Goal: Task Accomplishment & Management: Manage account settings

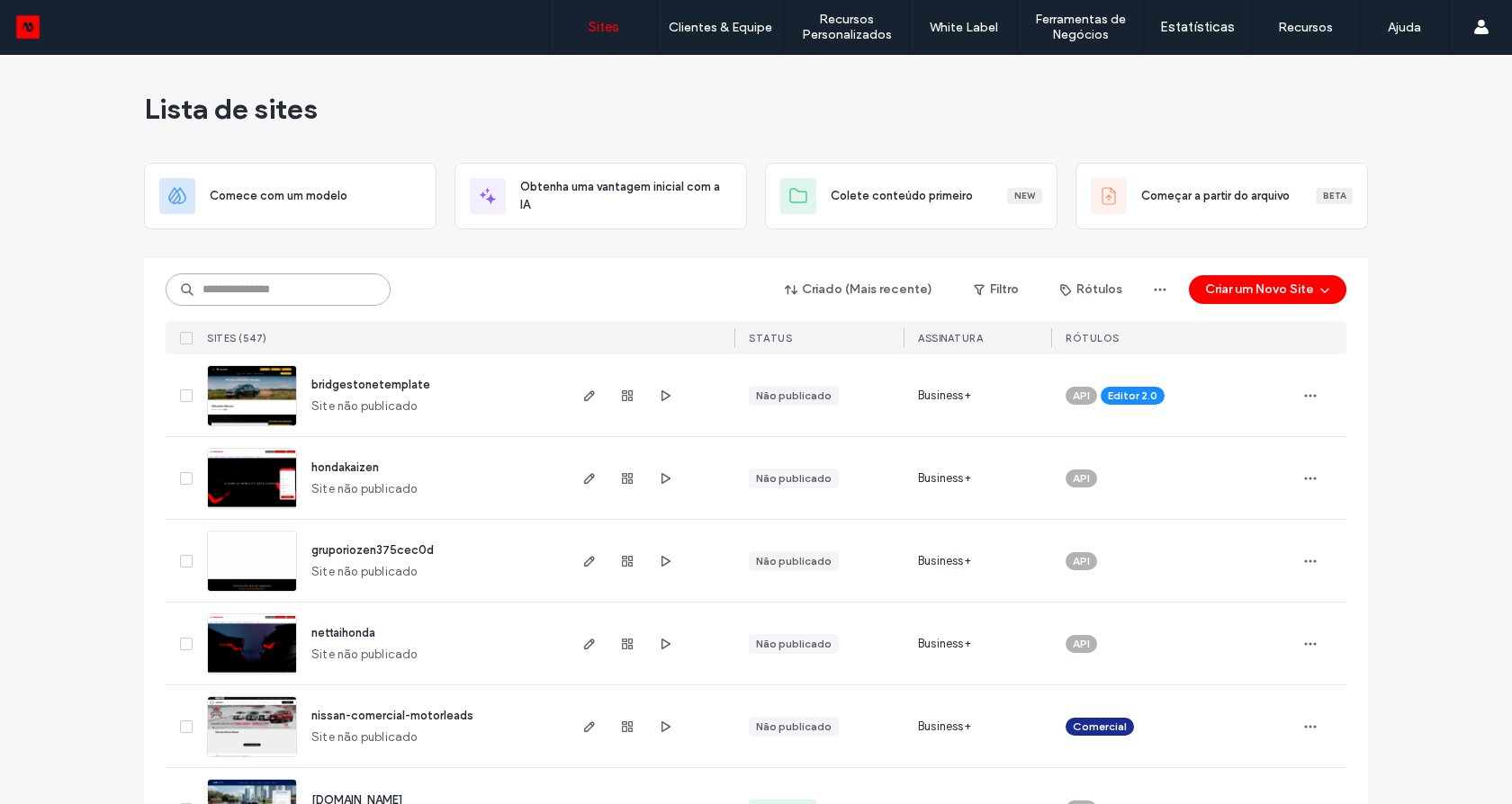
click at [342, 273] on input at bounding box center [278, 290] width 224 height 33
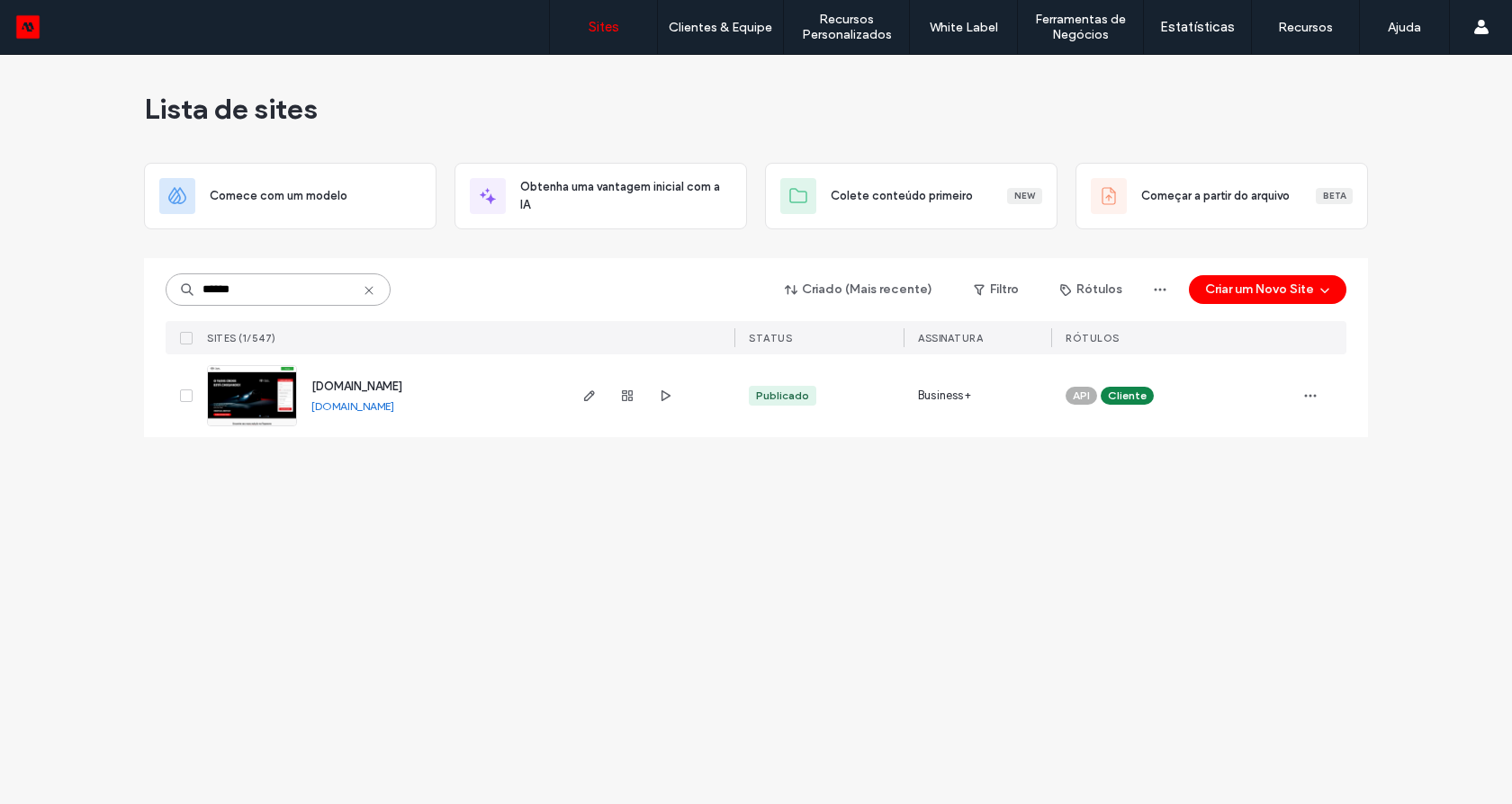
type input "******"
click at [260, 401] on img at bounding box center [252, 428] width 88 height 123
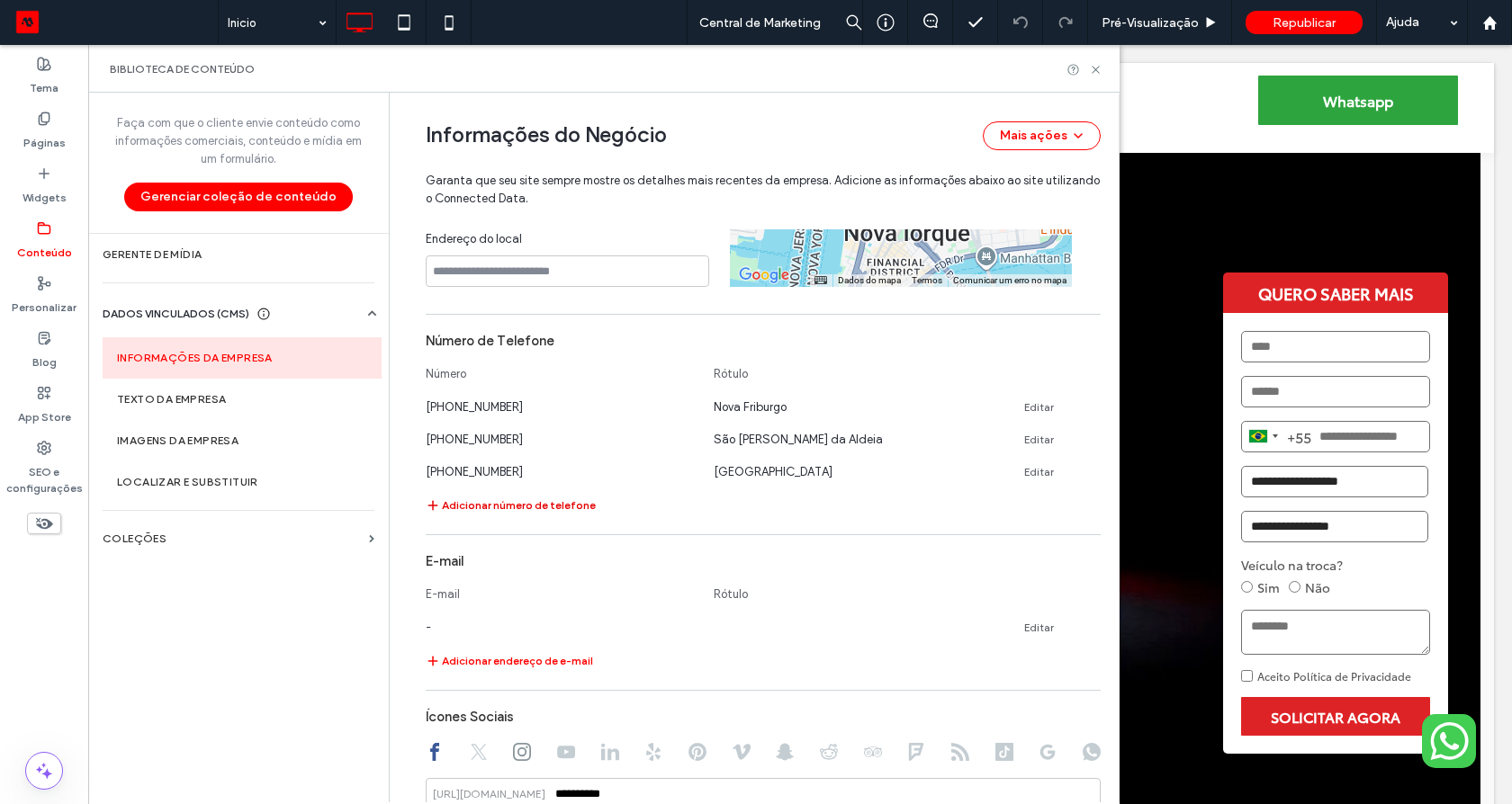
click at [514, 505] on button "Adicionar número de telefone" at bounding box center [510, 506] width 170 height 22
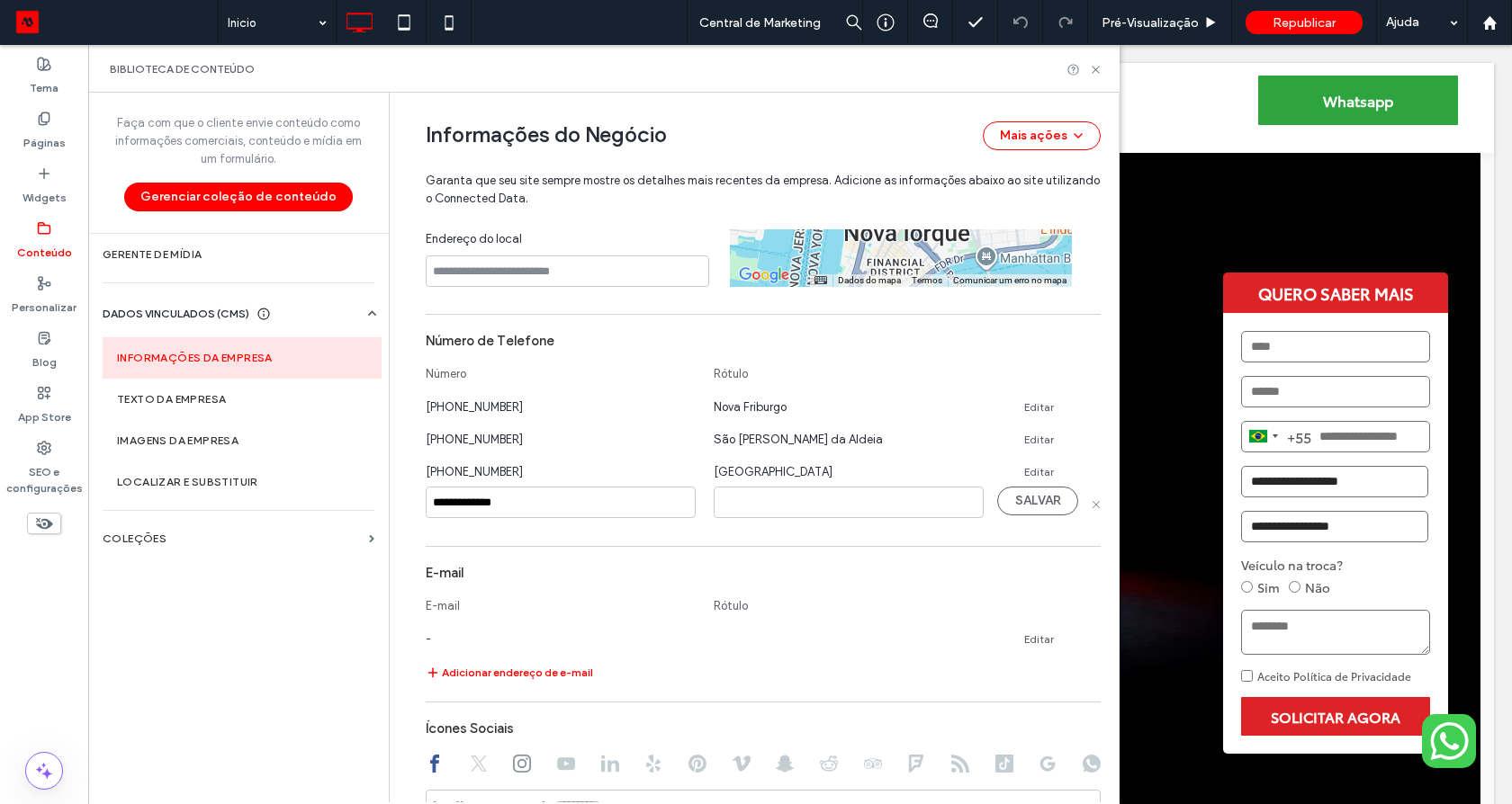
type input "**********"
click at [795, 491] on input at bounding box center [848, 502] width 270 height 32
paste input "**********"
type input "**********"
click at [1011, 490] on button "SALVAR" at bounding box center [1037, 501] width 81 height 29
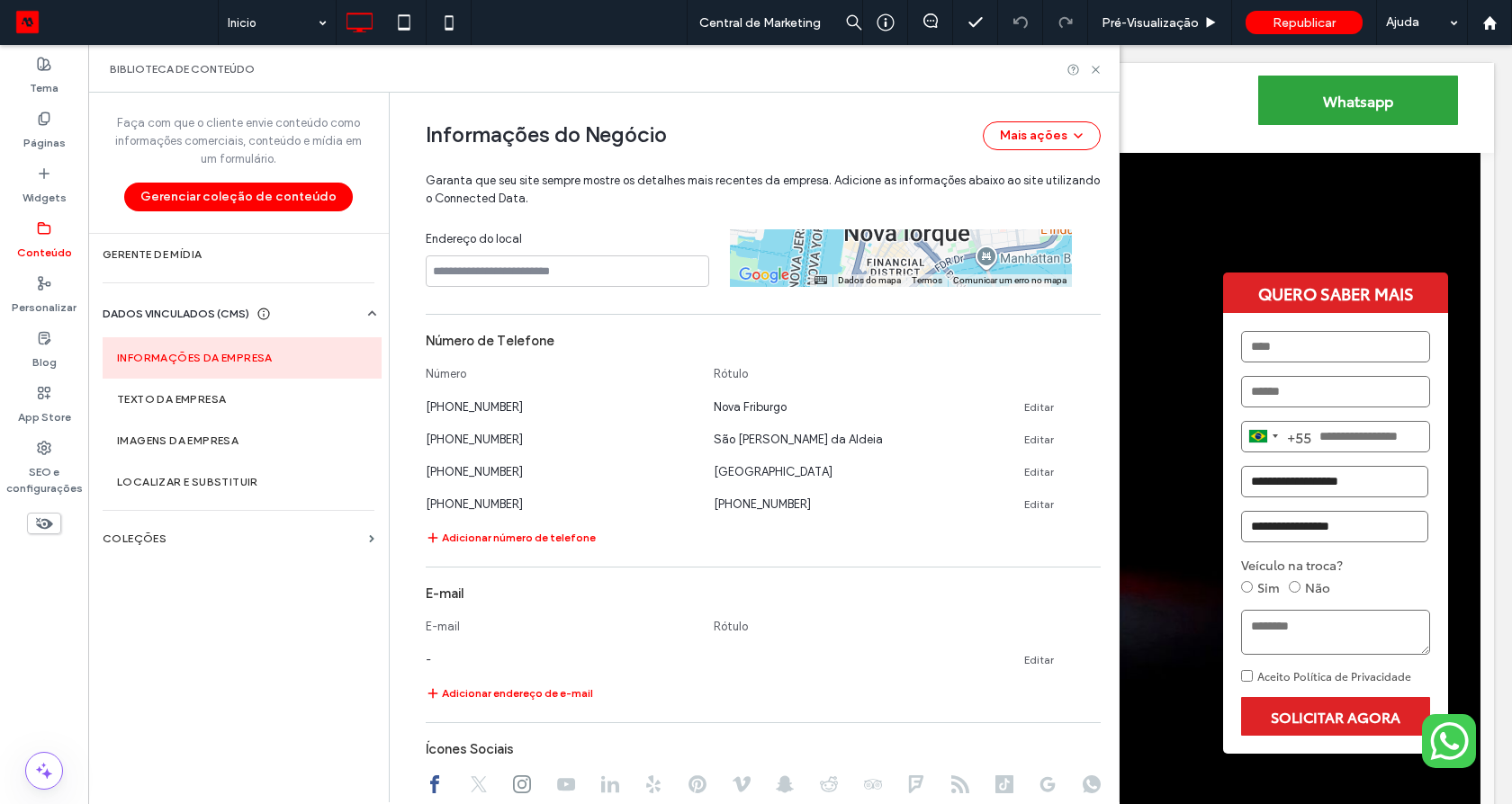
drag, startPoint x: 1090, startPoint y: 61, endPoint x: 1118, endPoint y: 128, distance: 72.6
click at [1094, 74] on div "Biblioteca de conteúdo" at bounding box center [603, 69] width 988 height 14
click at [1093, 74] on icon at bounding box center [1096, 70] width 13 height 13
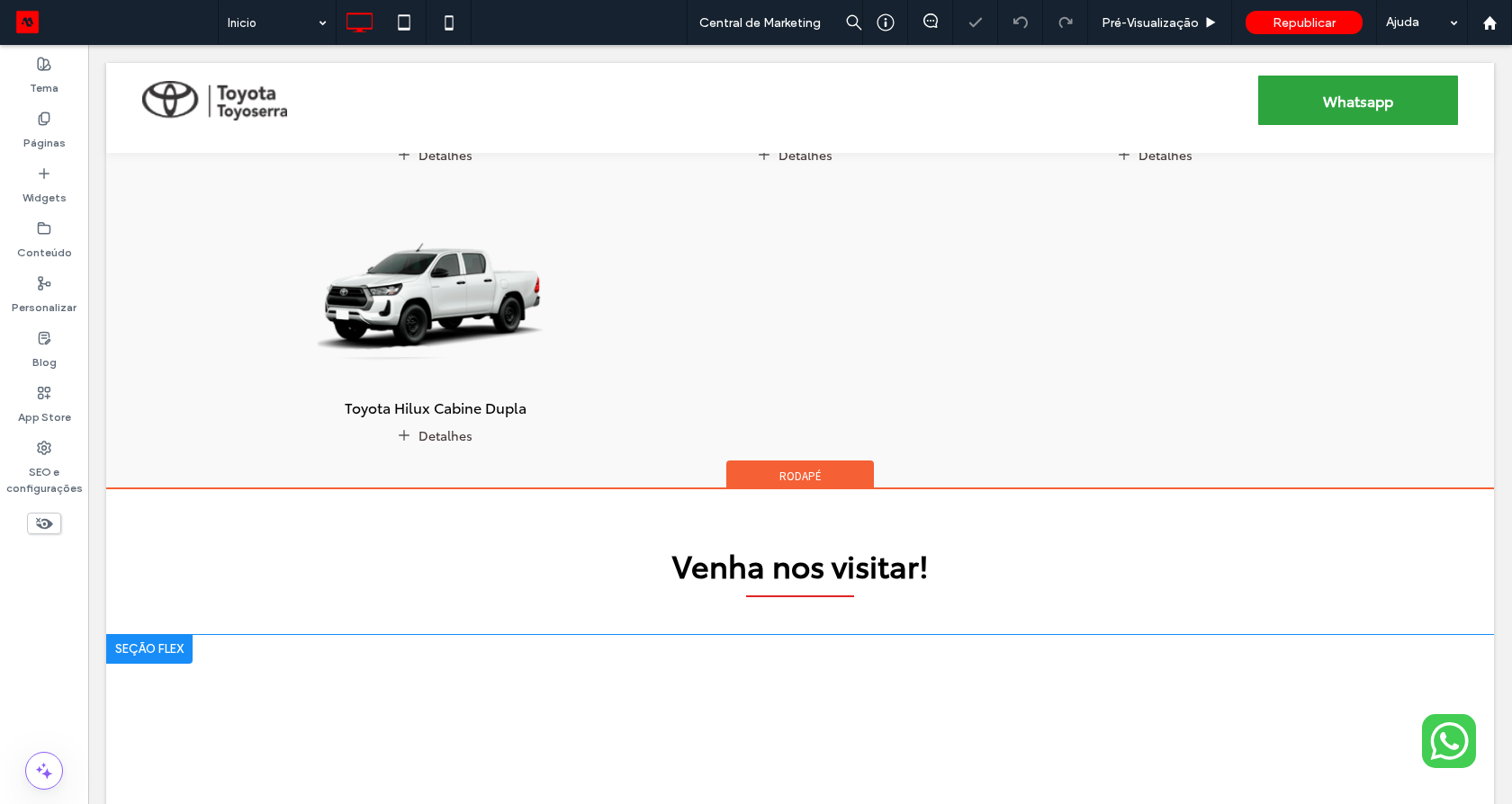
scroll to position [2309, 0]
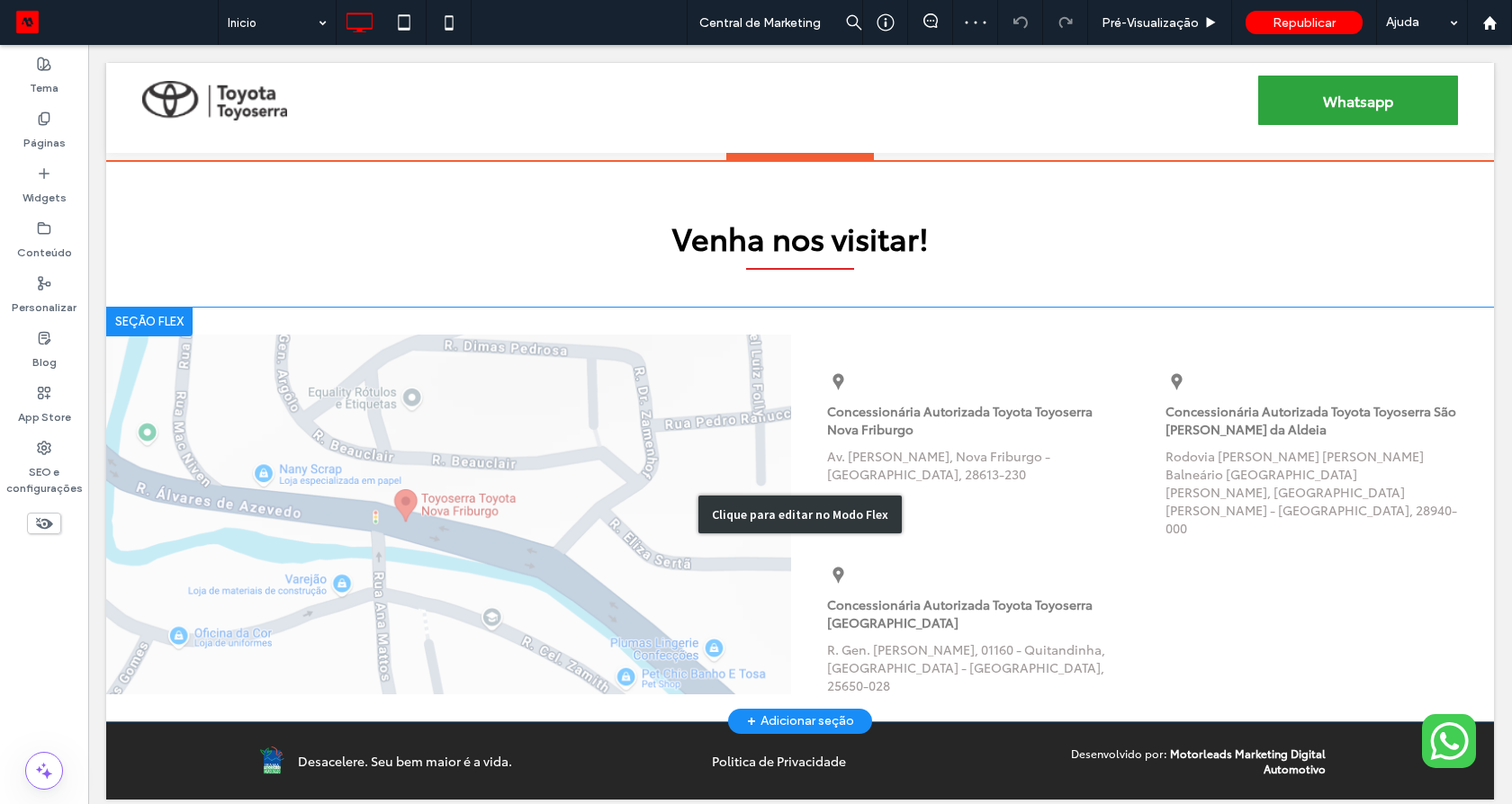
click at [1029, 481] on div "Clique para editar no Modo Flex" at bounding box center [800, 514] width 1387 height 414
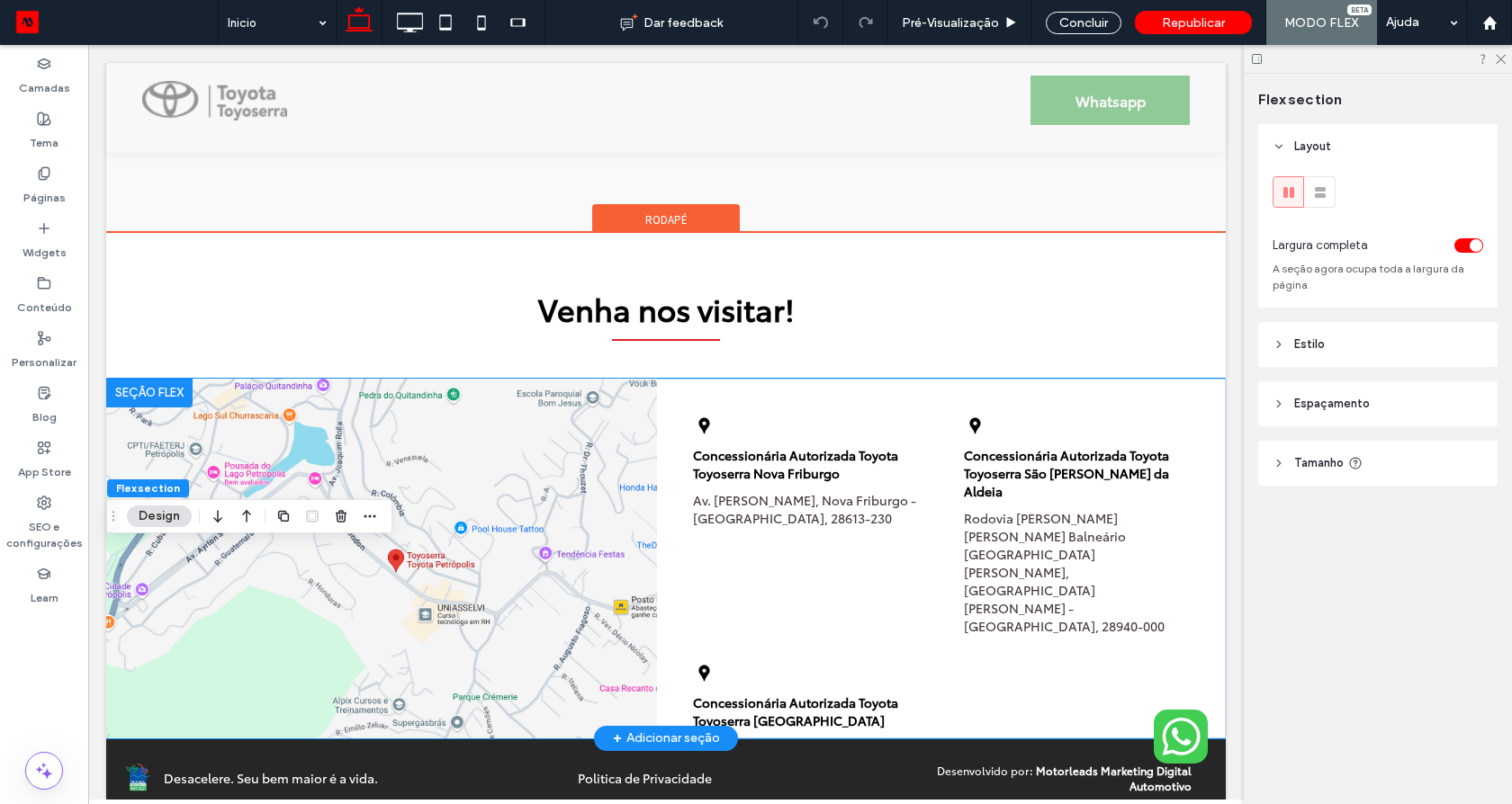
scroll to position [2485, 0]
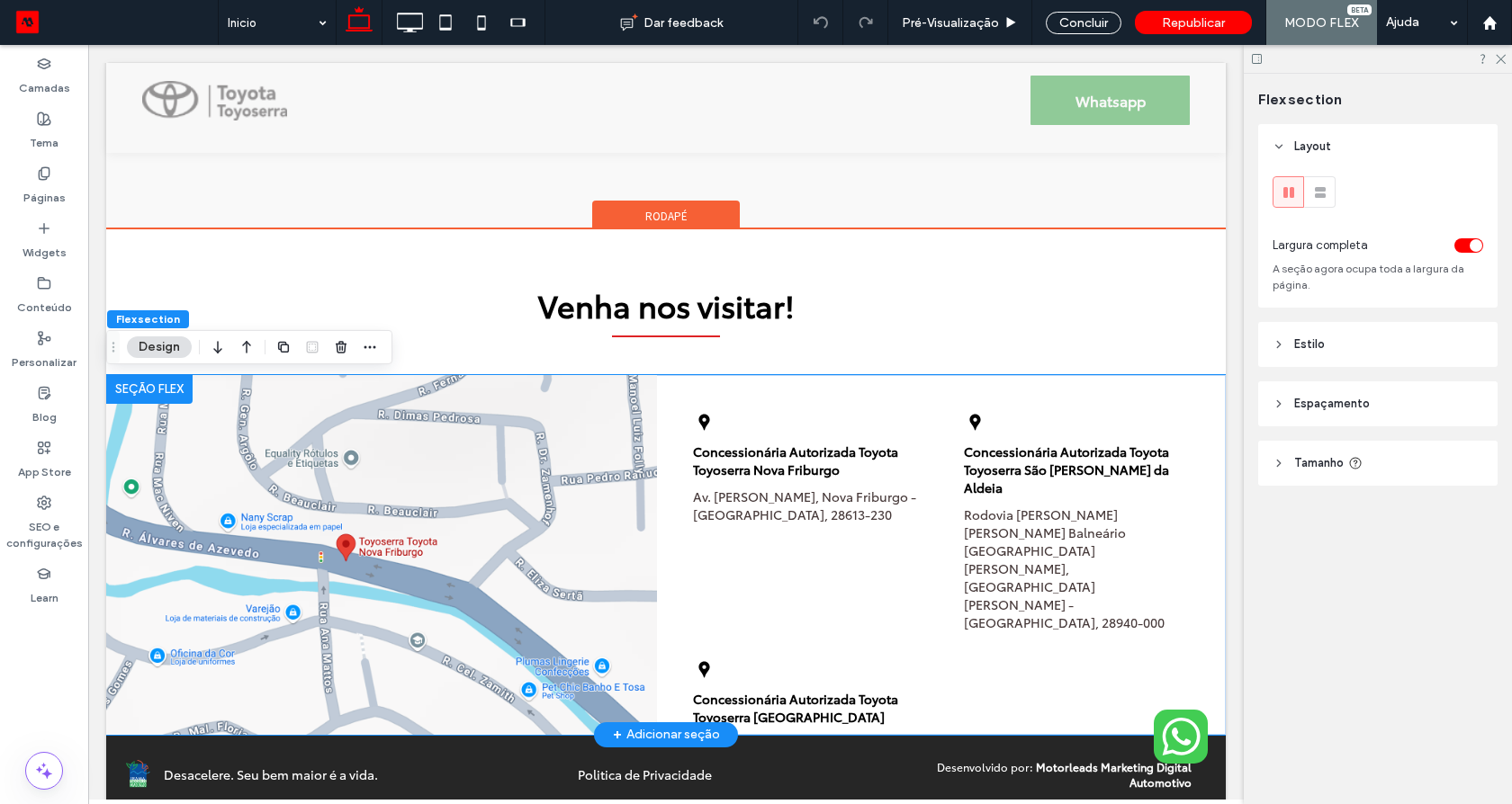
click at [770, 490] on link "Av. Emil Cleff - Ypu, Nova Friburgo - RJ, 28613-230" at bounding box center [805, 506] width 225 height 36
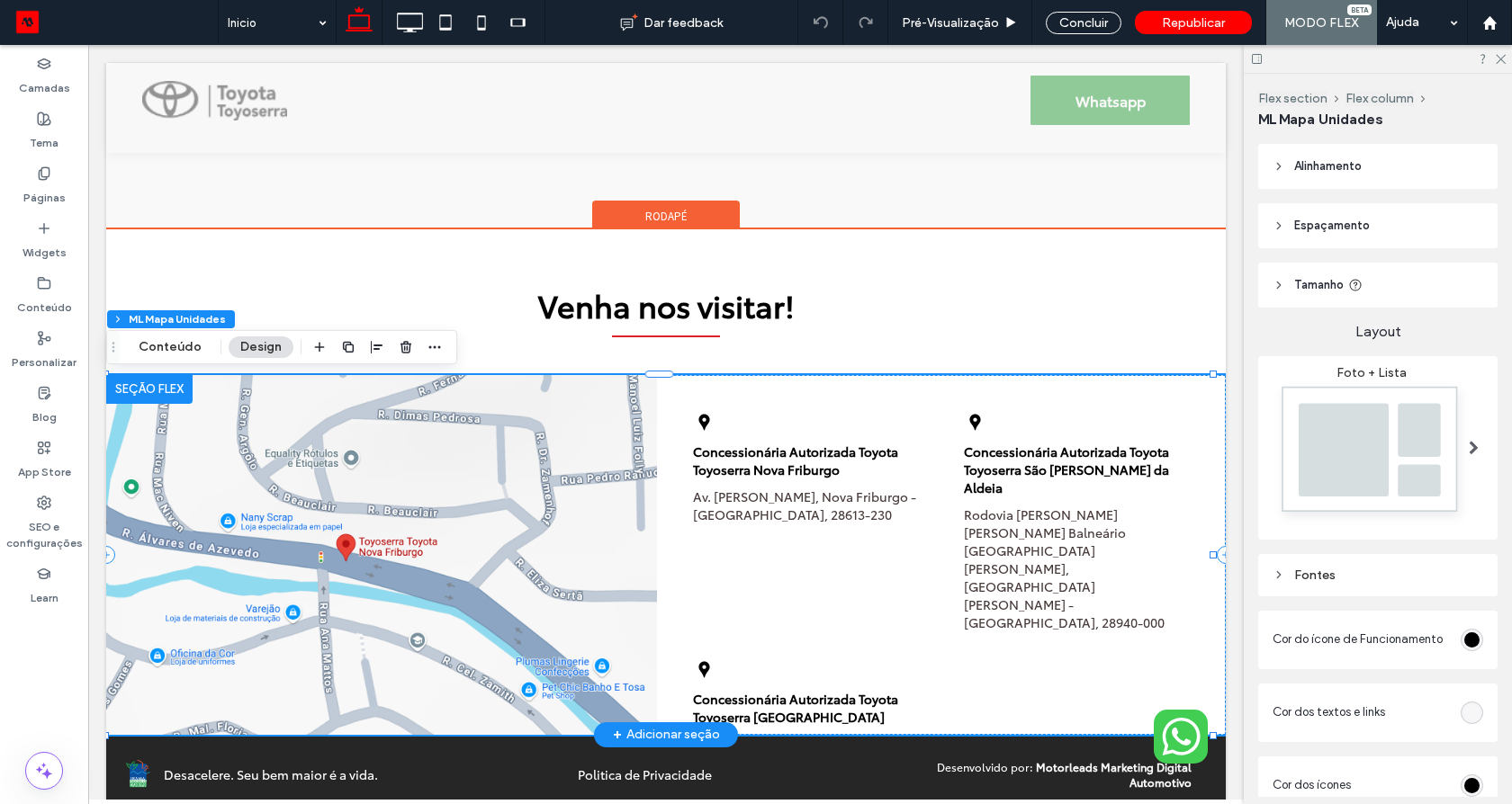
click at [770, 490] on link "Av. Emil Cleff - Ypu, Nova Friburgo - RJ, 28613-230" at bounding box center [805, 506] width 225 height 36
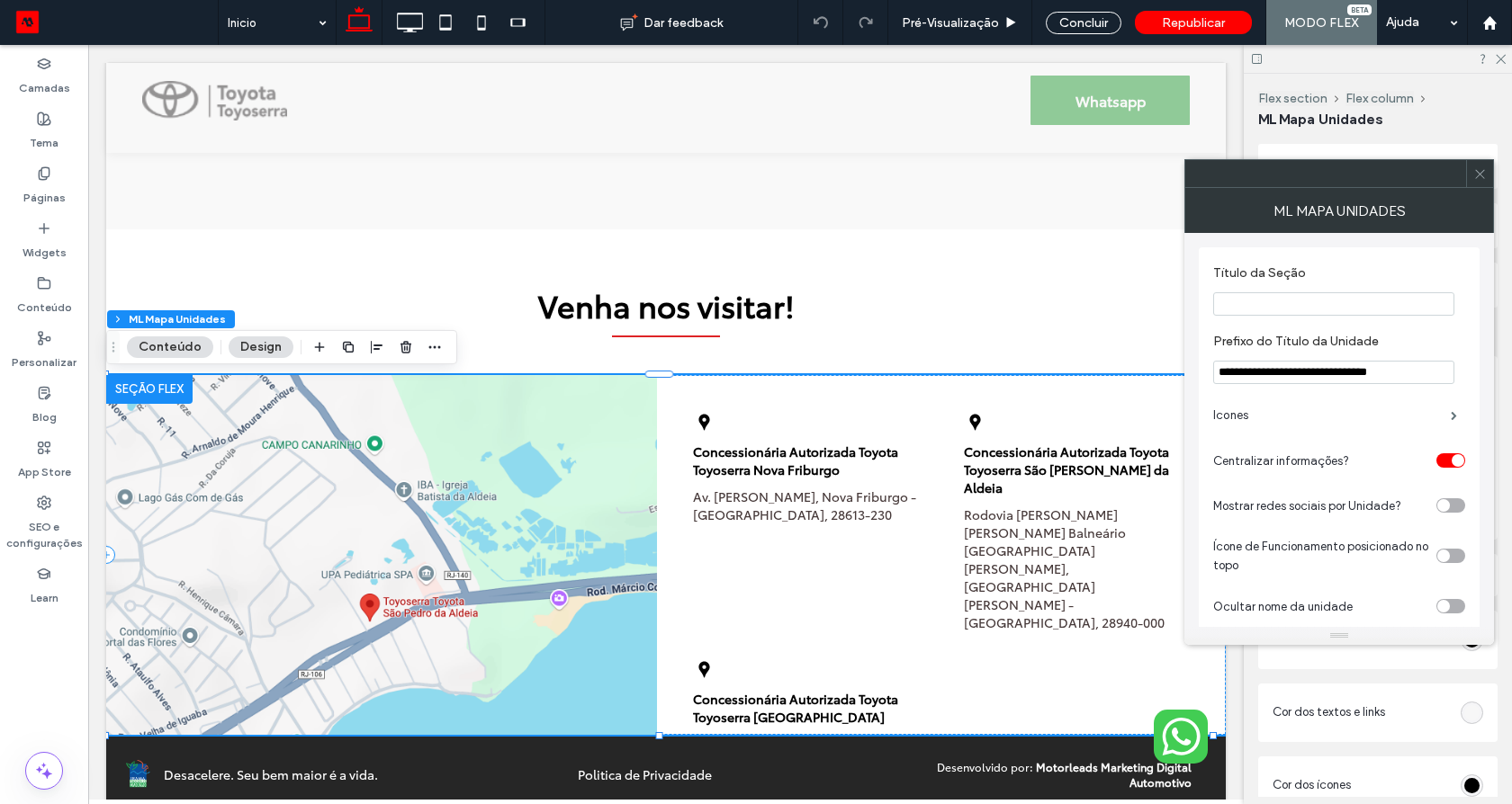
scroll to position [166, 0]
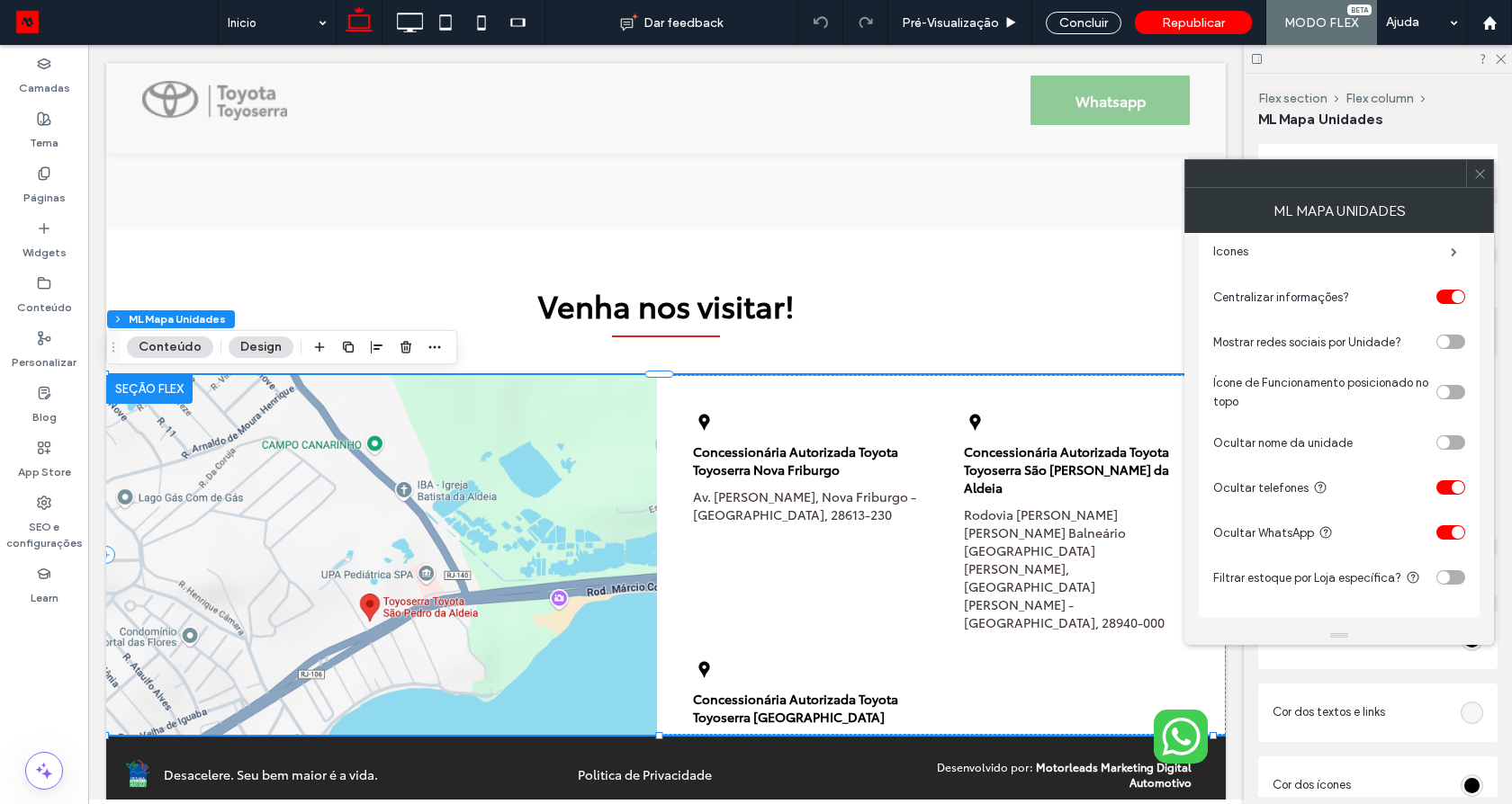
click at [1453, 500] on section "Ocultar telefones" at bounding box center [1338, 487] width 252 height 45
click at [1453, 490] on div "toggle" at bounding box center [1457, 487] width 12 height 12
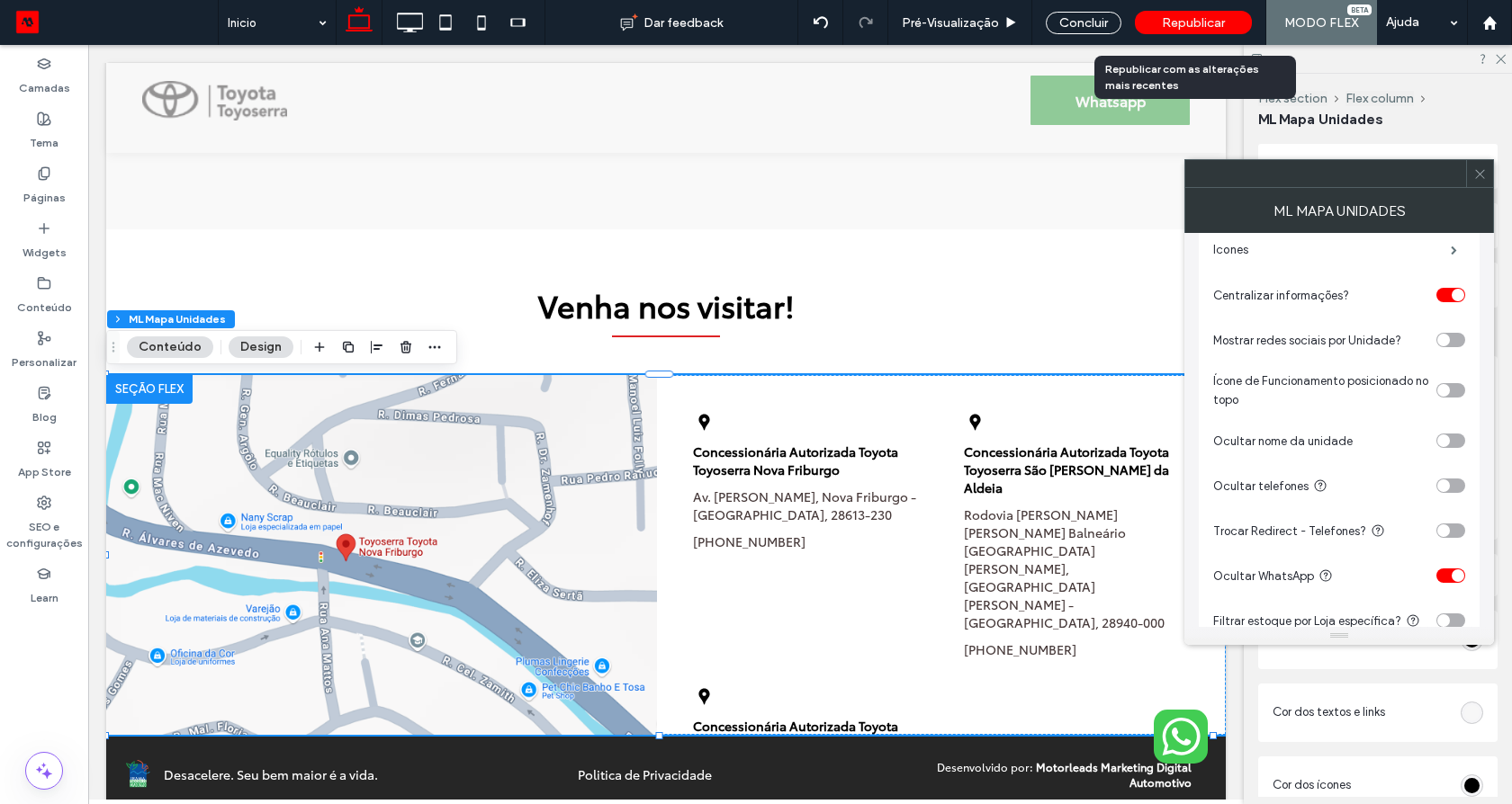
click at [1195, 29] on span "Republicar" at bounding box center [1193, 23] width 63 height 15
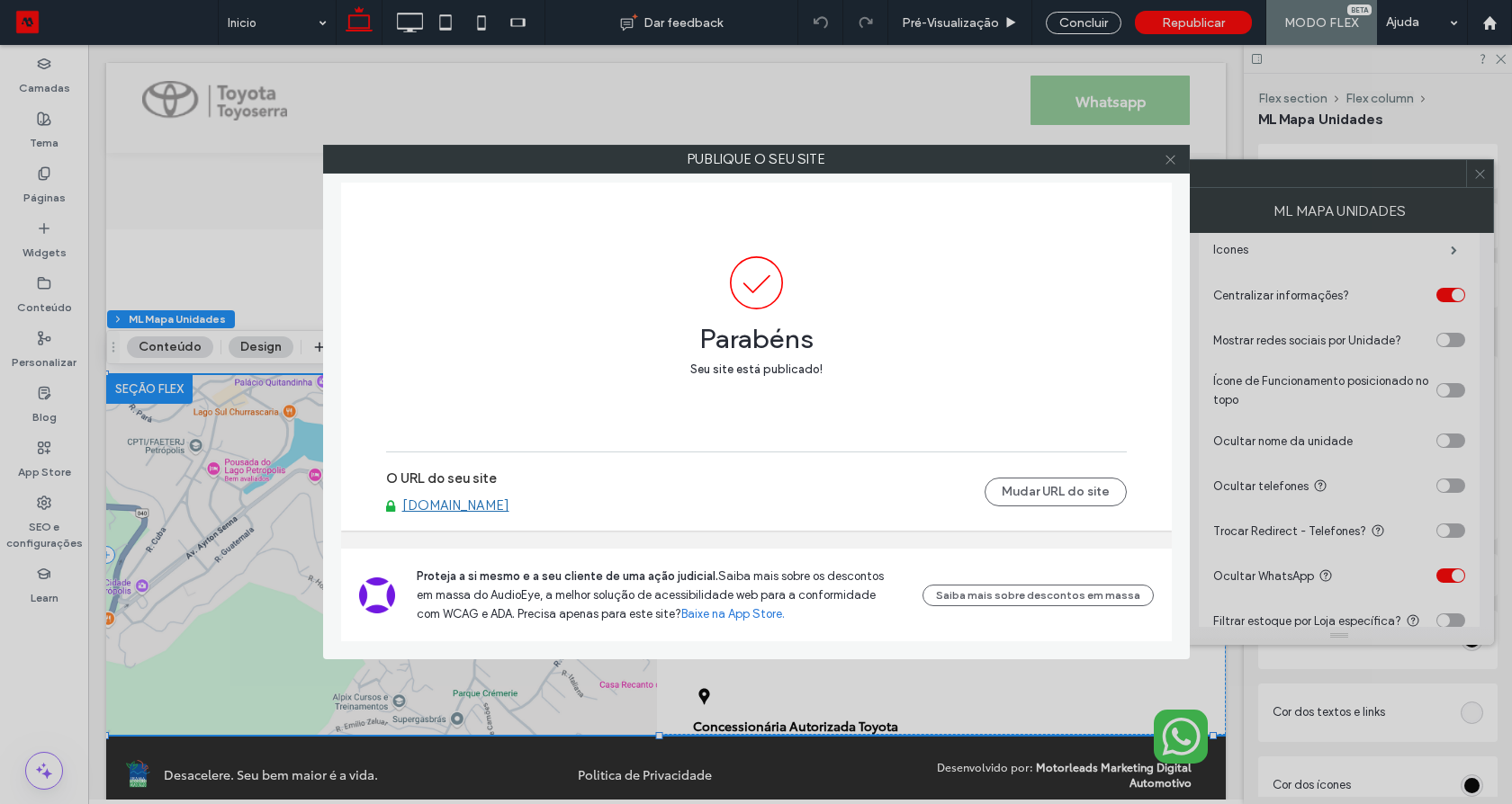
click at [1166, 153] on icon at bounding box center [1170, 159] width 13 height 13
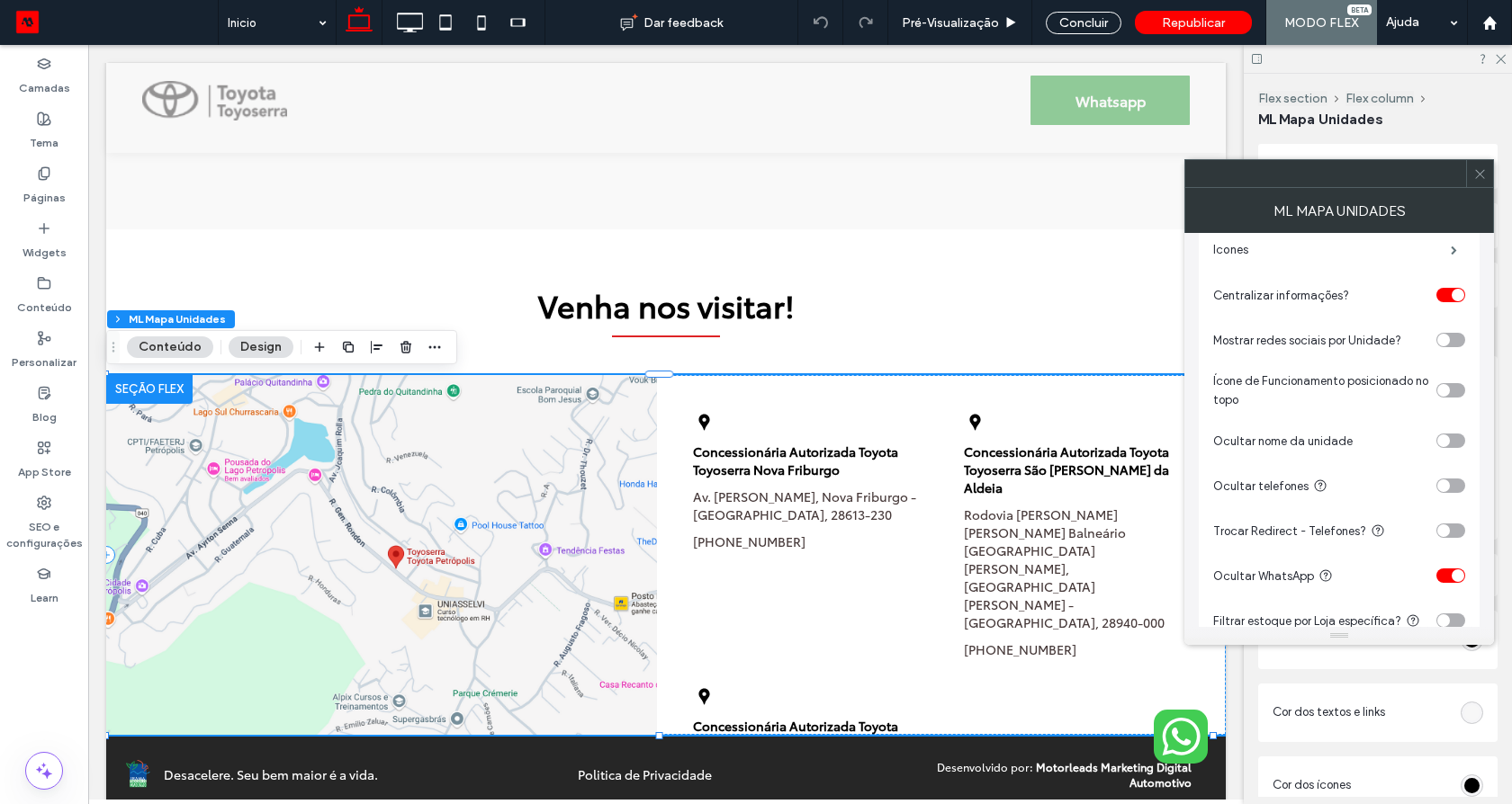
click at [1482, 184] on span at bounding box center [1479, 174] width 13 height 27
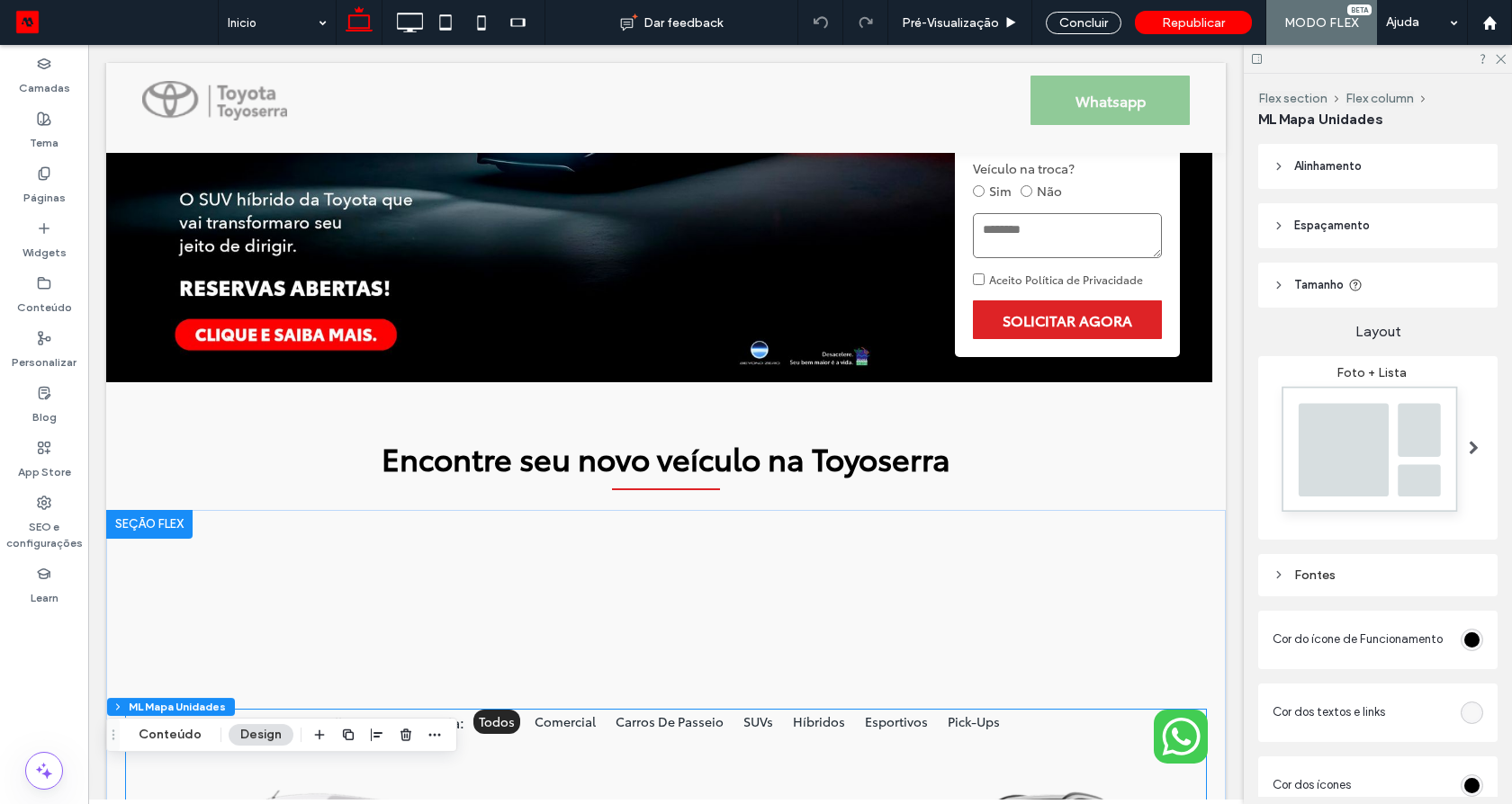
scroll to position [0, 0]
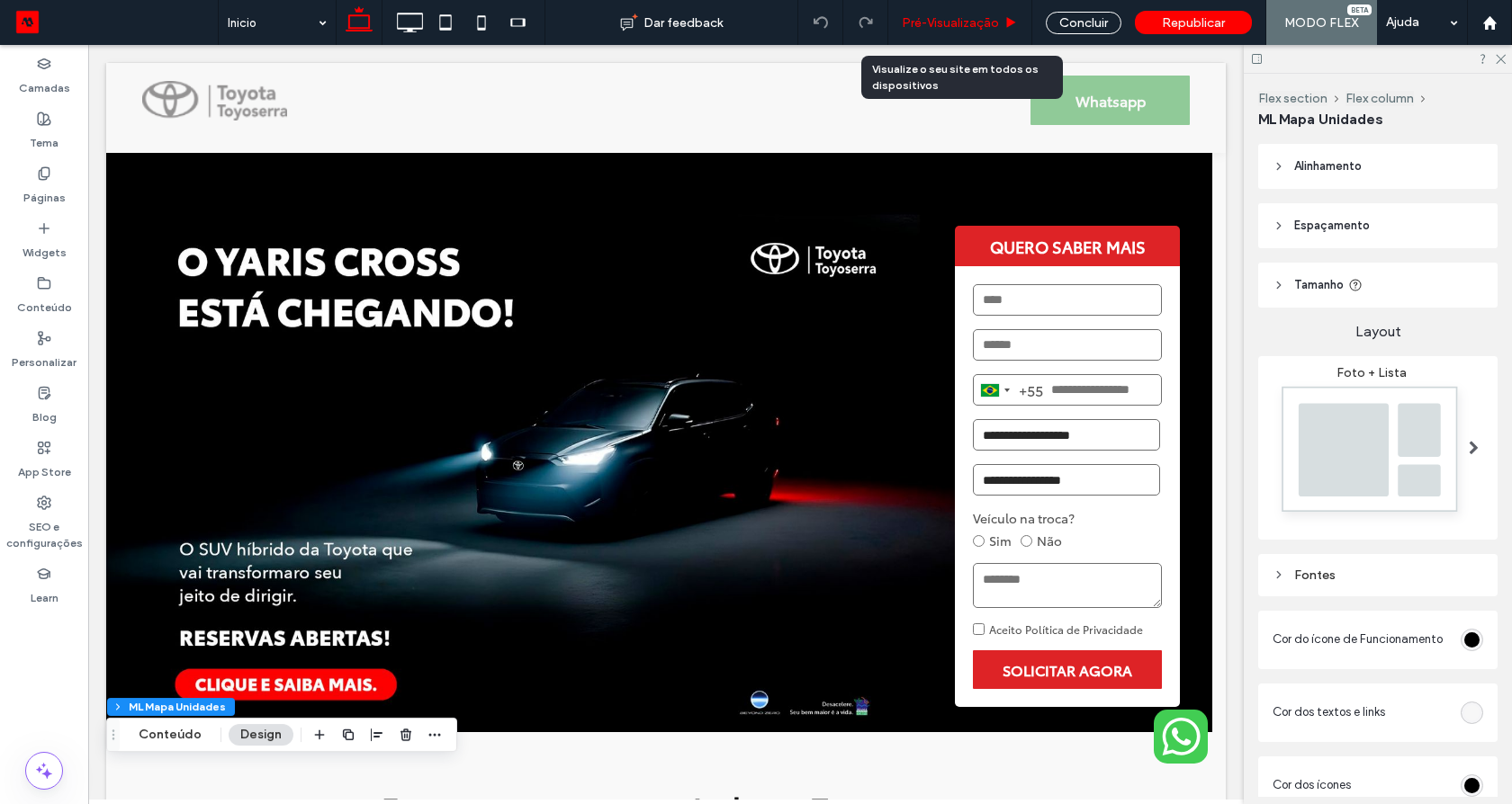
click at [949, 38] on div "Pré-Visualizaçāo" at bounding box center [960, 22] width 144 height 45
click at [938, 19] on span "Pré-Visualizaçāo" at bounding box center [950, 23] width 97 height 15
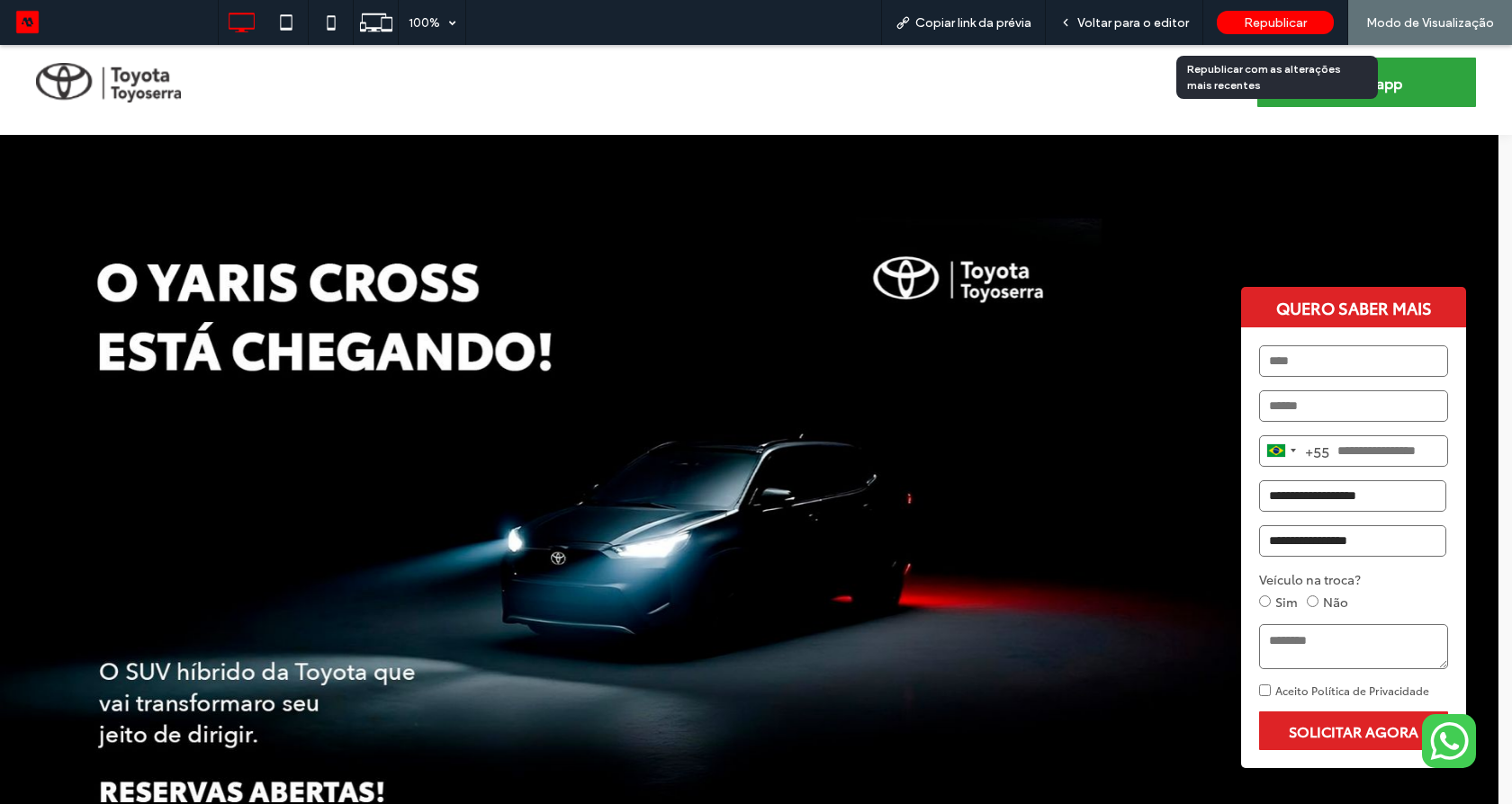
click at [1249, 18] on span "Republicar" at bounding box center [1275, 23] width 63 height 15
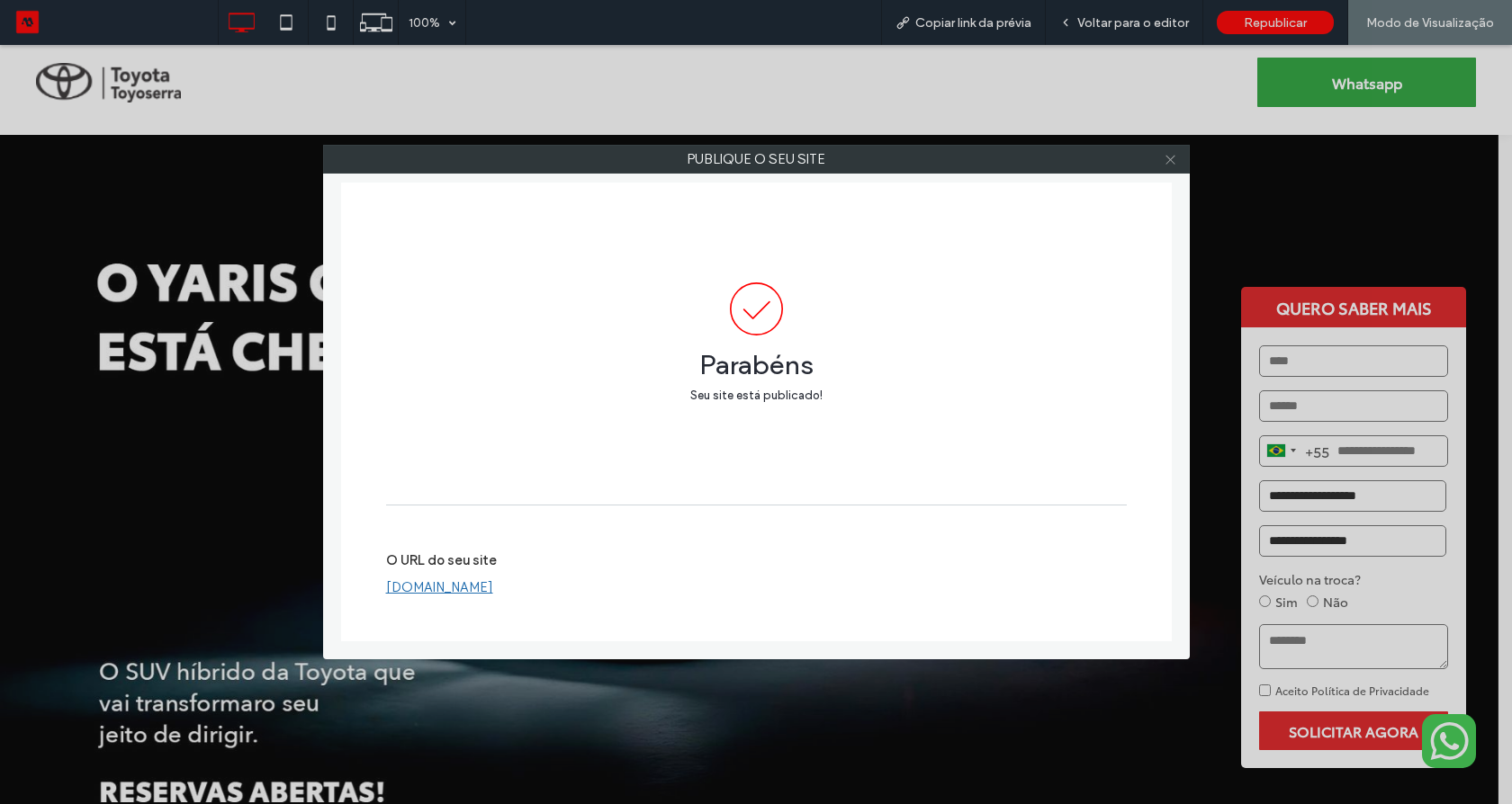
click at [1171, 158] on icon at bounding box center [1170, 159] width 13 height 13
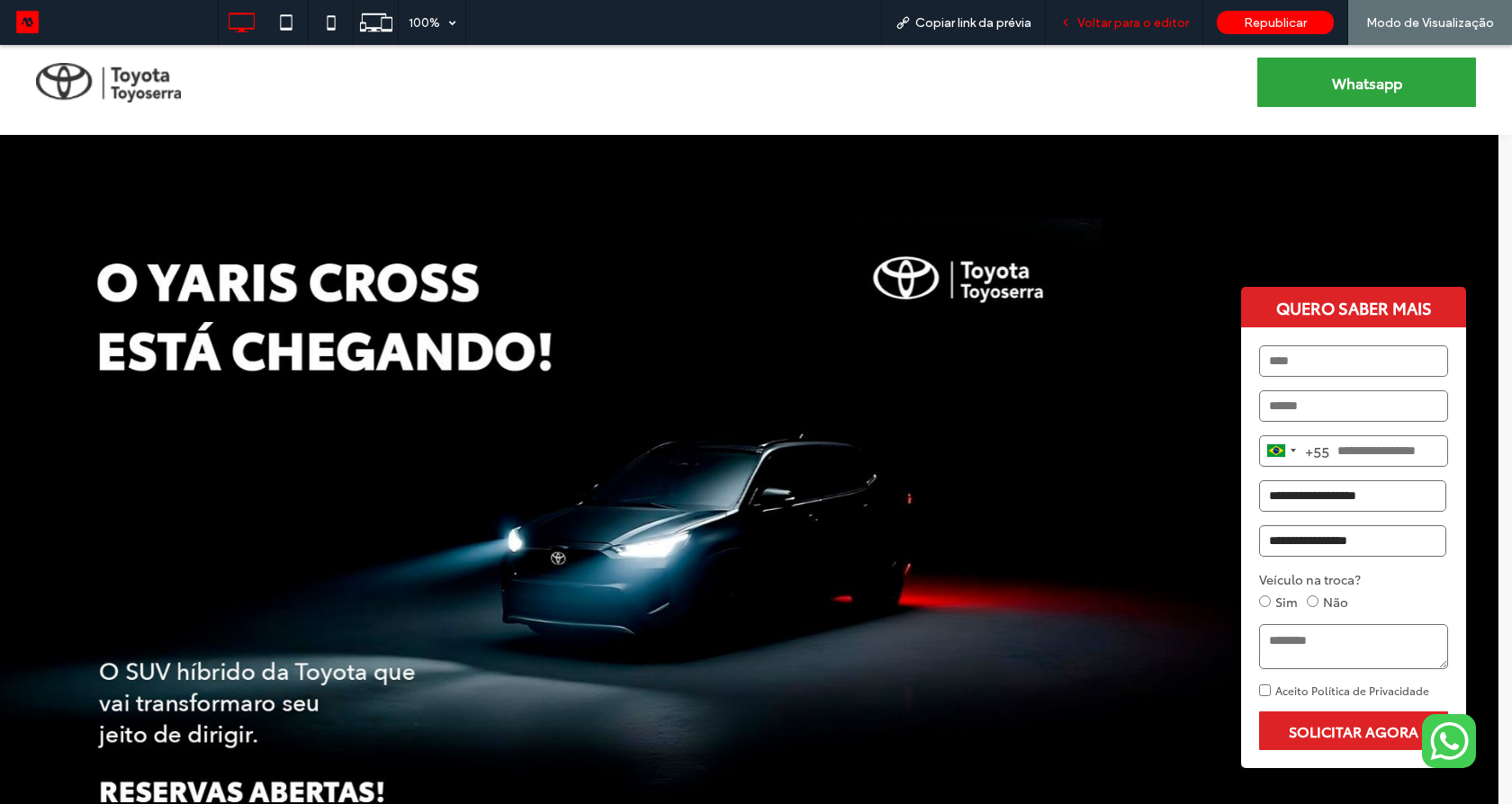
click at [1131, 22] on span "Voltar para o editor" at bounding box center [1133, 23] width 111 height 15
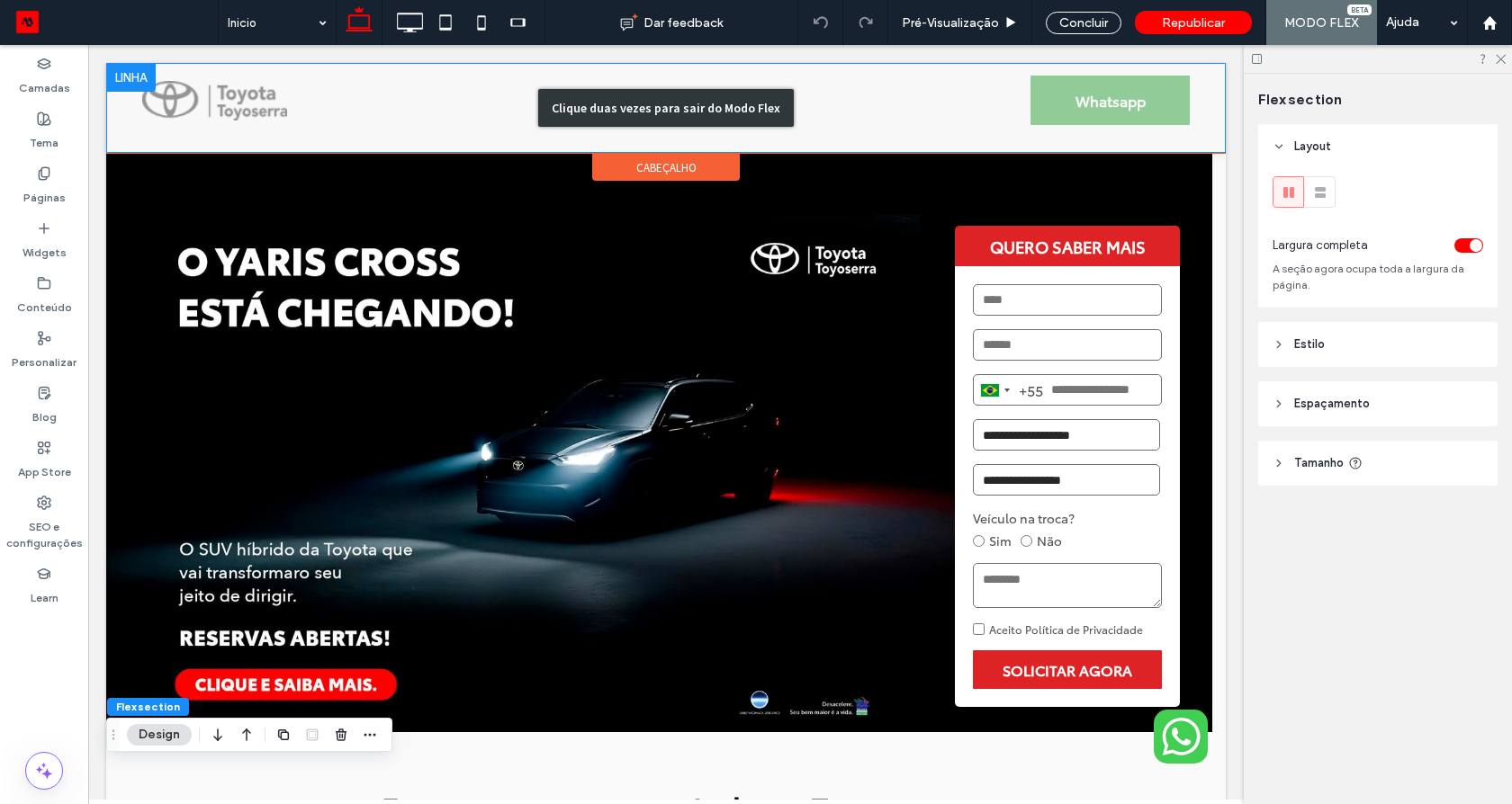
click at [1064, 96] on div "Clique duas vezes para sair do Modo Flex" at bounding box center [666, 108] width 1120 height 90
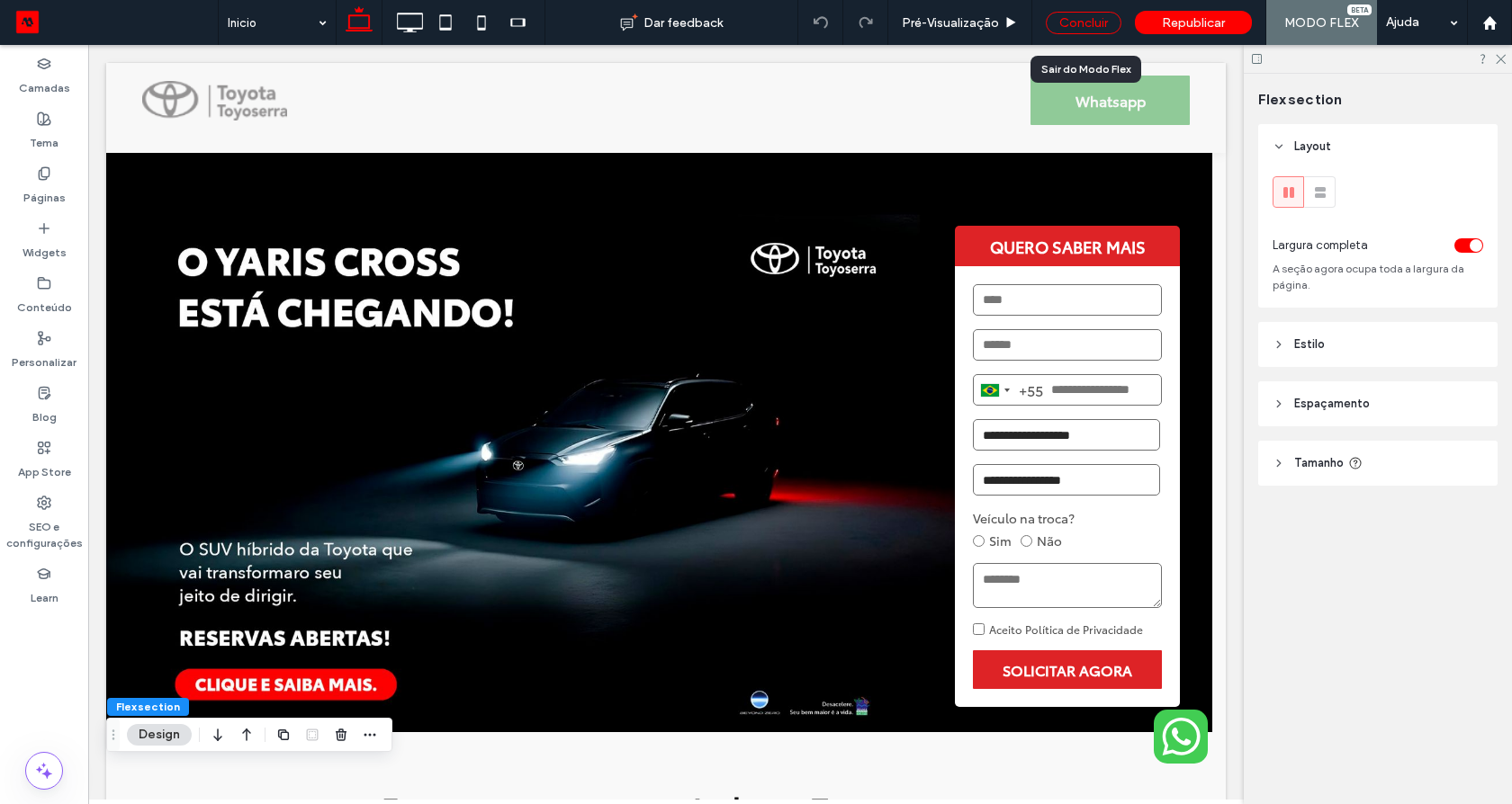
click at [1078, 19] on div "Concluir" at bounding box center [1083, 22] width 76 height 22
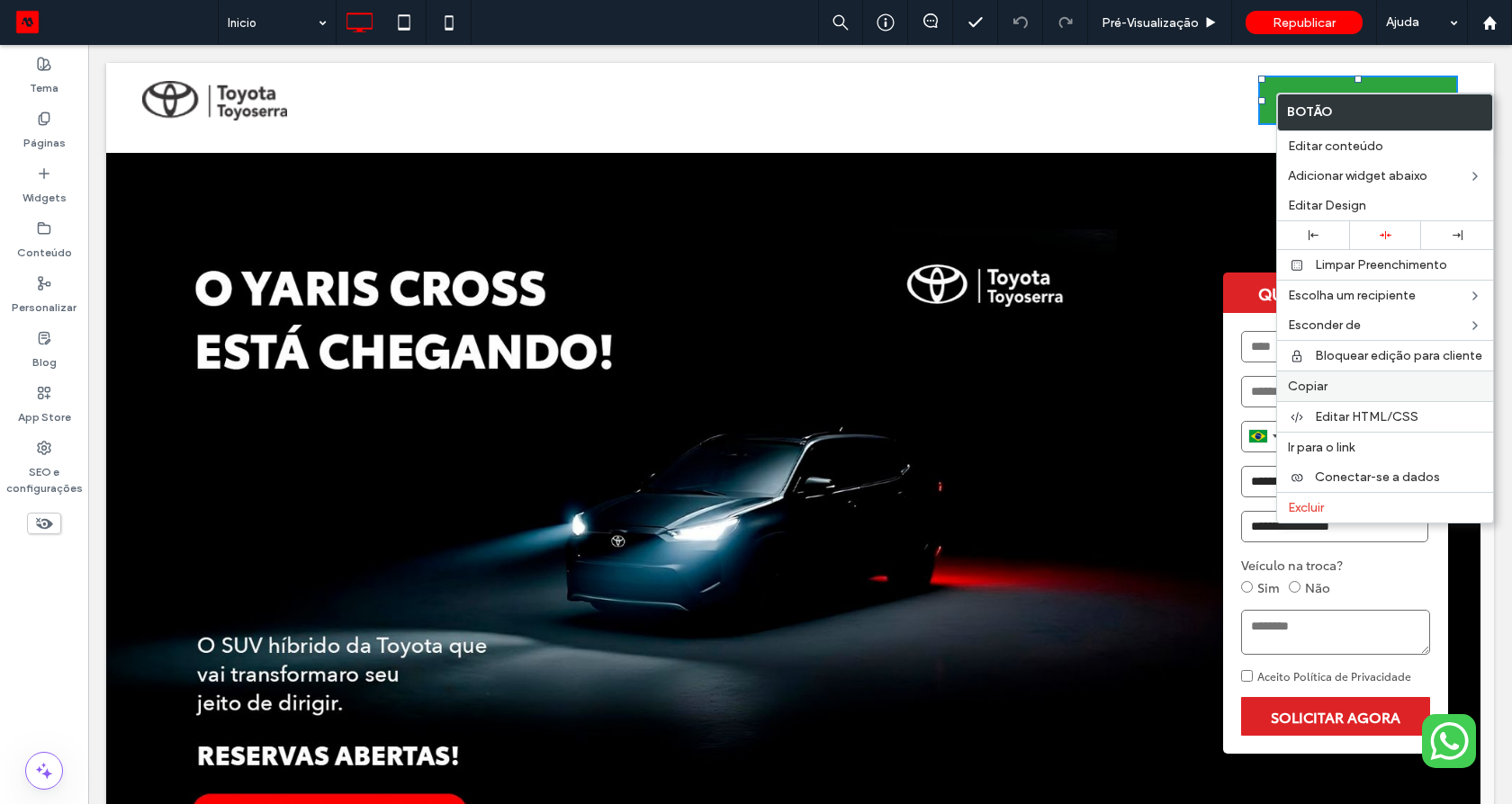
click at [1344, 394] on div "Copiar" at bounding box center [1384, 386] width 216 height 31
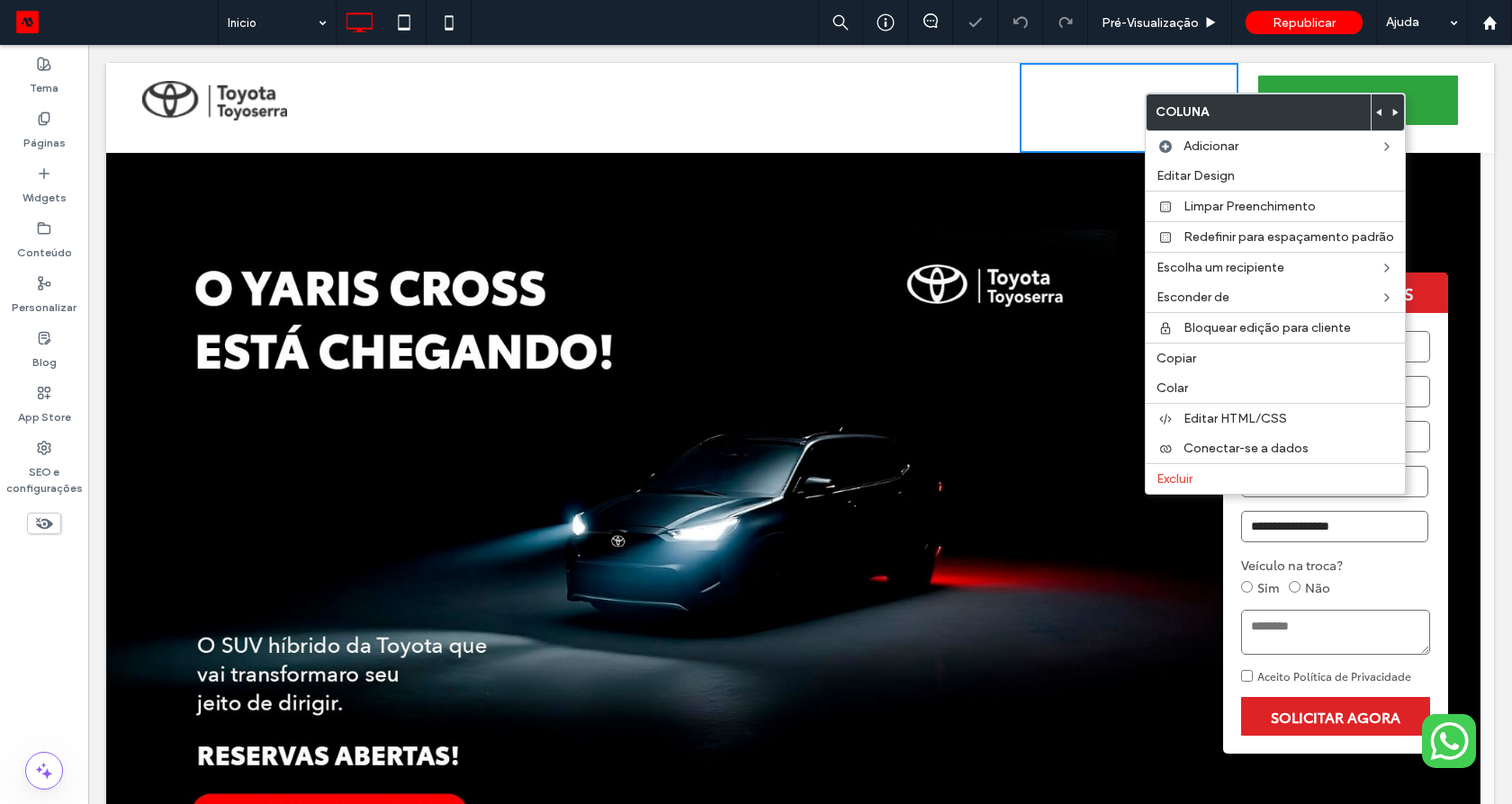
click at [1086, 95] on div "Click To Paste Click To Paste Click To Paste Click To Paste Click To Paste Clic…" at bounding box center [1129, 108] width 220 height 90
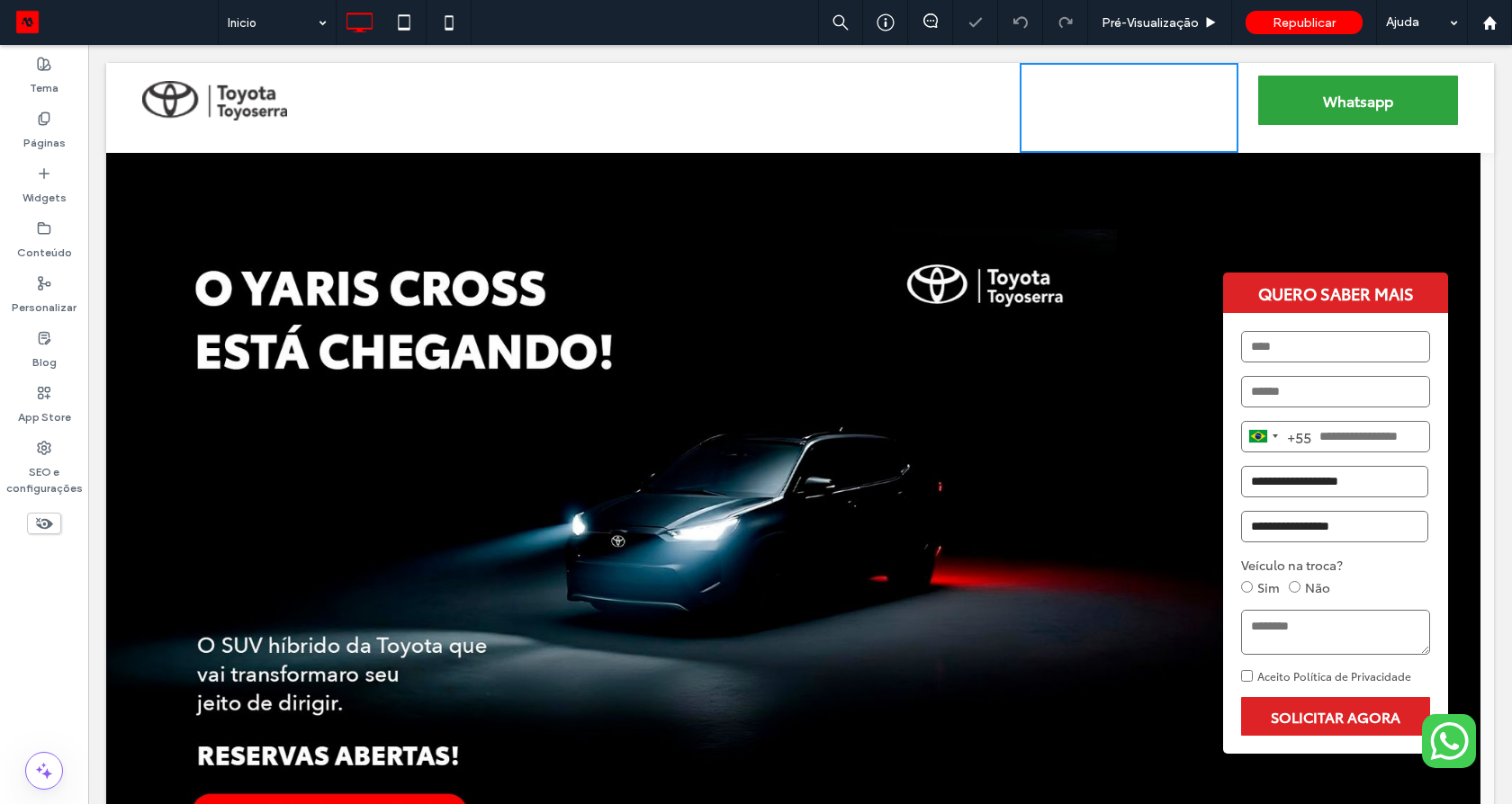
click at [88, 45] on span "Click To Paste" at bounding box center [88, 45] width 0 height 0
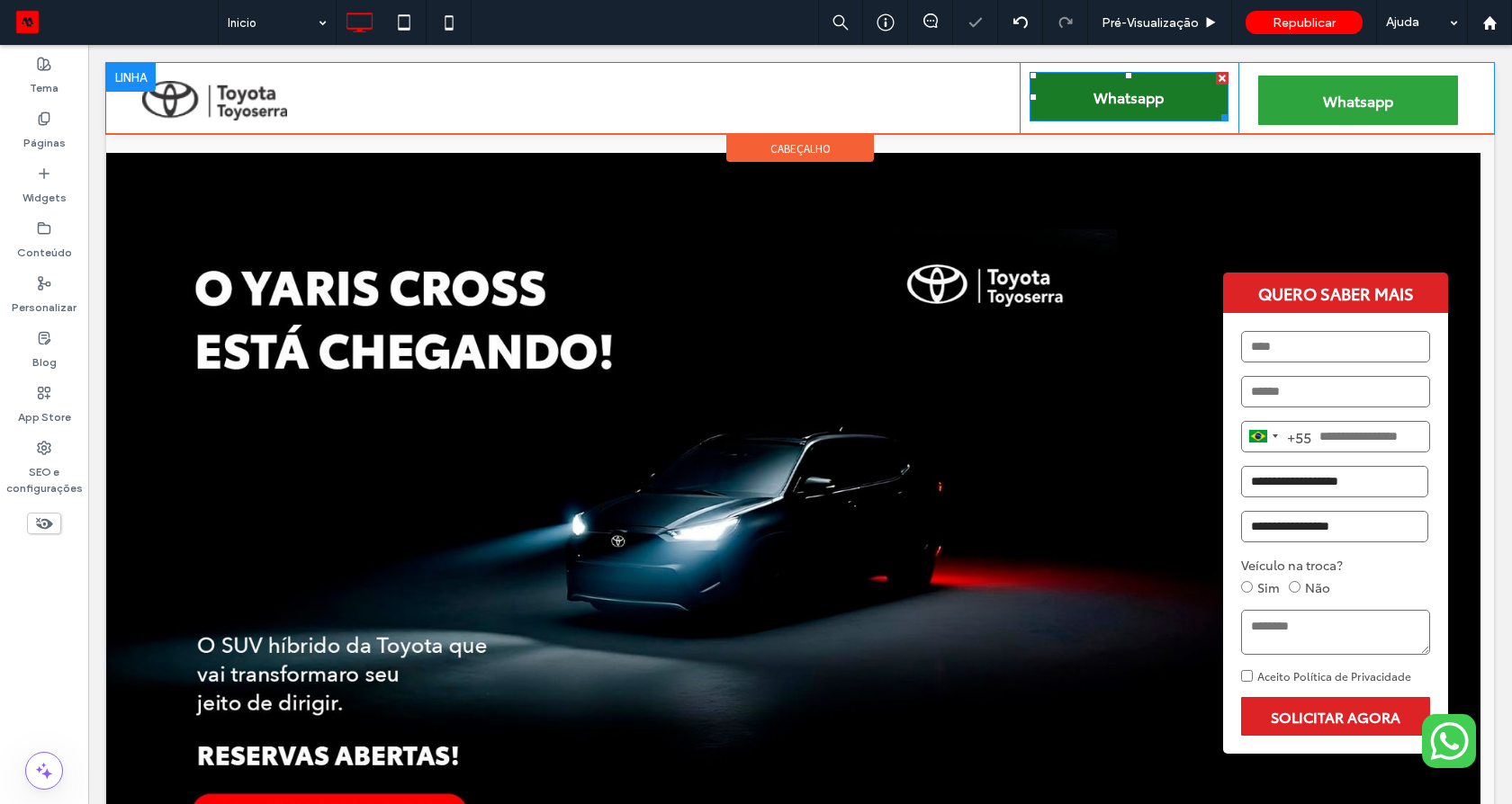
click at [1055, 89] on link "Whatsapp" at bounding box center [1129, 97] width 200 height 50
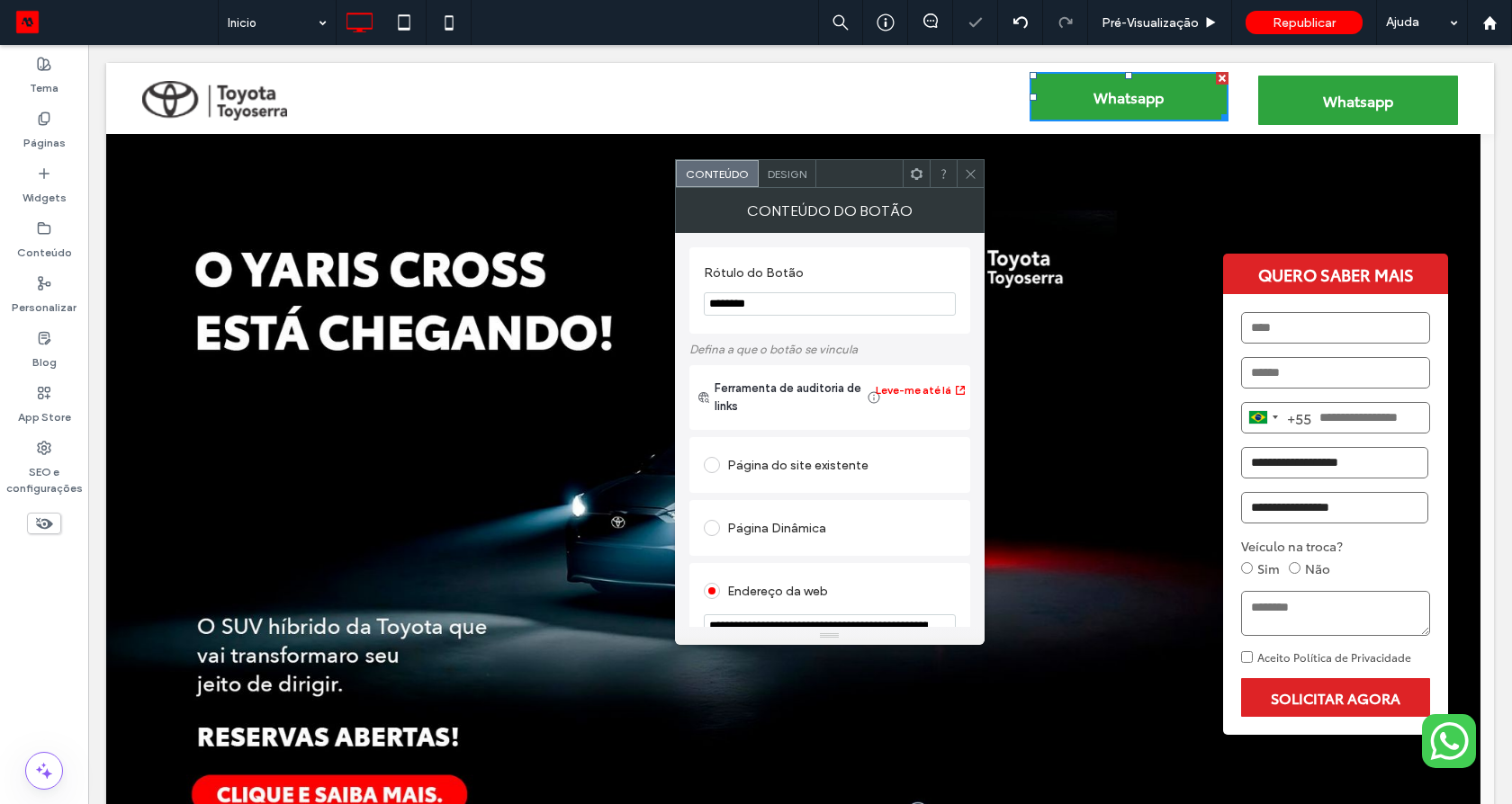
click at [777, 299] on input "********" at bounding box center [829, 304] width 252 height 23
type input "********"
click at [821, 277] on label "Rótulo do Botão" at bounding box center [825, 275] width 245 height 20
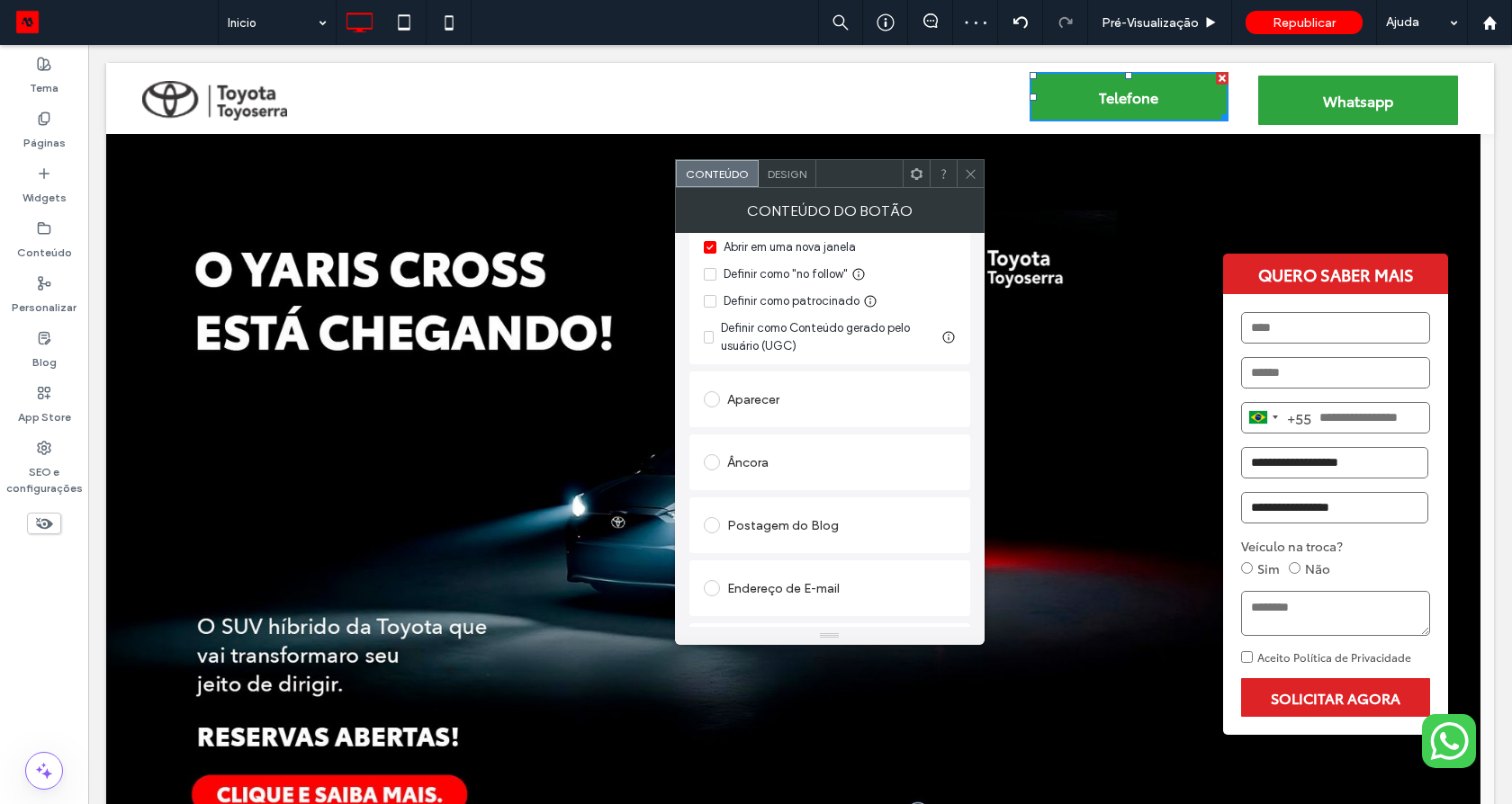
scroll to position [529, 0]
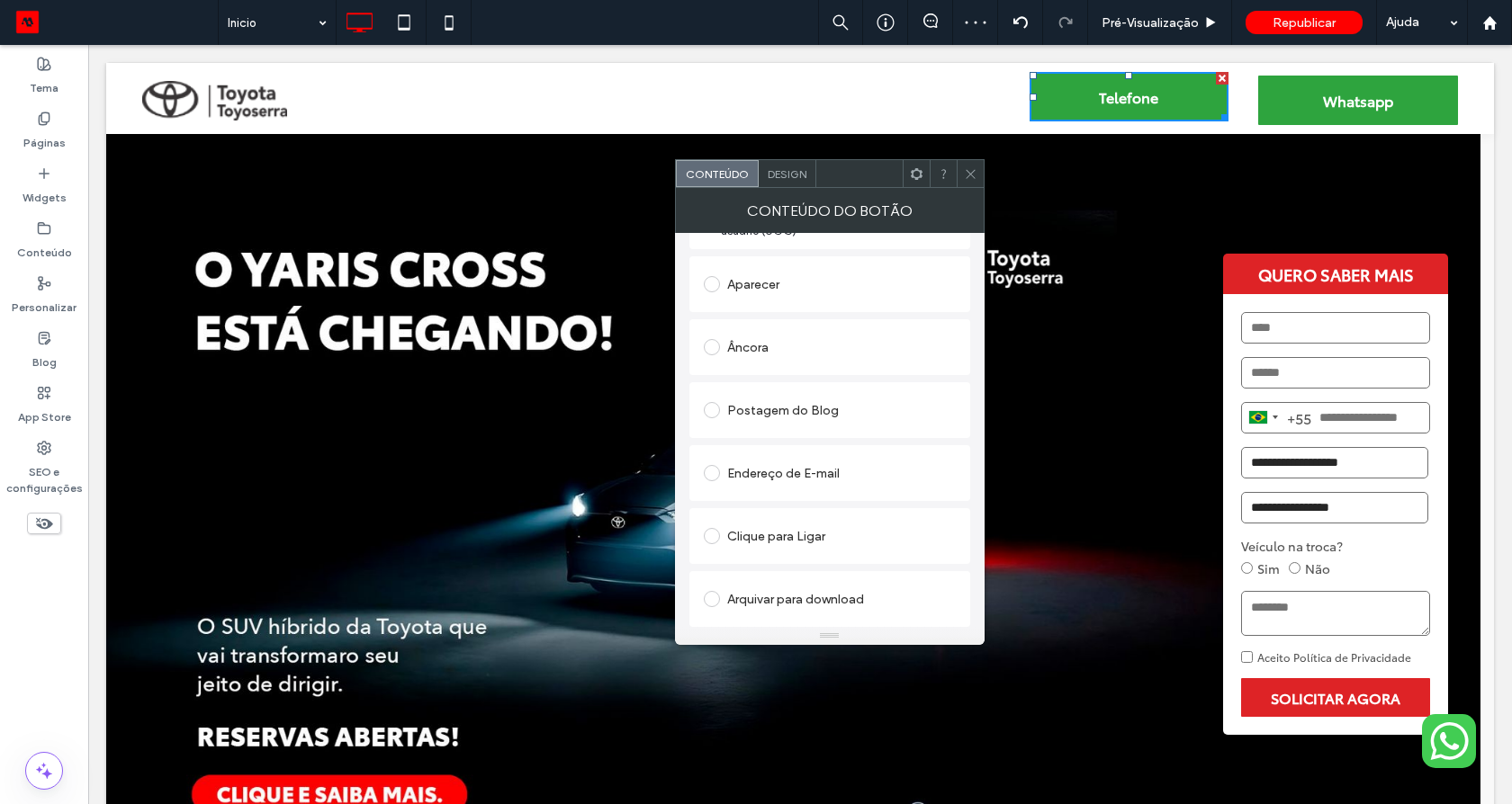
click at [763, 538] on div "Clique para Ligar" at bounding box center [829, 536] width 252 height 29
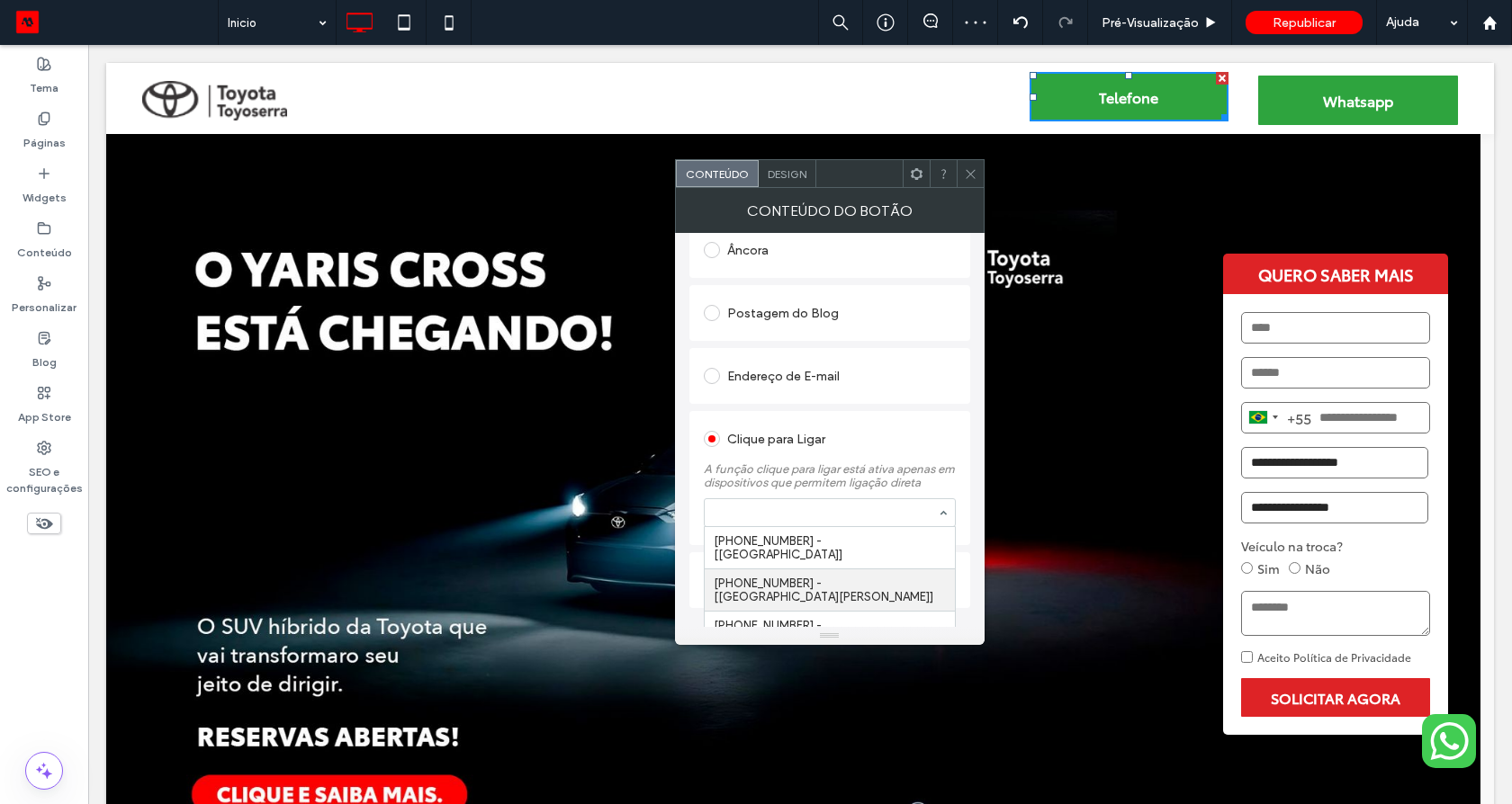
scroll to position [484, 0]
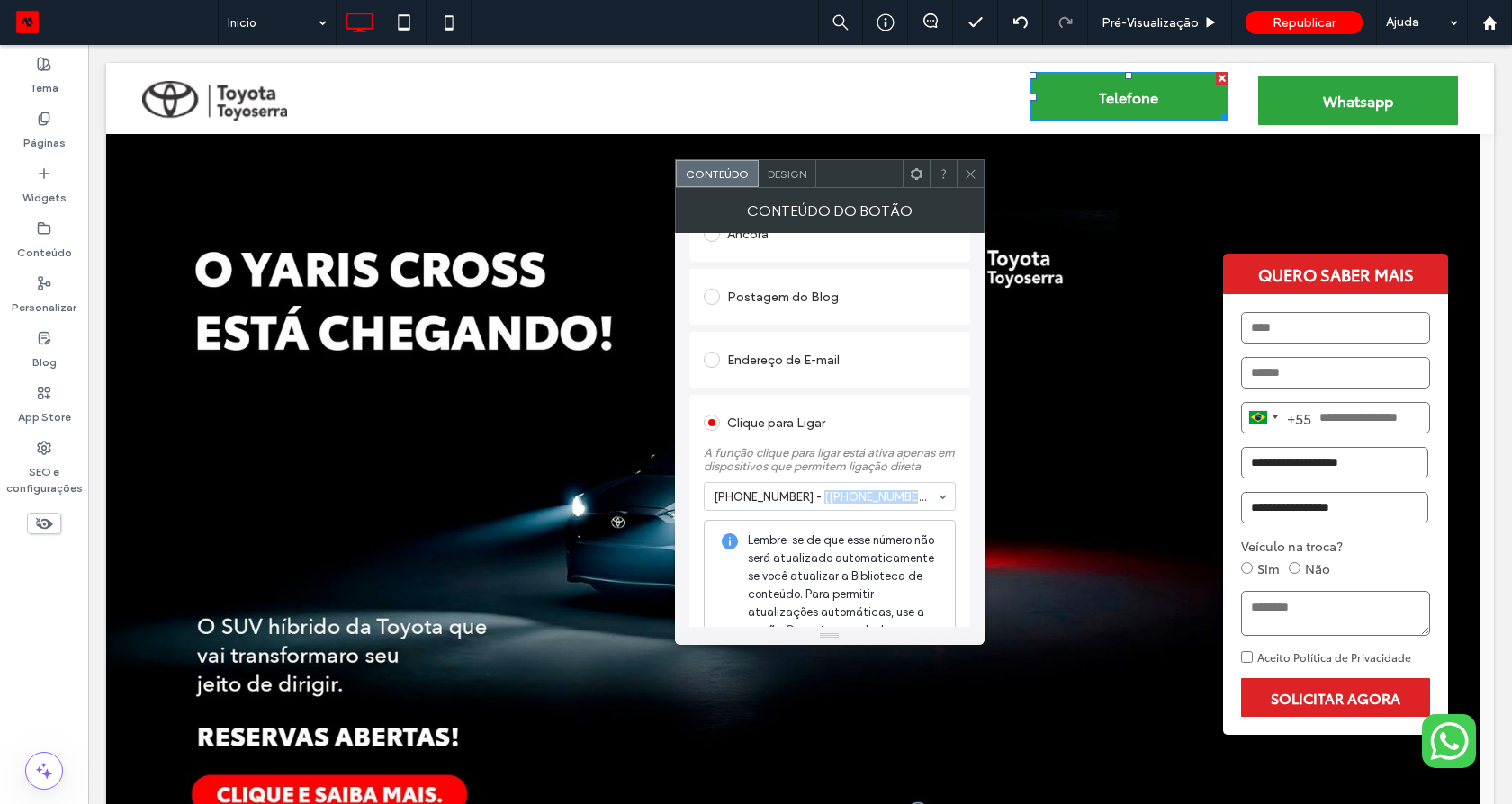
drag, startPoint x: 687, startPoint y: 505, endPoint x: 811, endPoint y: 498, distance: 124.2
click at [811, 498] on div "**********" at bounding box center [829, 430] width 310 height 394
copy span "+552231990106]"
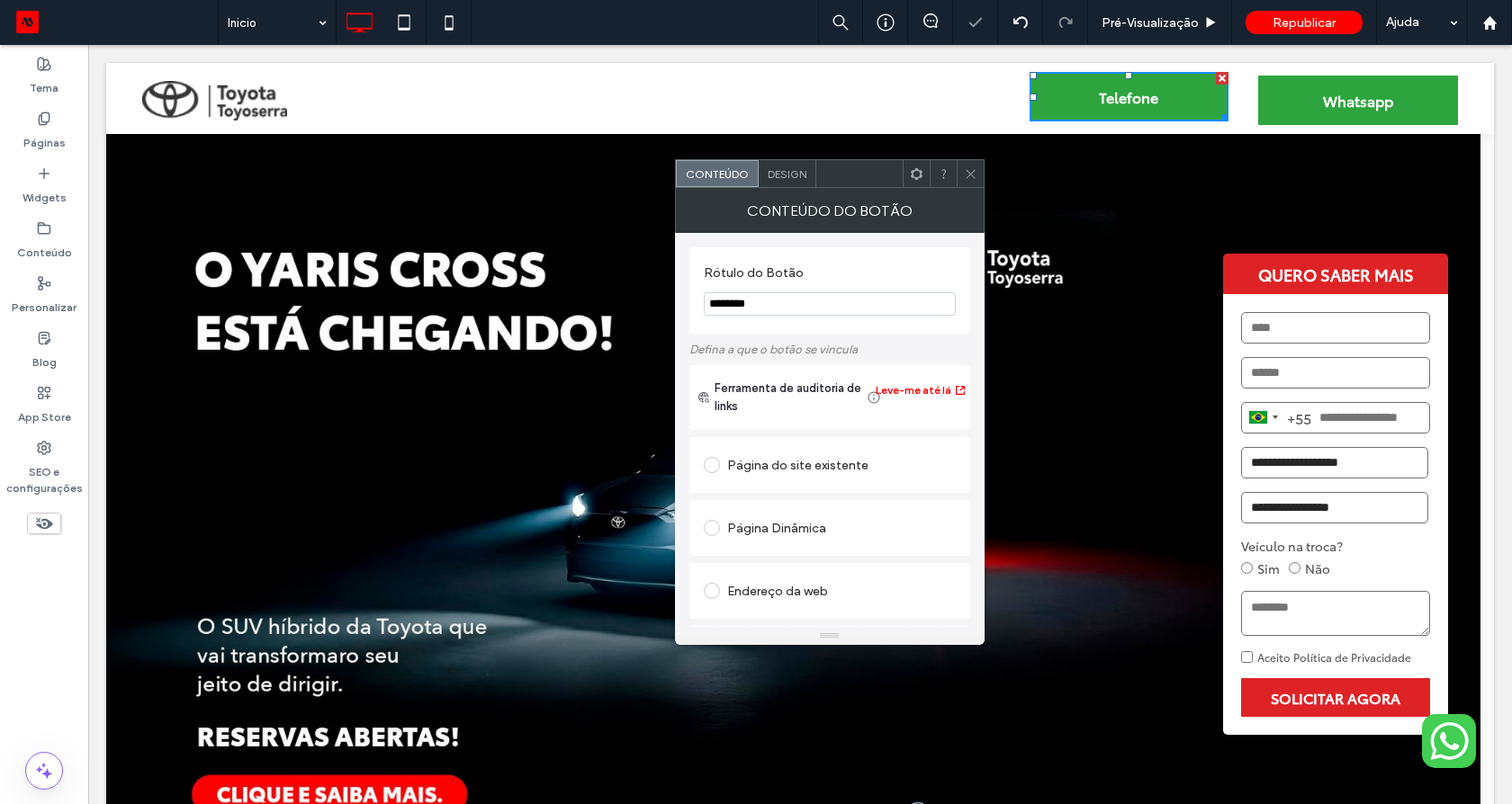
click at [791, 294] on input "********" at bounding box center [829, 304] width 252 height 23
click at [794, 309] on input "********" at bounding box center [829, 304] width 252 height 23
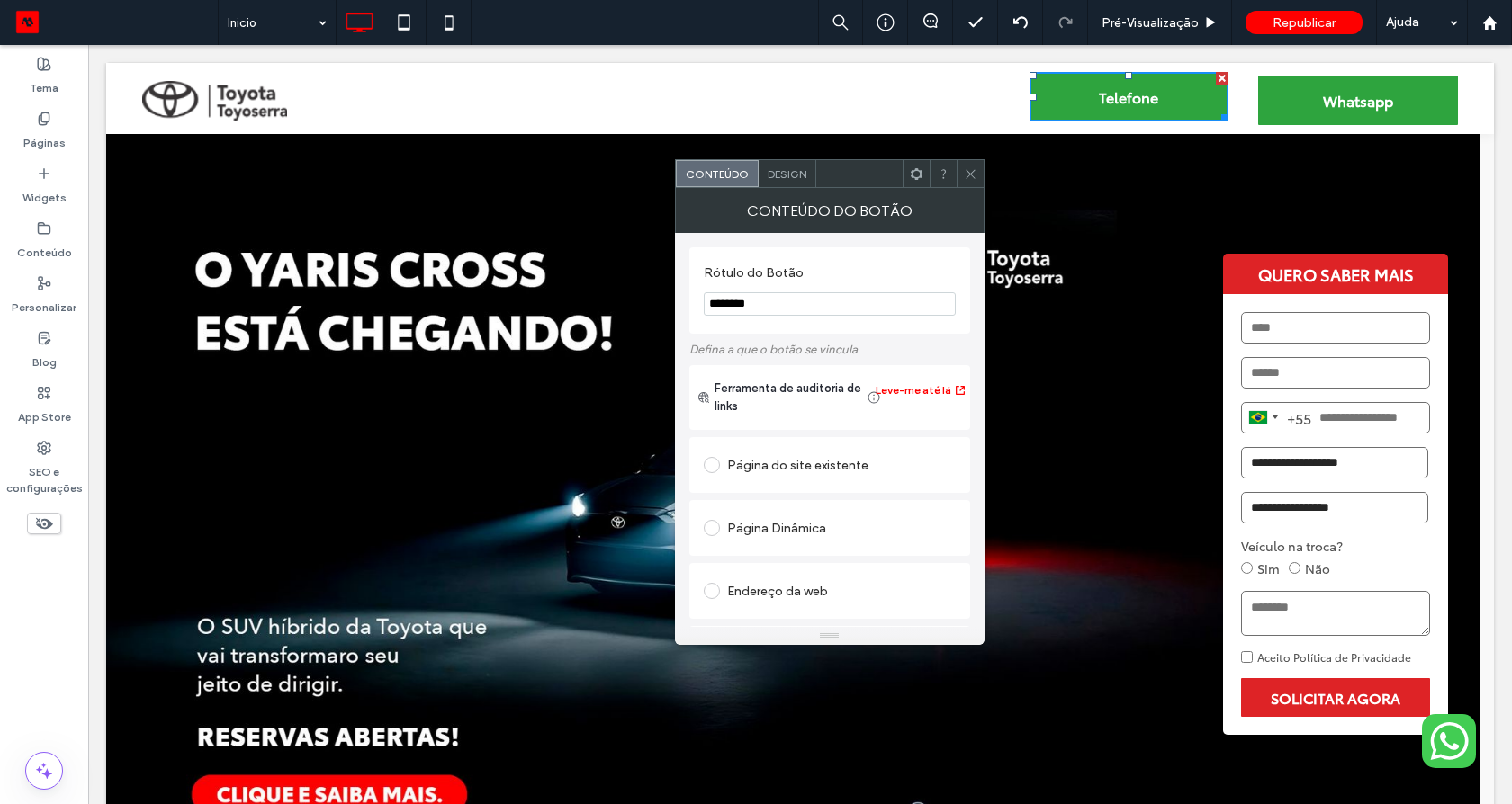
click at [931, 268] on label "Rótulo do Botão" at bounding box center [825, 275] width 245 height 20
click at [970, 171] on icon at bounding box center [970, 174] width 13 height 13
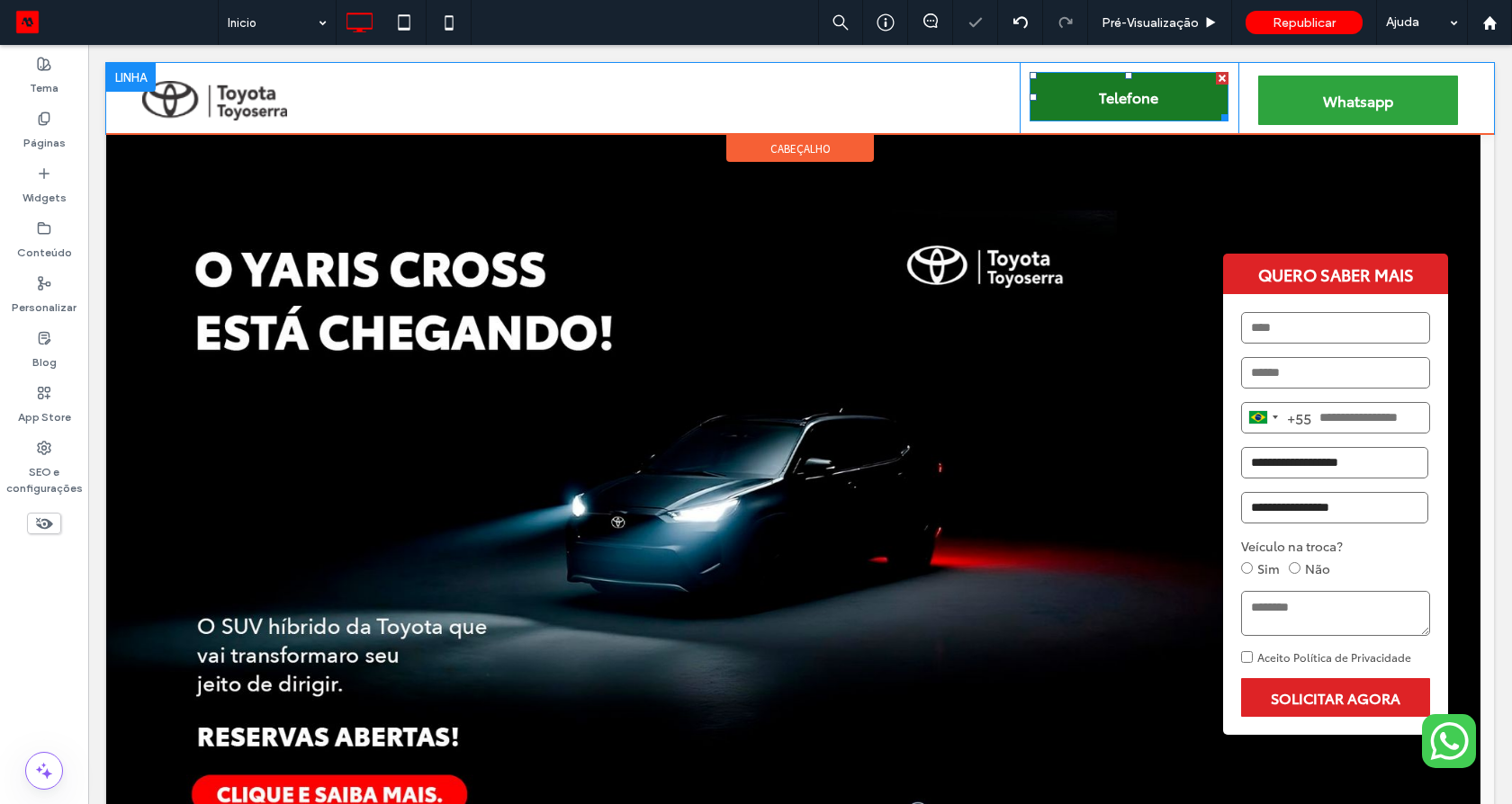
click at [1075, 113] on link "Telefone" at bounding box center [1129, 97] width 200 height 50
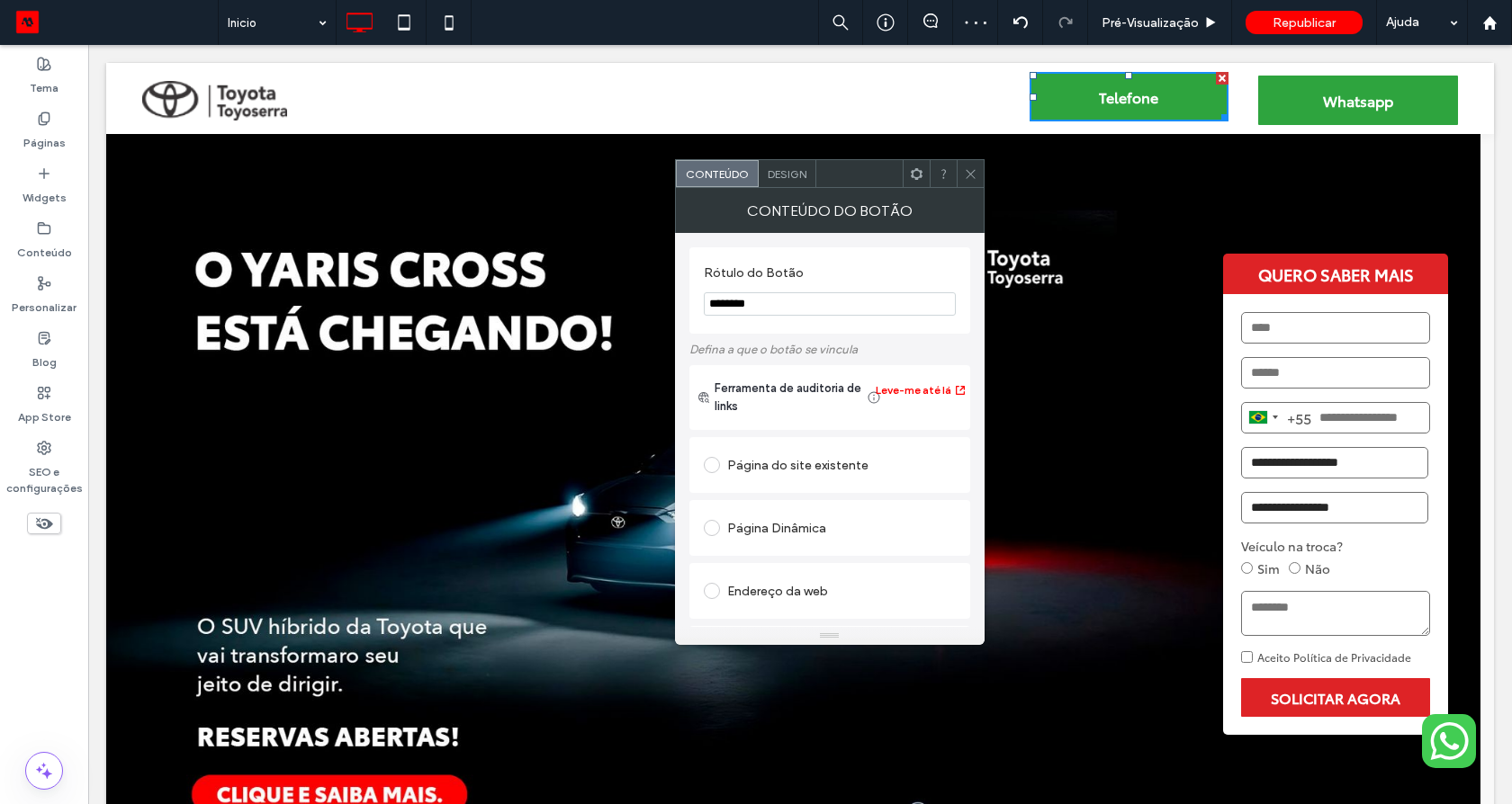
click at [774, 183] on div "Design" at bounding box center [788, 174] width 58 height 27
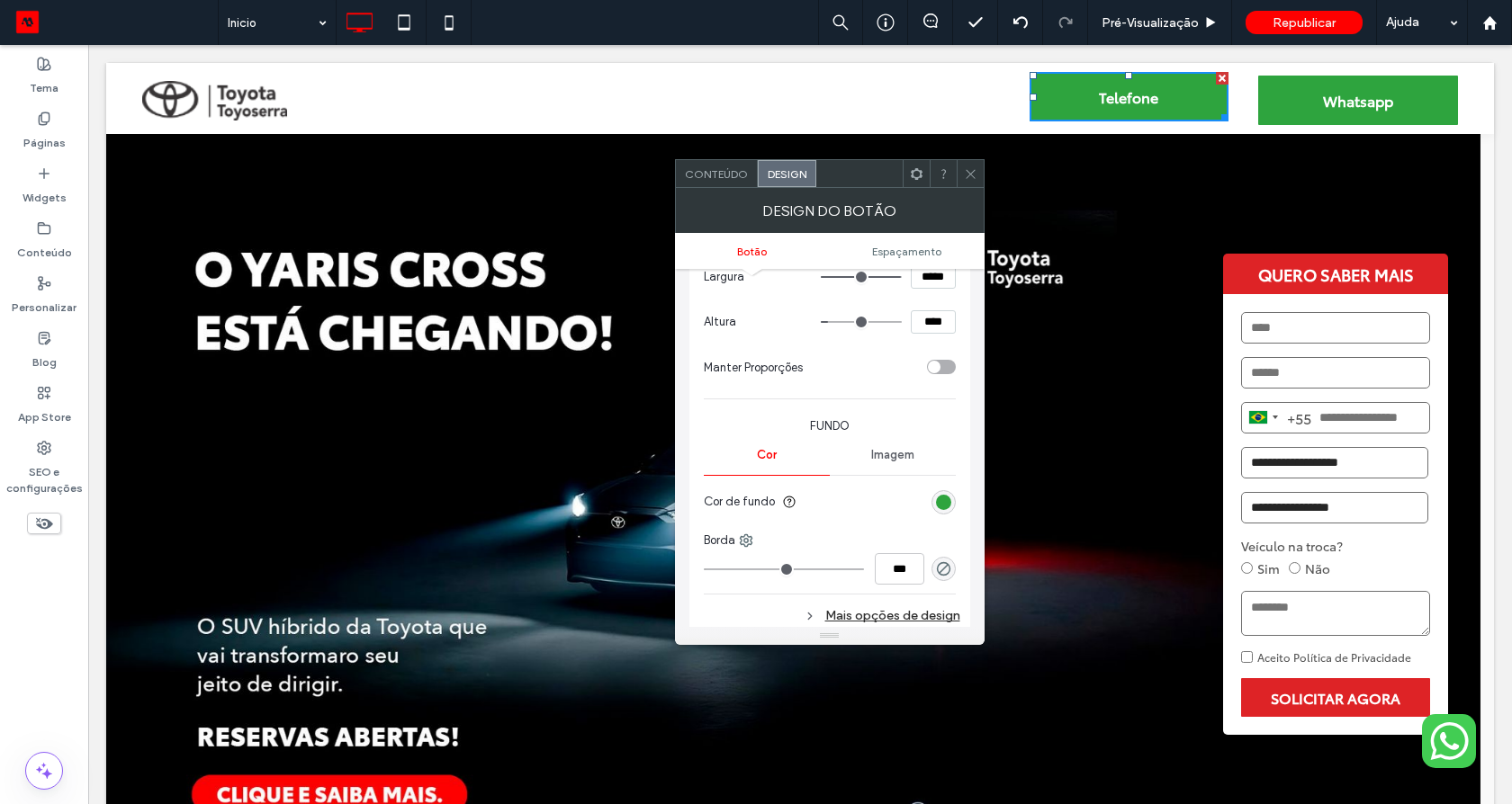
scroll to position [324, 0]
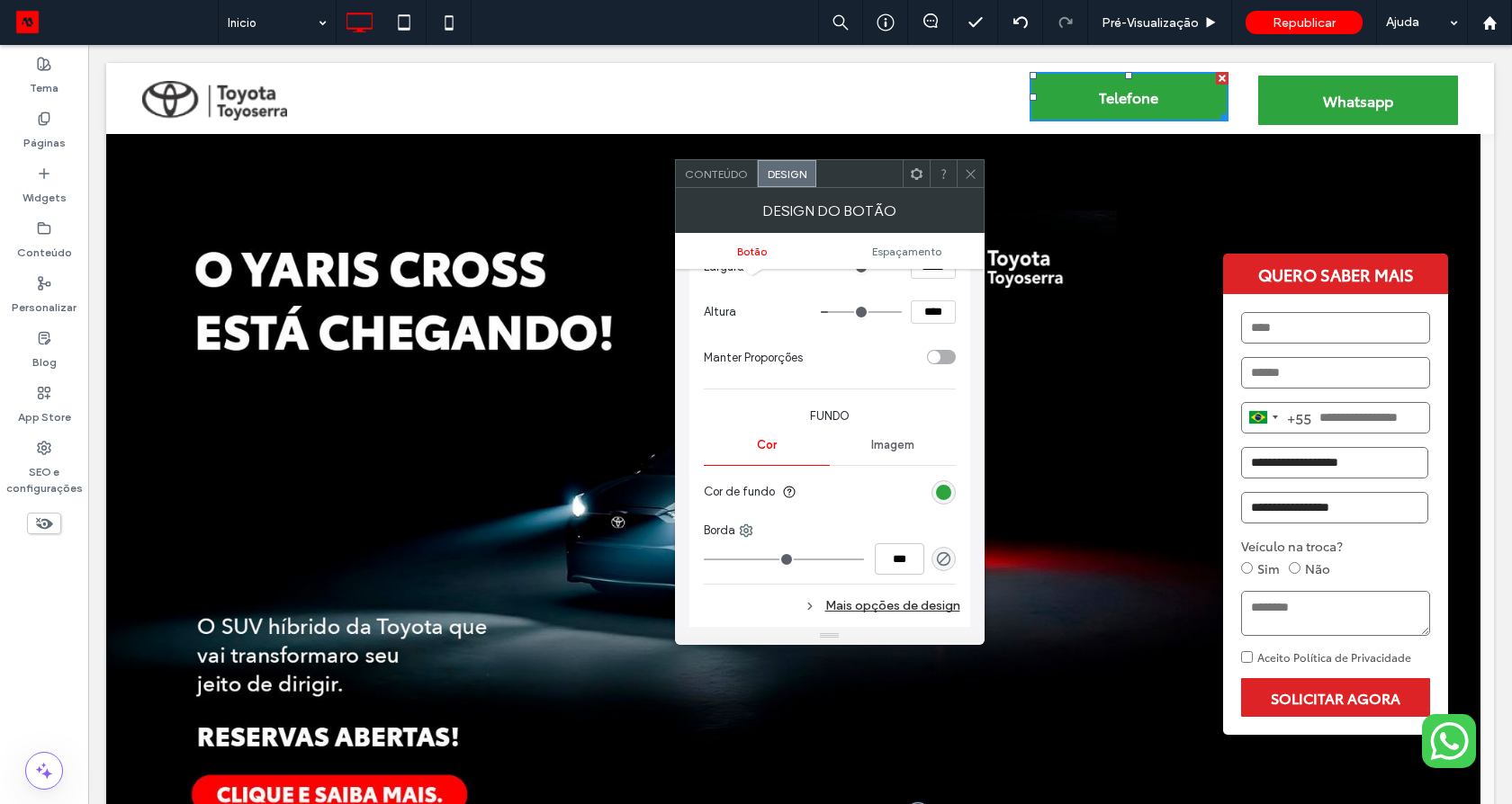
click at [933, 494] on div "rgb(46, 164, 62)" at bounding box center [943, 492] width 24 height 24
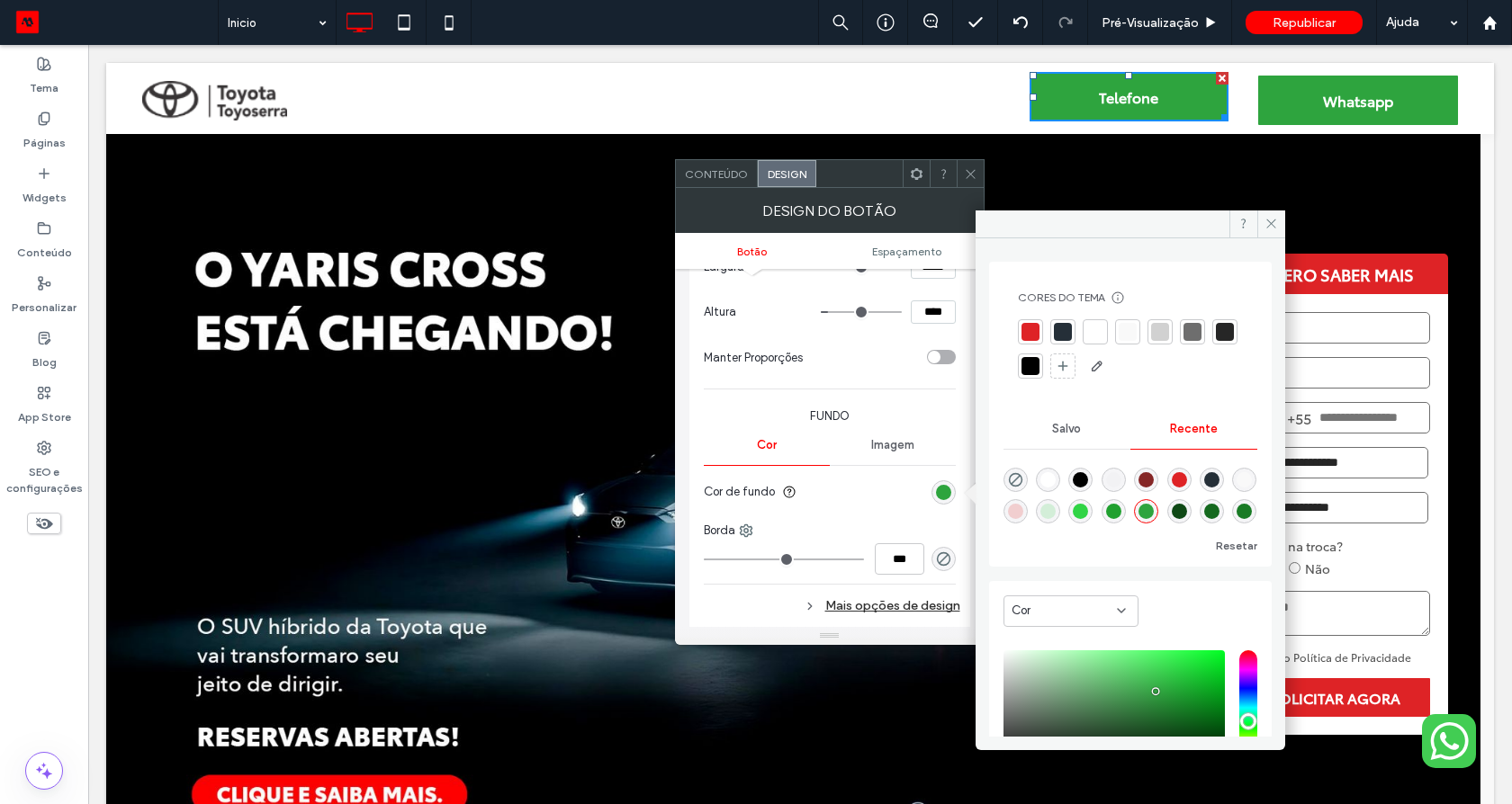
click at [1024, 331] on div at bounding box center [1029, 332] width 18 height 18
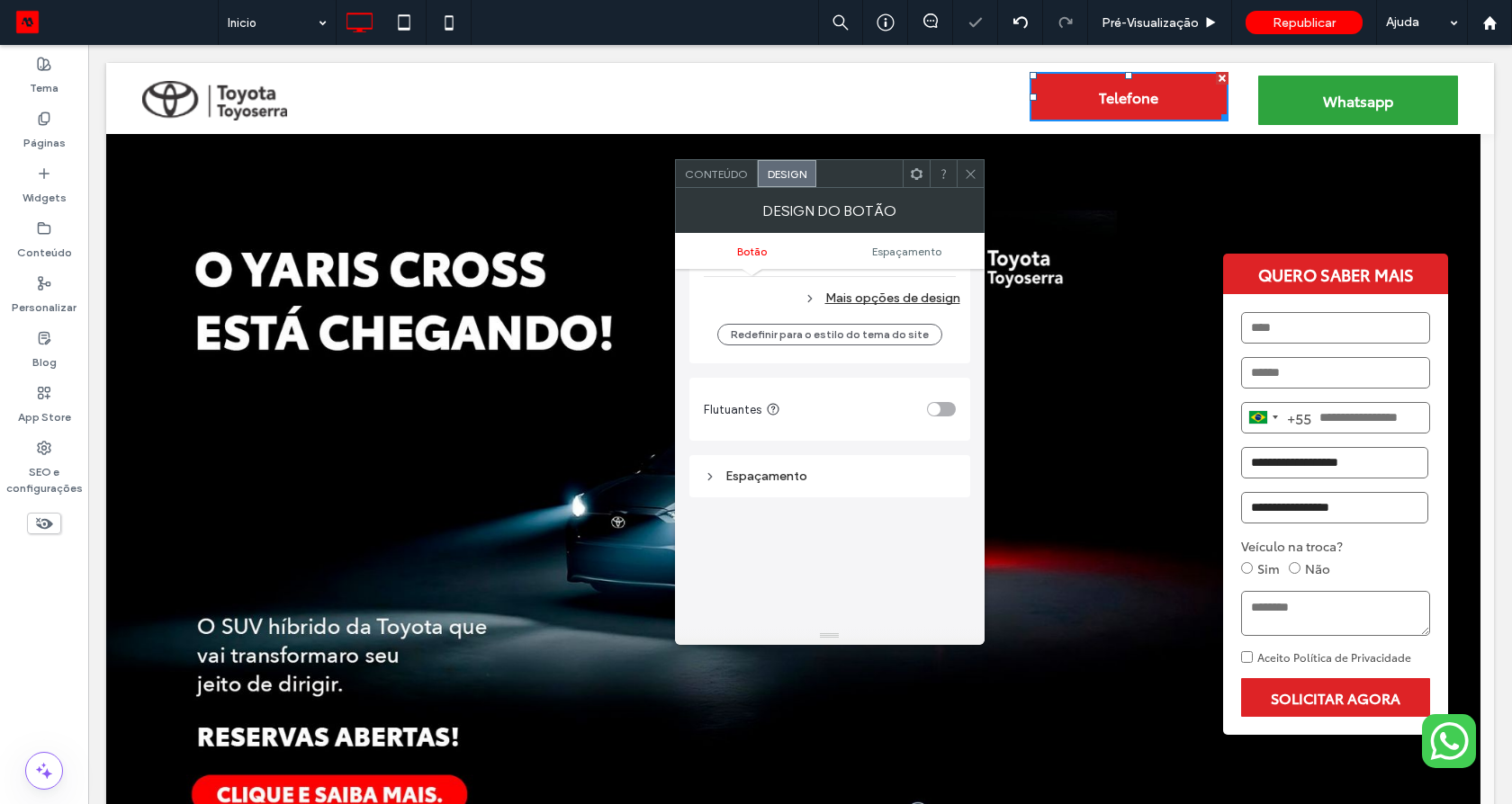
scroll to position [648, 0]
click at [862, 284] on div "Mais opções de design" at bounding box center [831, 281] width 256 height 24
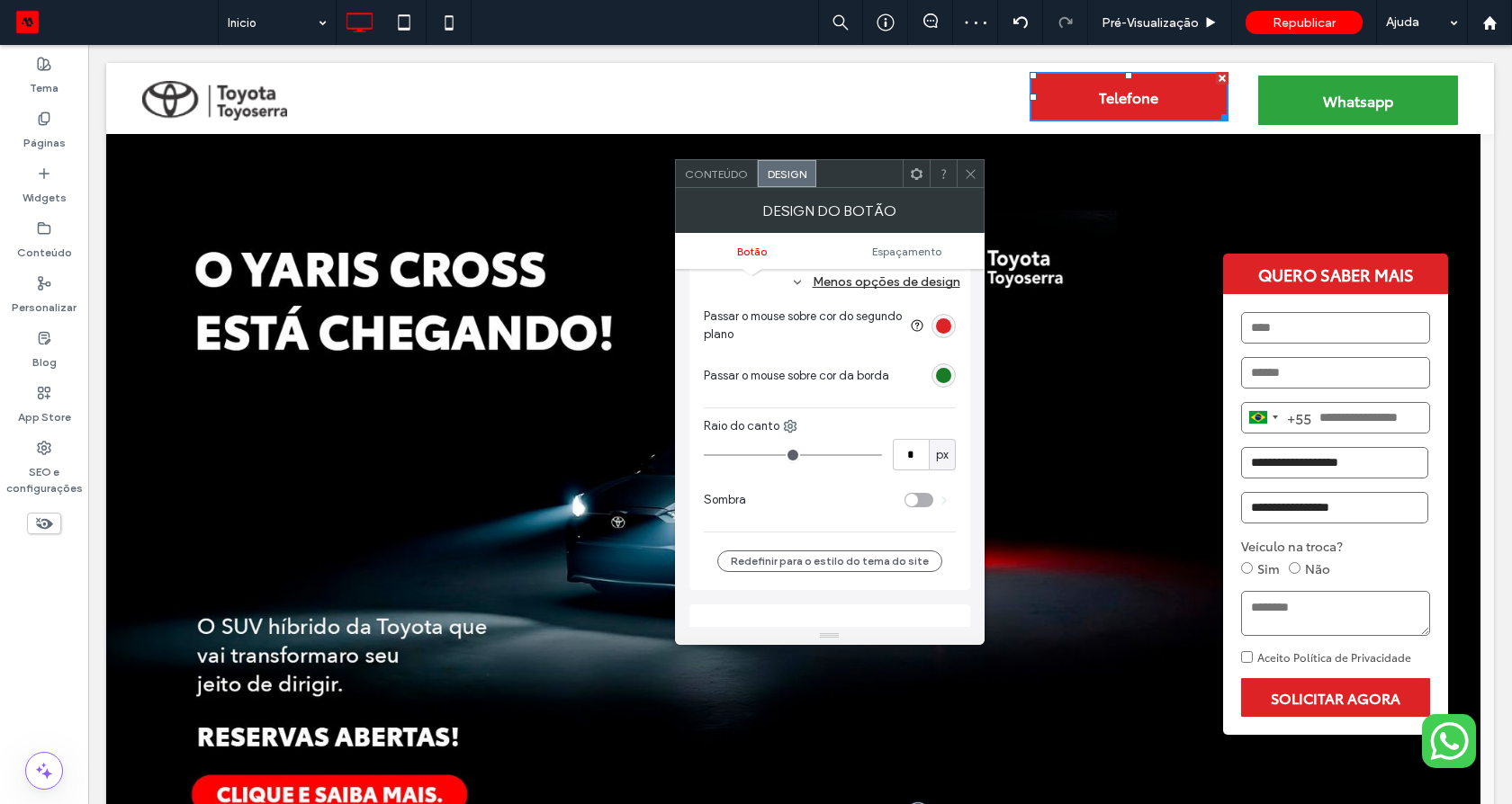
click at [948, 374] on div "rgb(25, 123, 37)" at bounding box center [943, 376] width 15 height 15
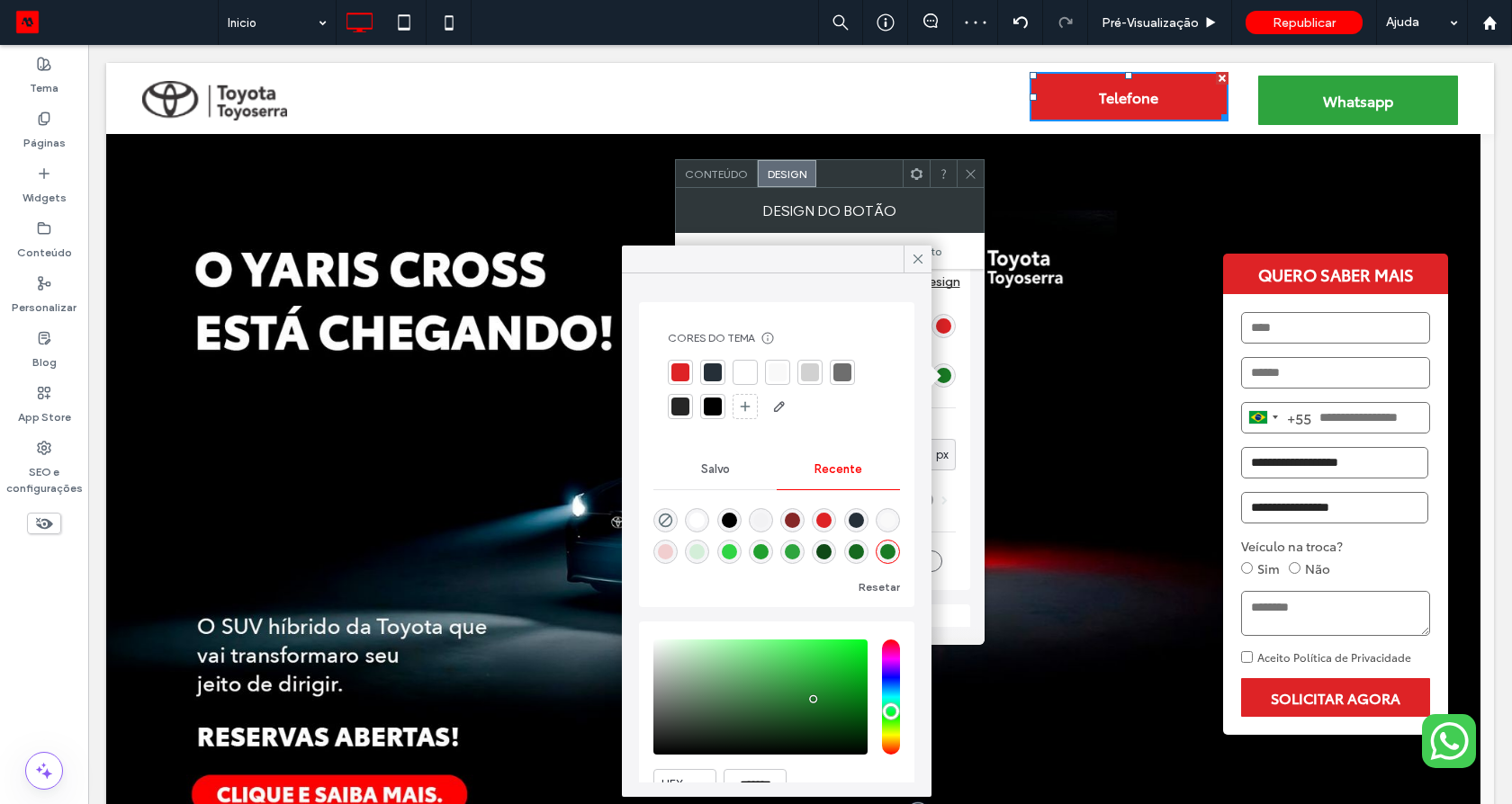
click at [800, 519] on div "rgba(134, 39, 39, 1)" at bounding box center [792, 521] width 15 height 15
type input "*******"
click at [943, 330] on div "rgb(222, 35, 38)" at bounding box center [943, 326] width 15 height 15
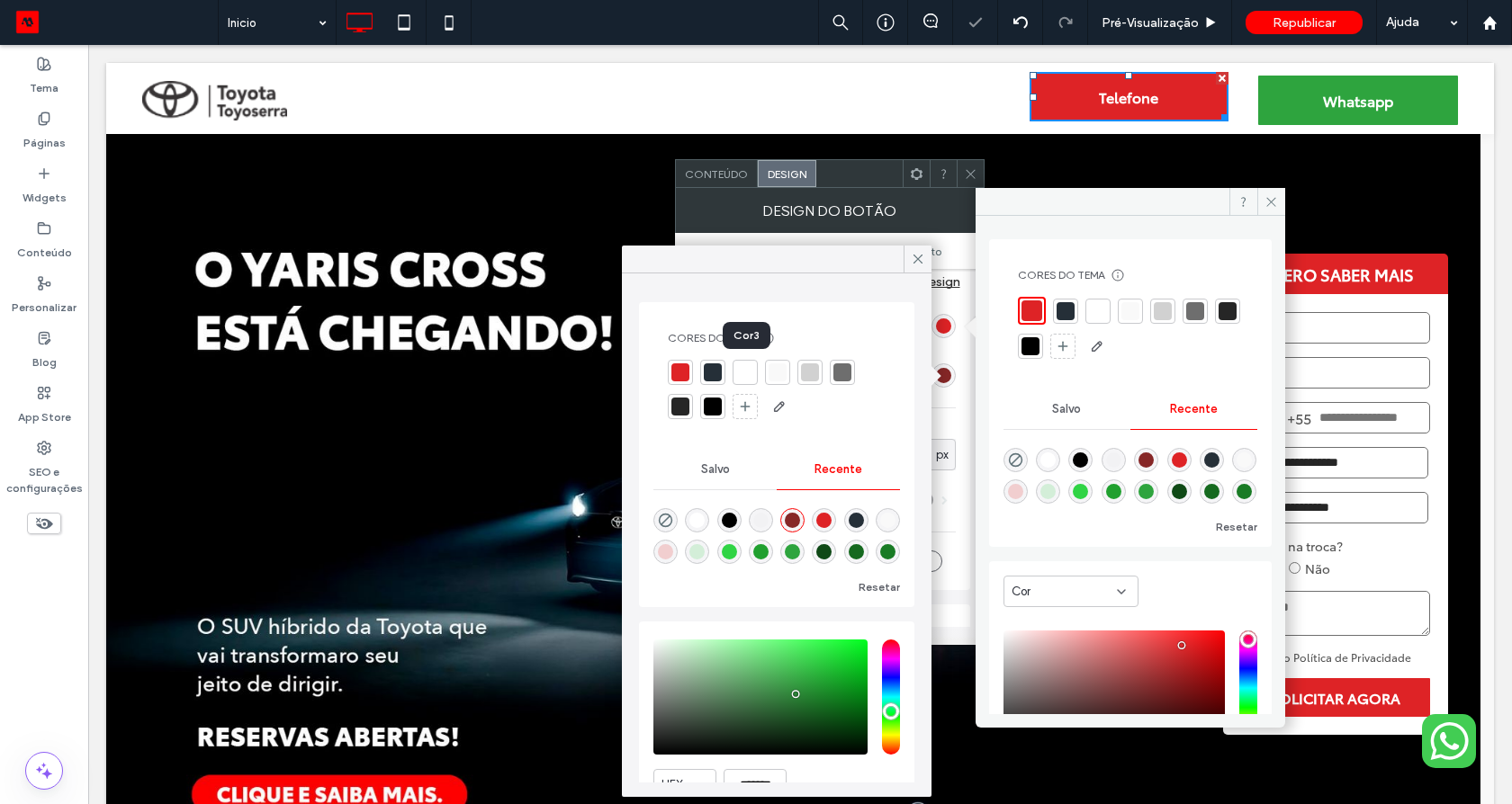
click at [748, 382] on div at bounding box center [744, 372] width 25 height 25
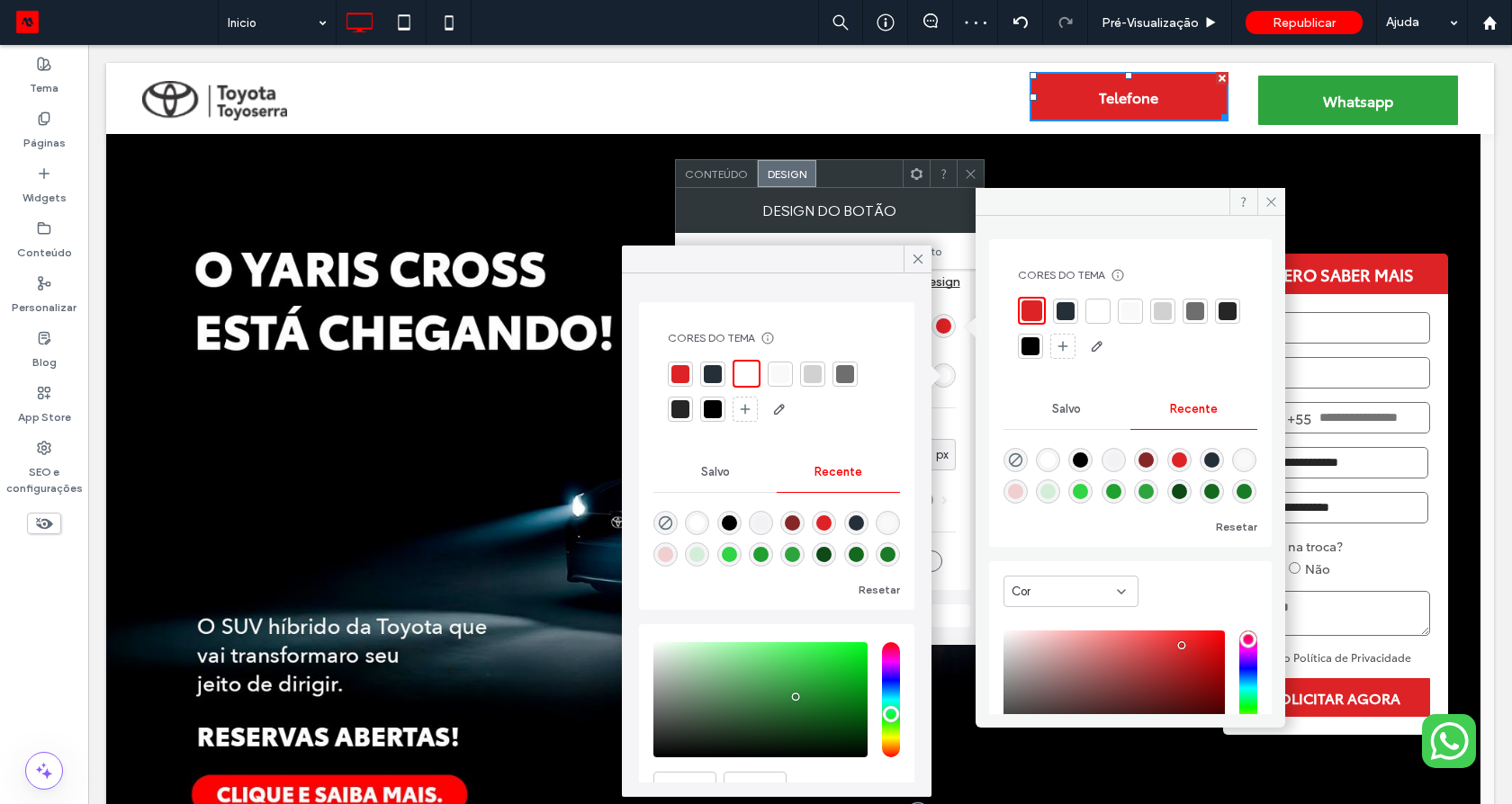
click at [1151, 312] on div at bounding box center [1163, 311] width 25 height 25
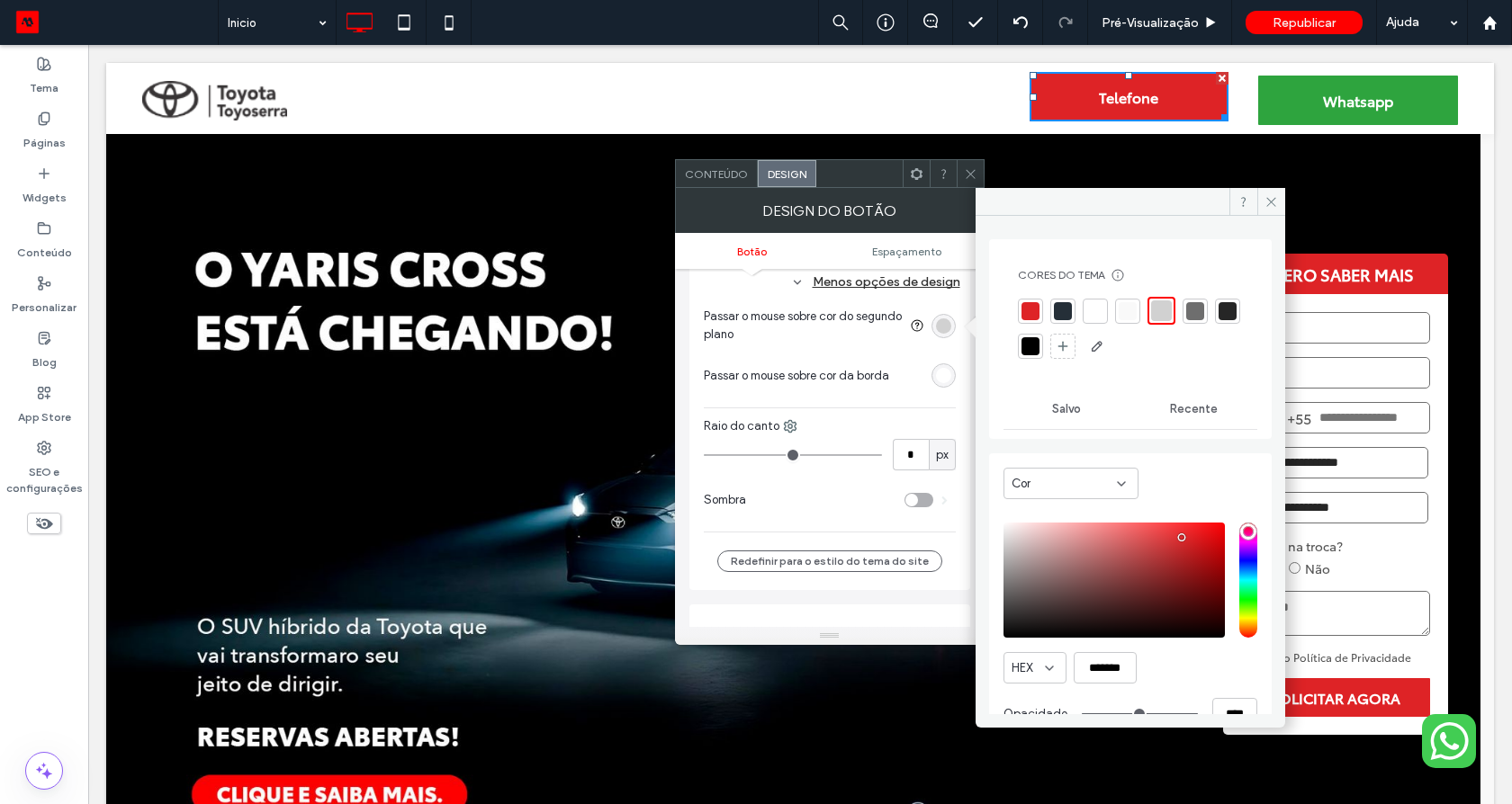
click at [1020, 310] on div at bounding box center [1030, 311] width 25 height 25
click at [963, 176] on icon at bounding box center [970, 174] width 13 height 13
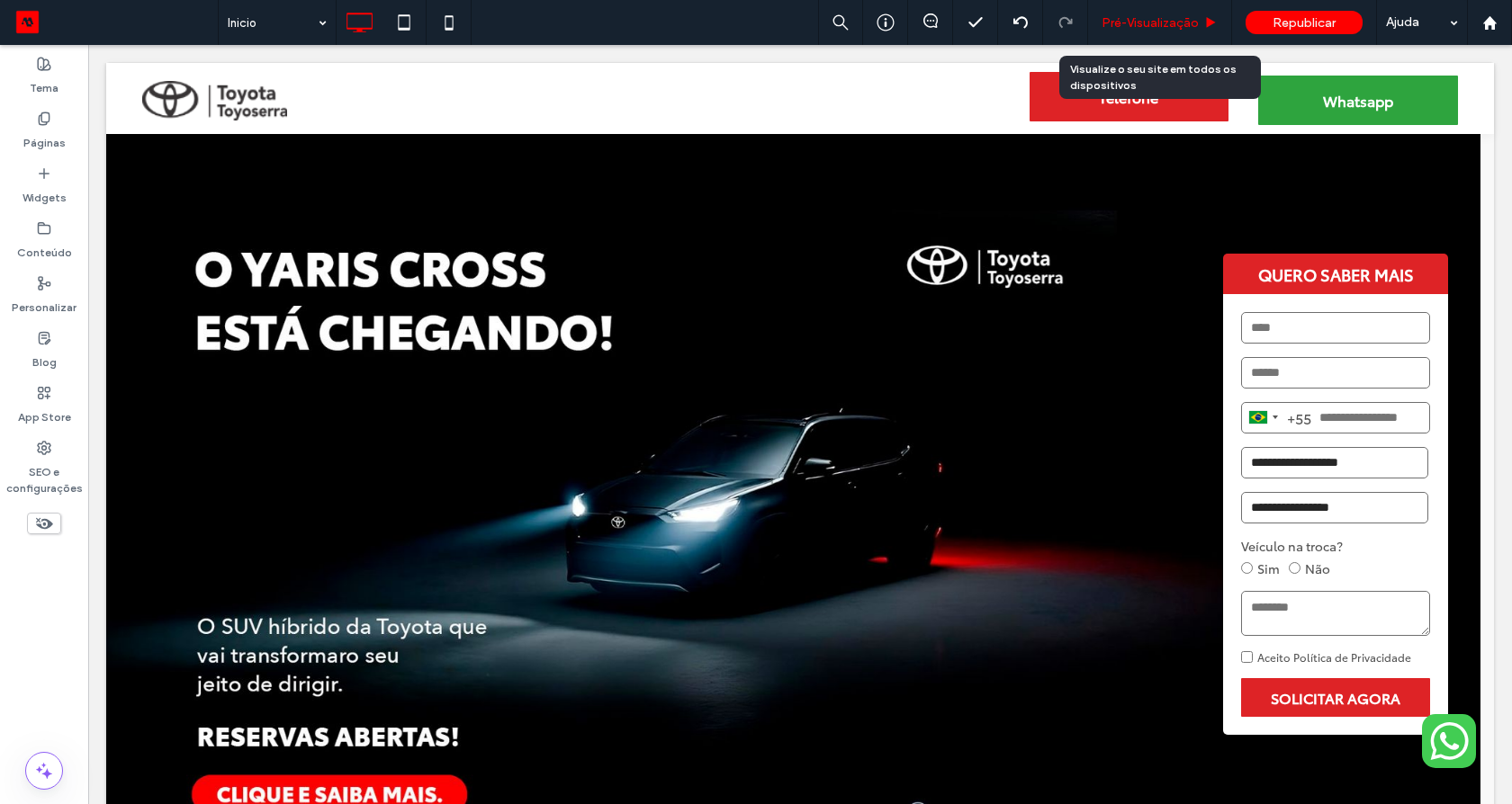
click at [1137, 28] on span "Pré-Visualizaçāo" at bounding box center [1149, 23] width 97 height 15
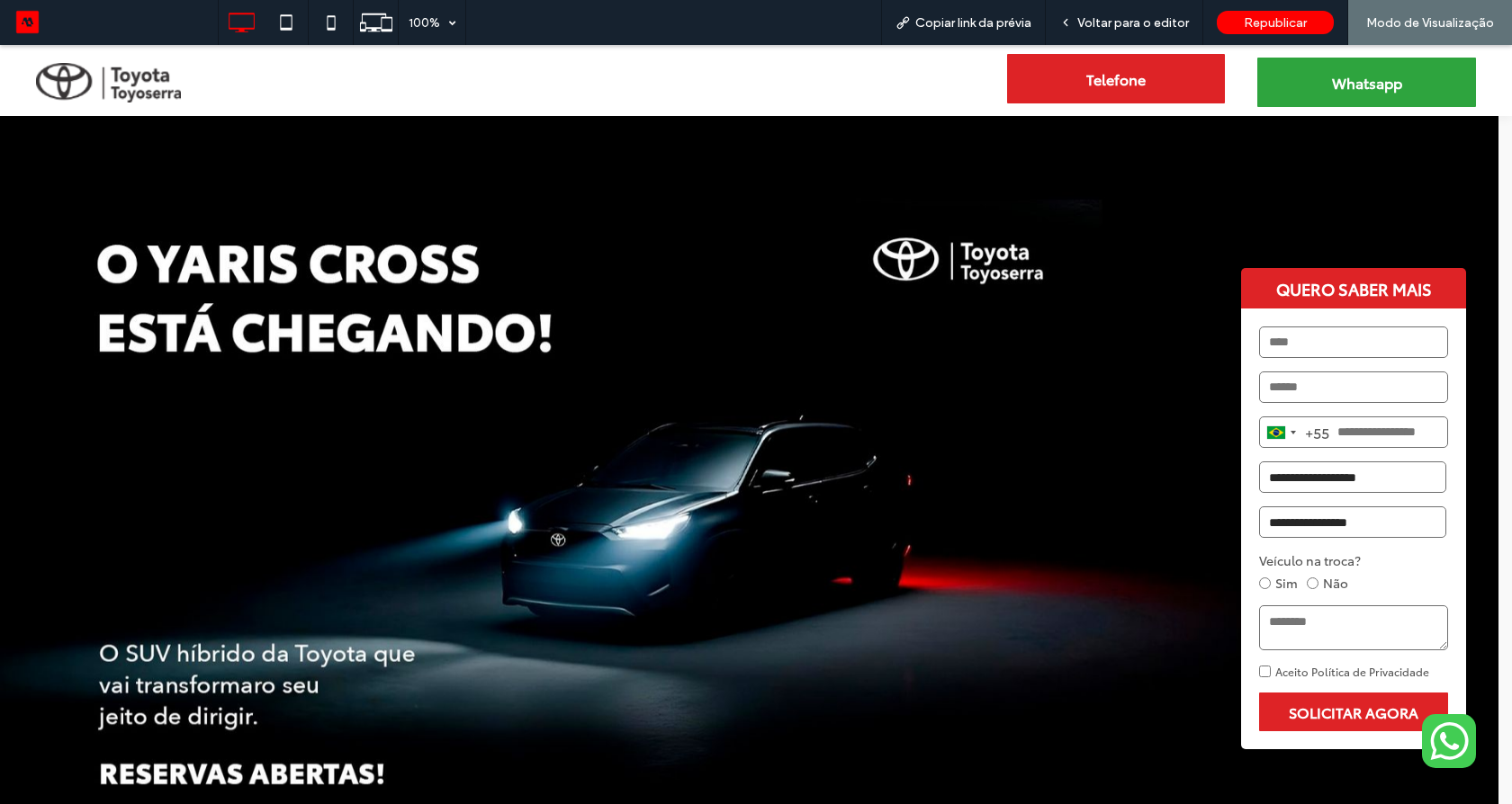
click at [1086, 80] on span "Telefone" at bounding box center [1116, 79] width 59 height 21
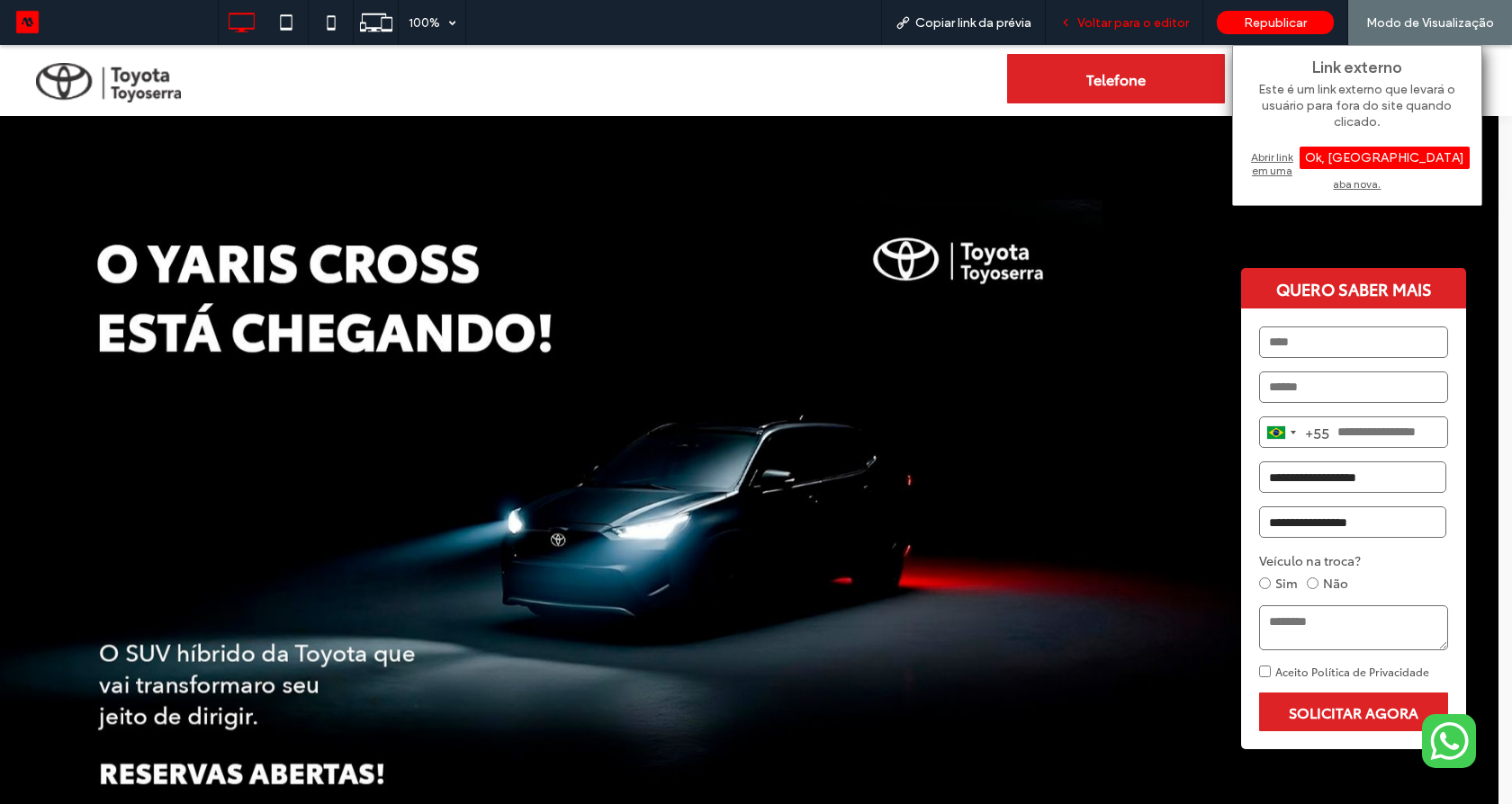
click at [1148, 21] on span "Voltar para o editor" at bounding box center [1133, 23] width 111 height 15
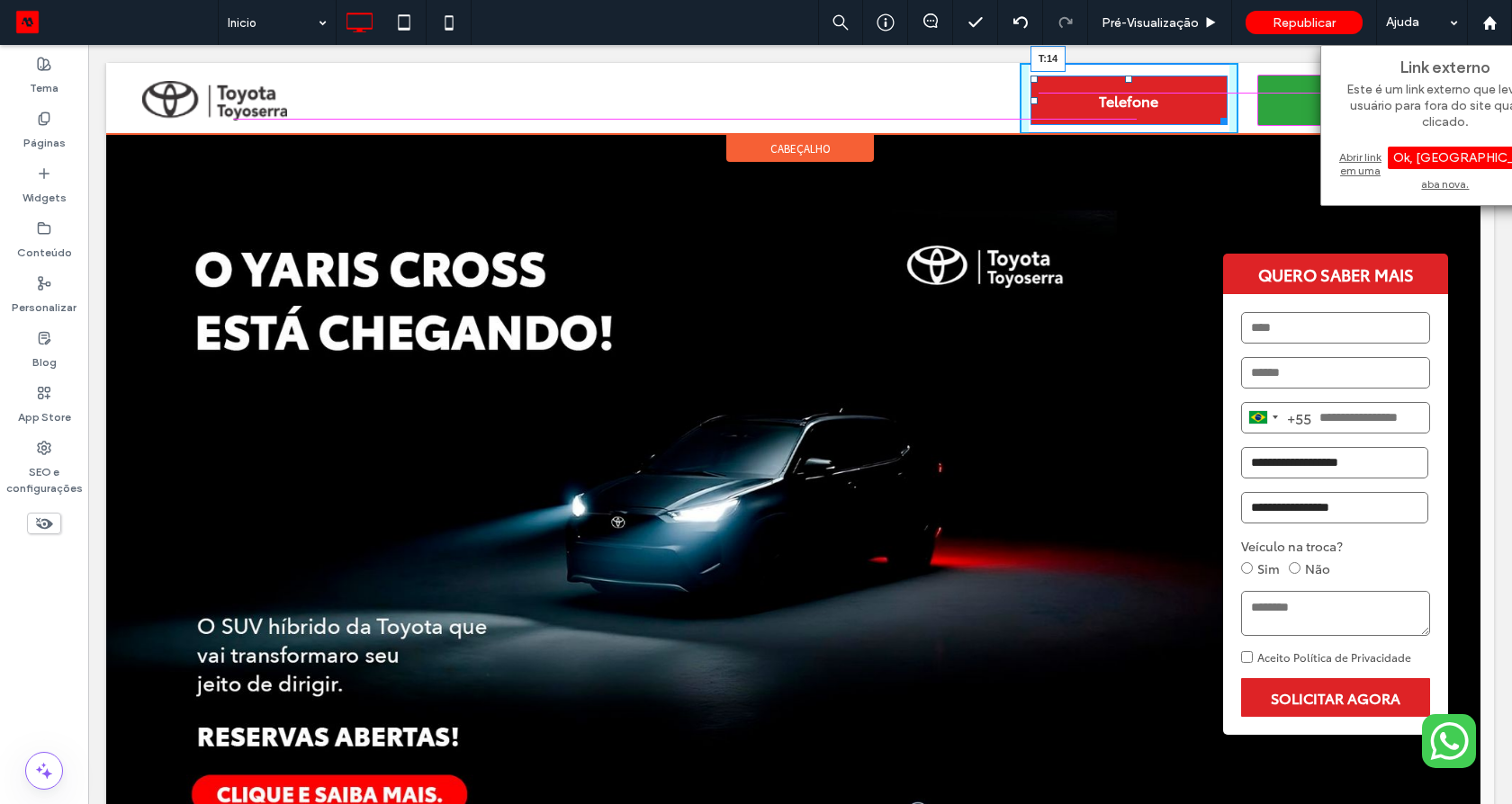
click at [1124, 82] on div at bounding box center [1128, 80] width 8 height 8
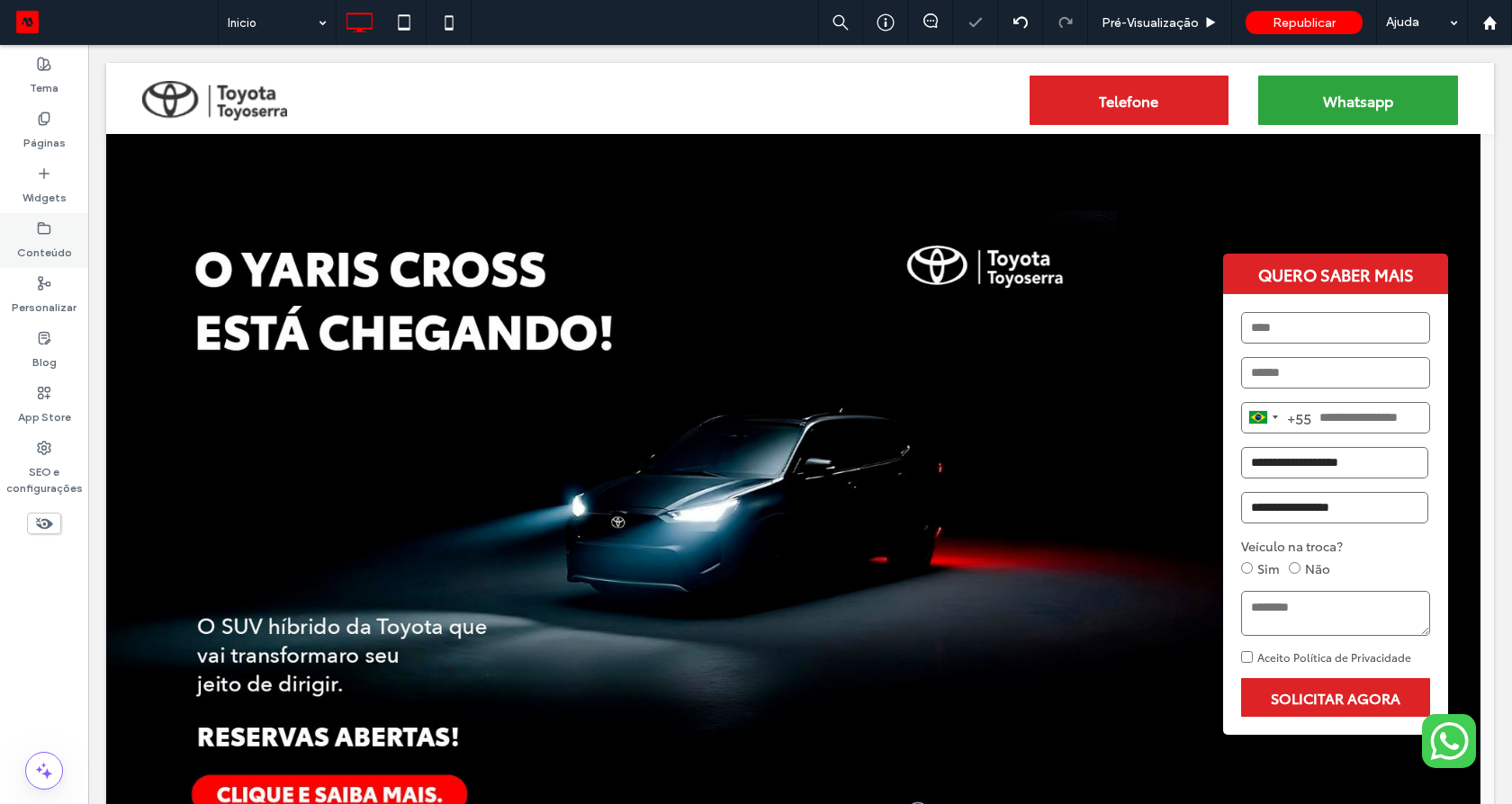
click at [59, 232] on div "Conteúdo" at bounding box center [44, 240] width 88 height 55
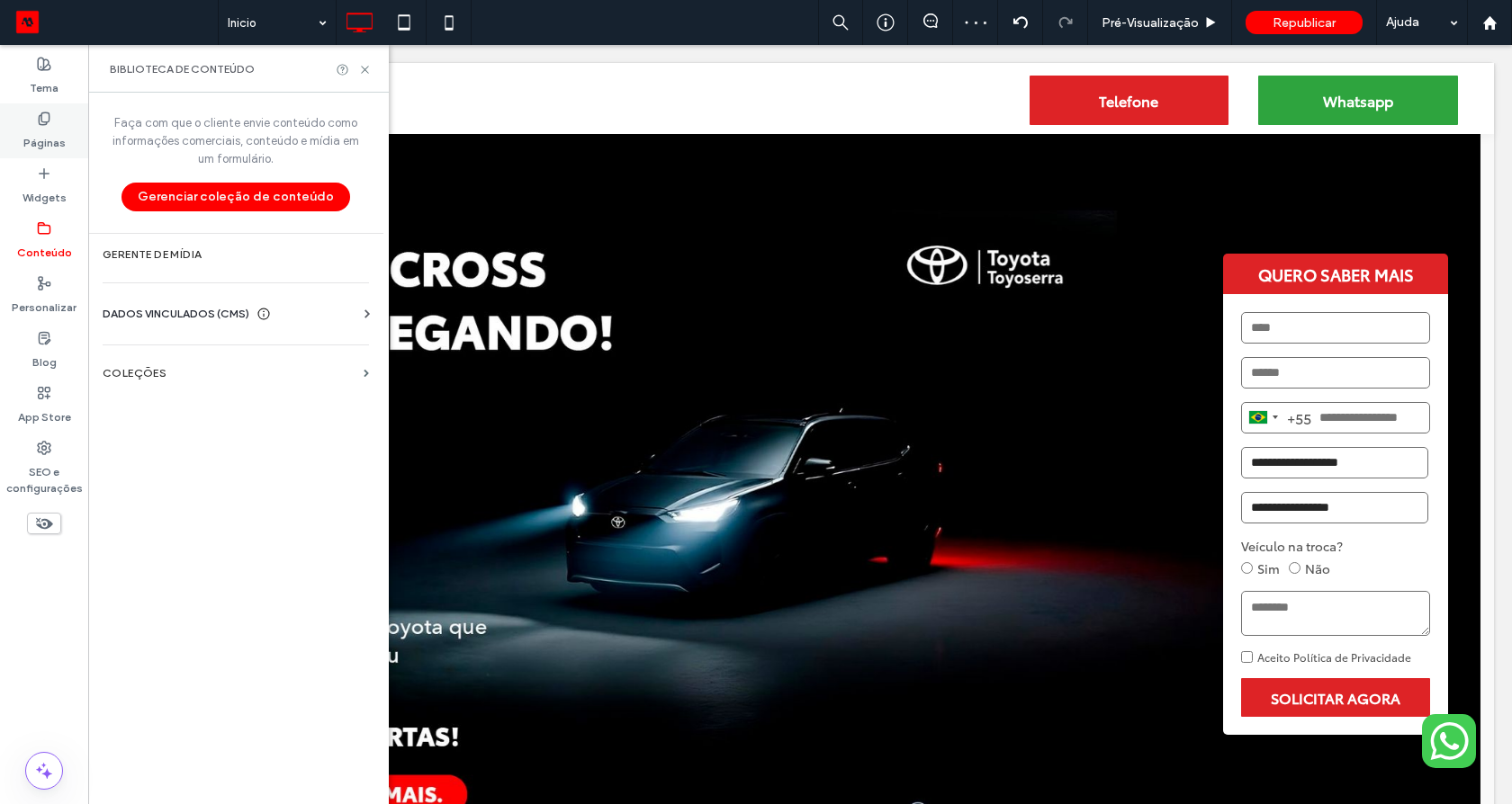
click at [46, 133] on label "Páginas" at bounding box center [44, 138] width 42 height 25
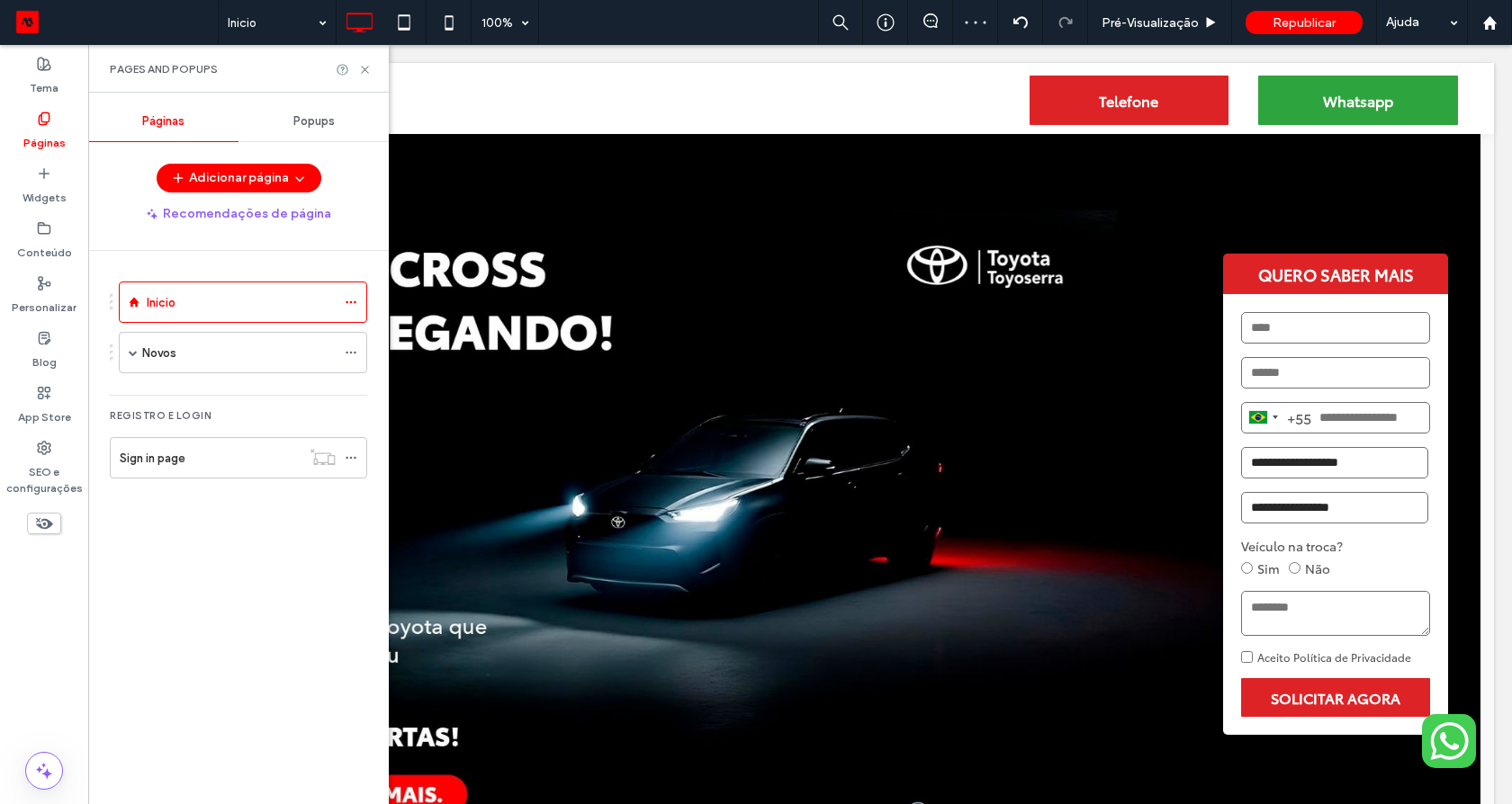
click at [303, 124] on span "Popups" at bounding box center [314, 121] width 41 height 14
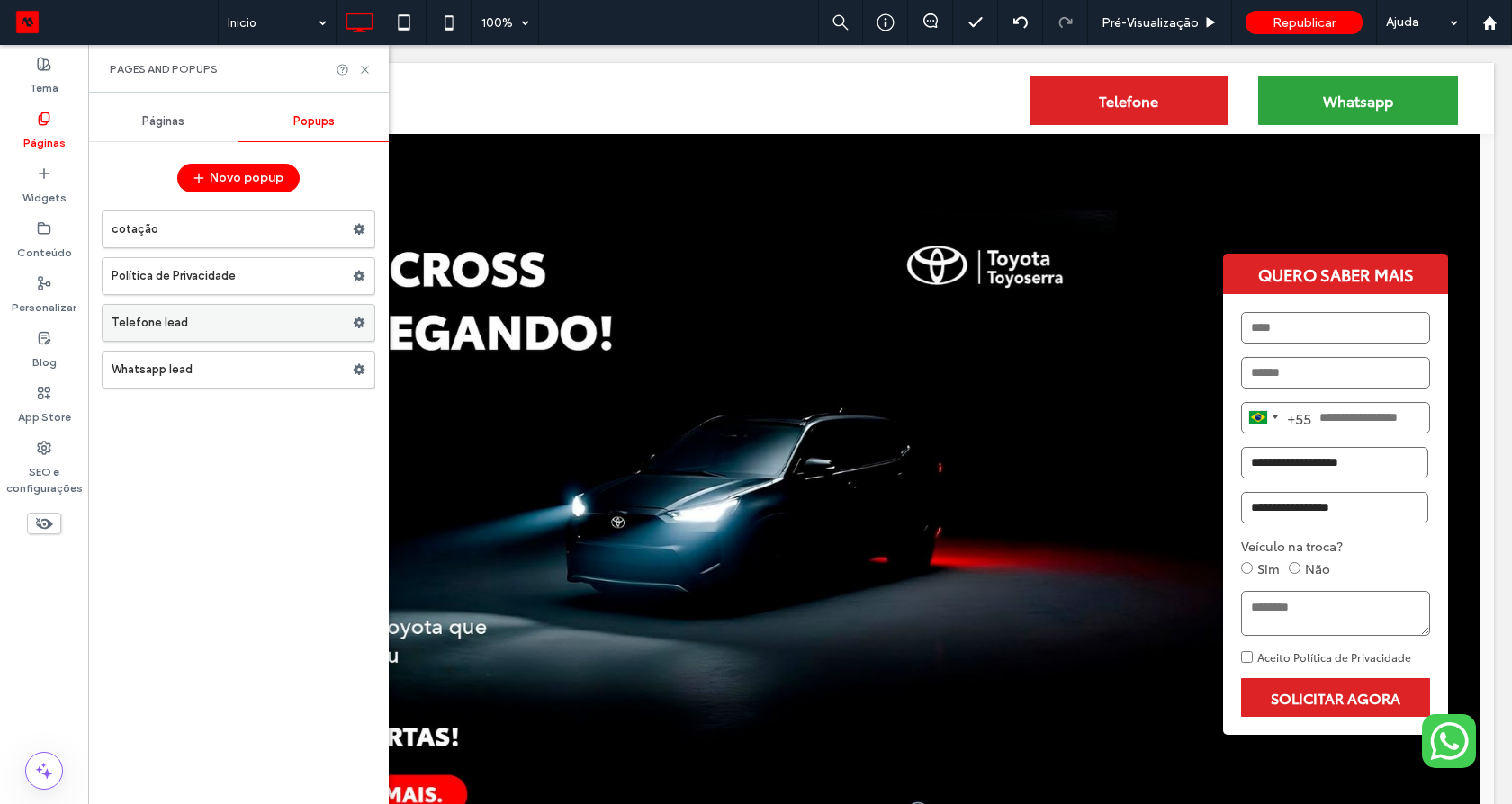
click at [224, 312] on label "Telefone lead" at bounding box center [231, 323] width 241 height 36
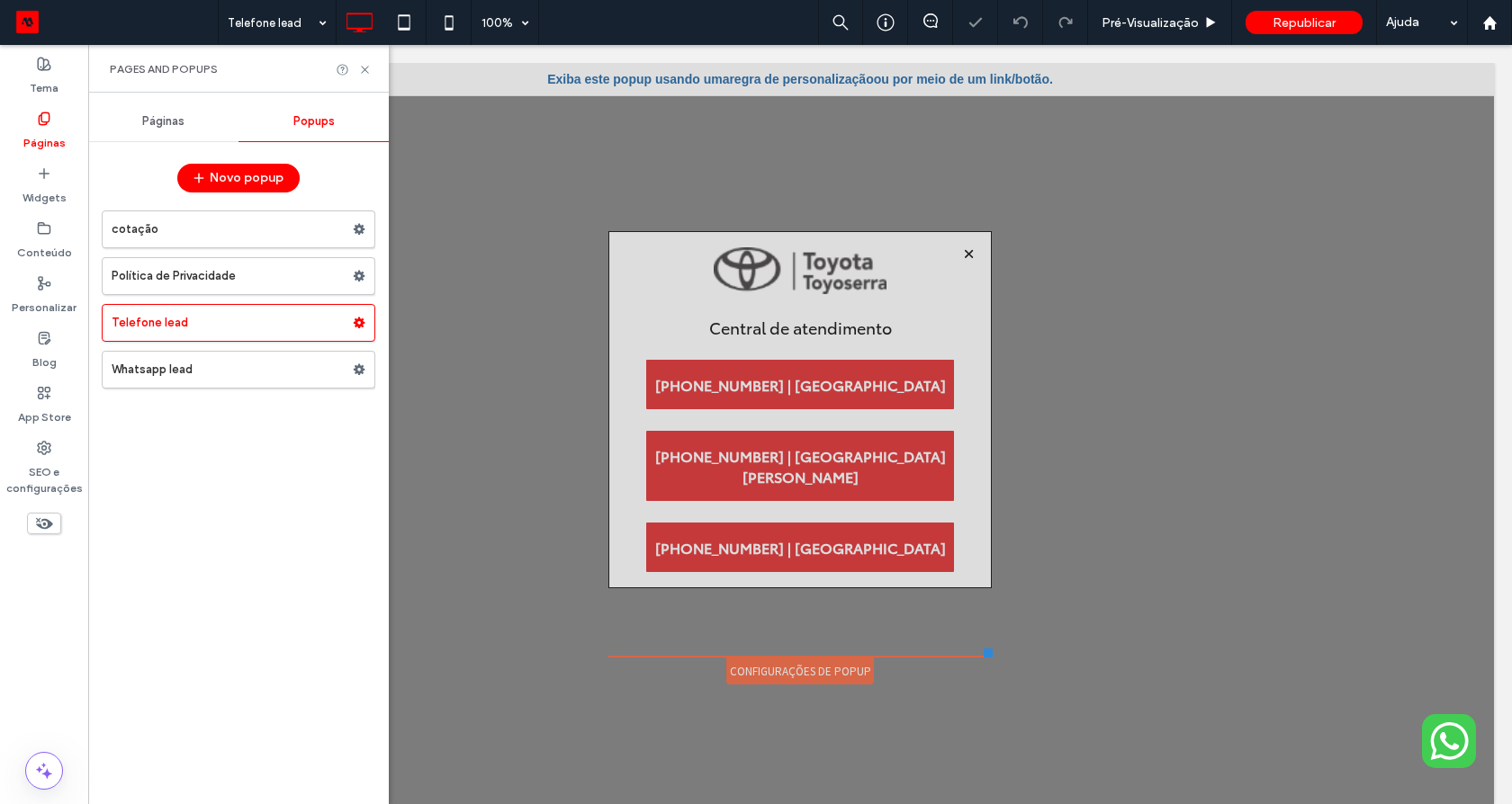
click at [698, 391] on div "Clique para editar no Modo Flex" at bounding box center [800, 410] width 203 height 37
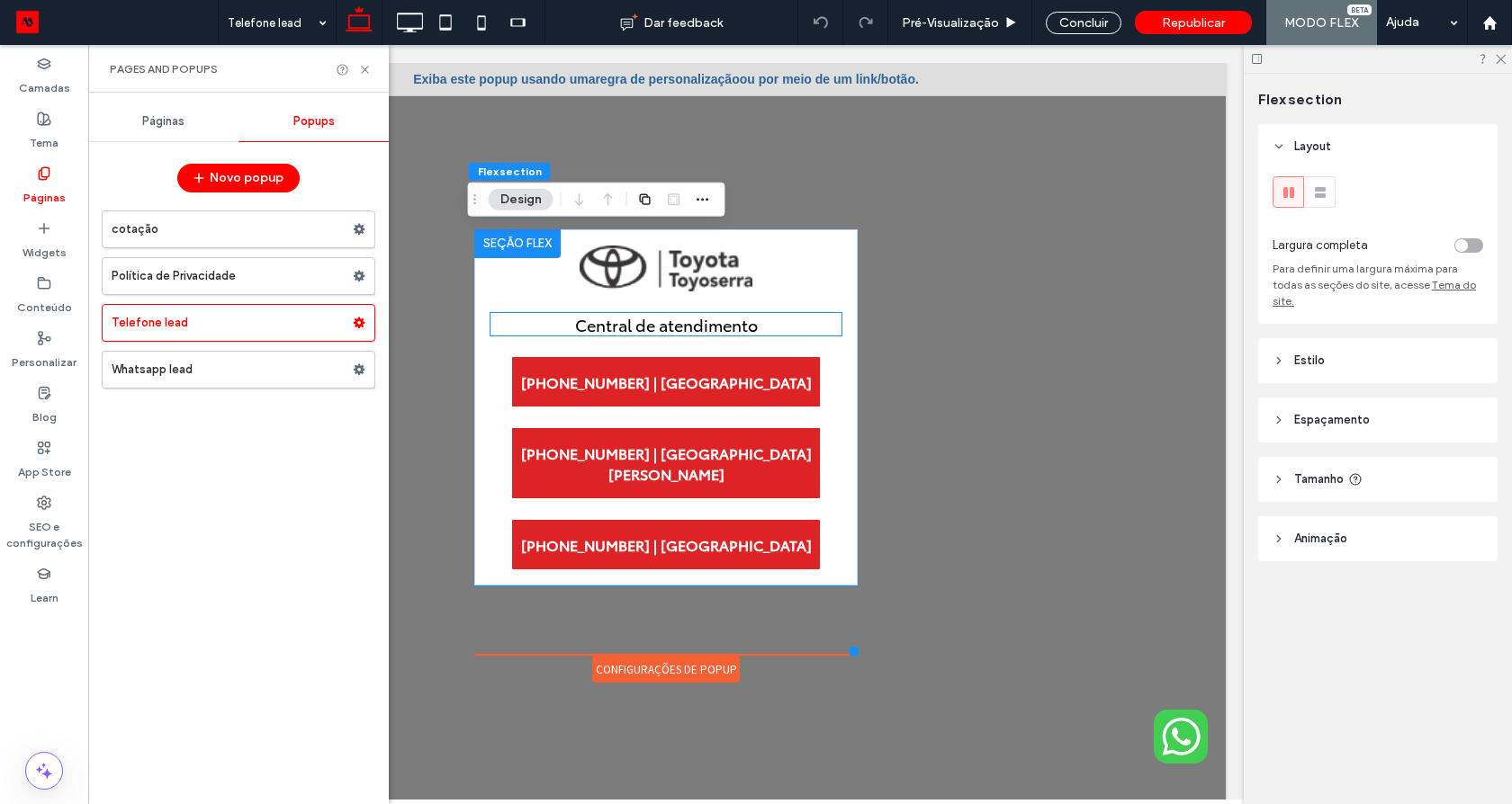
click at [697, 329] on span "Central de atendimento" at bounding box center [666, 323] width 182 height 22
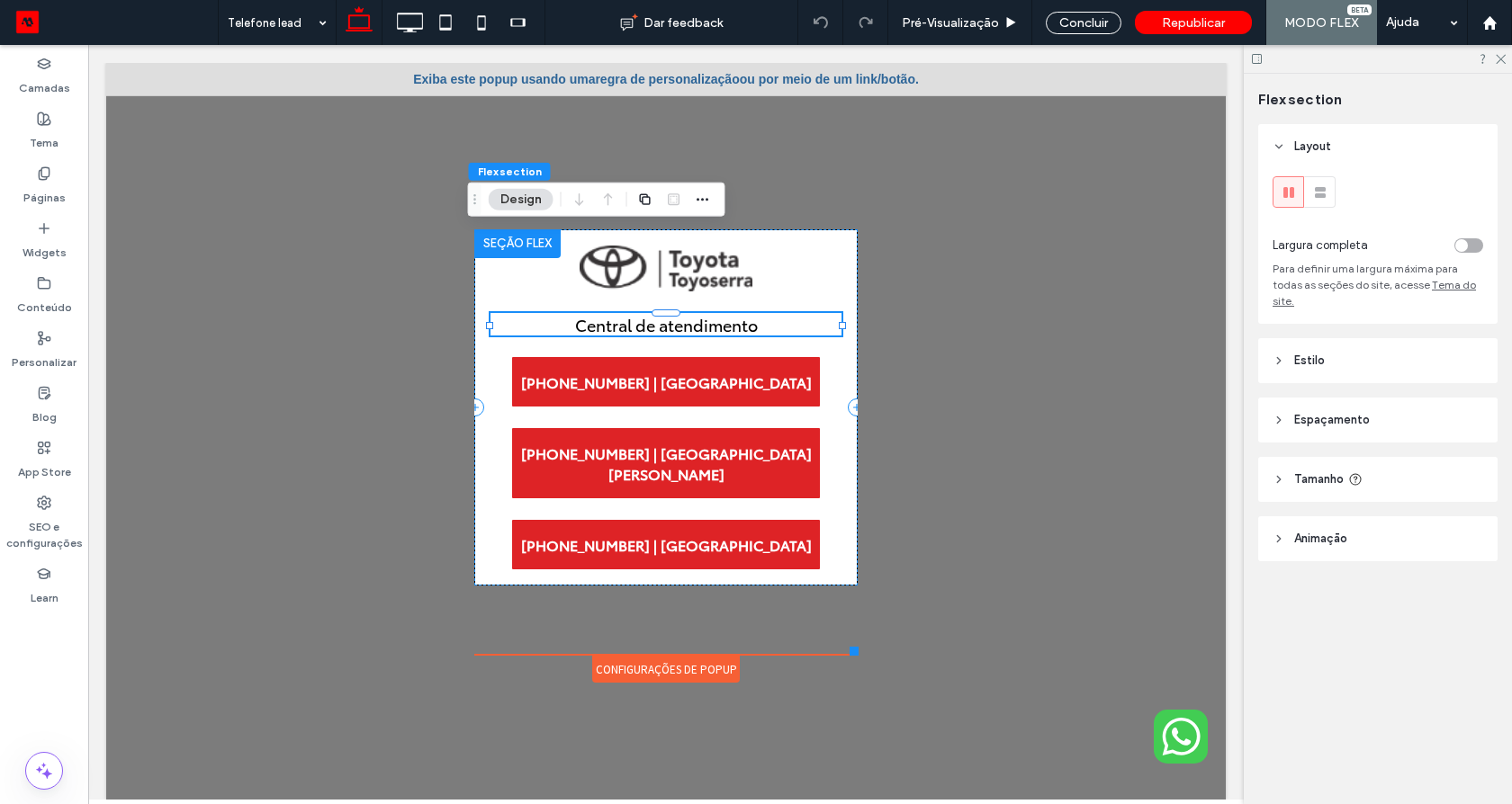
click at [697, 329] on div "Central de atendimento" at bounding box center [666, 323] width 351 height 22
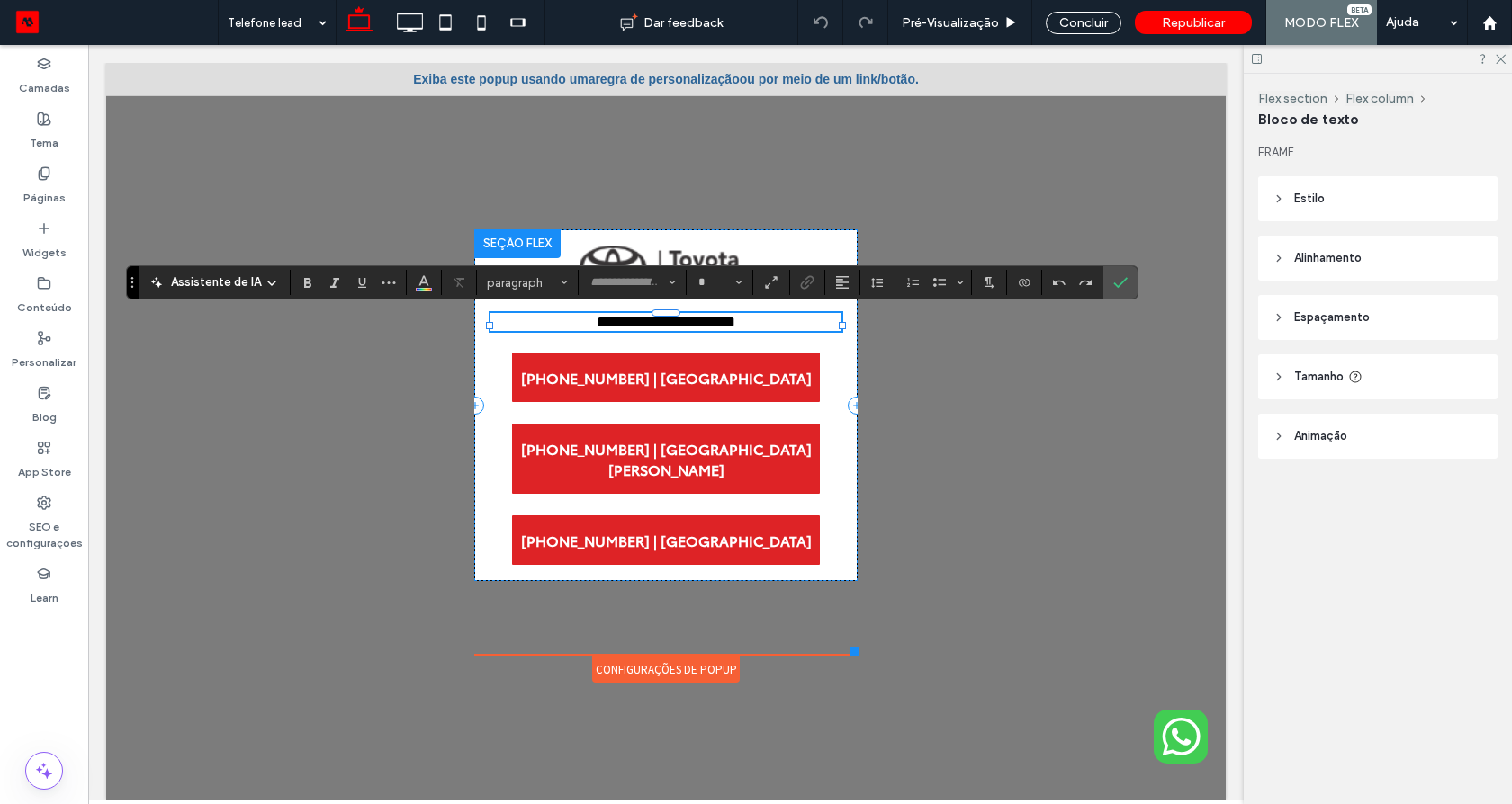
type input "**********"
type input "**"
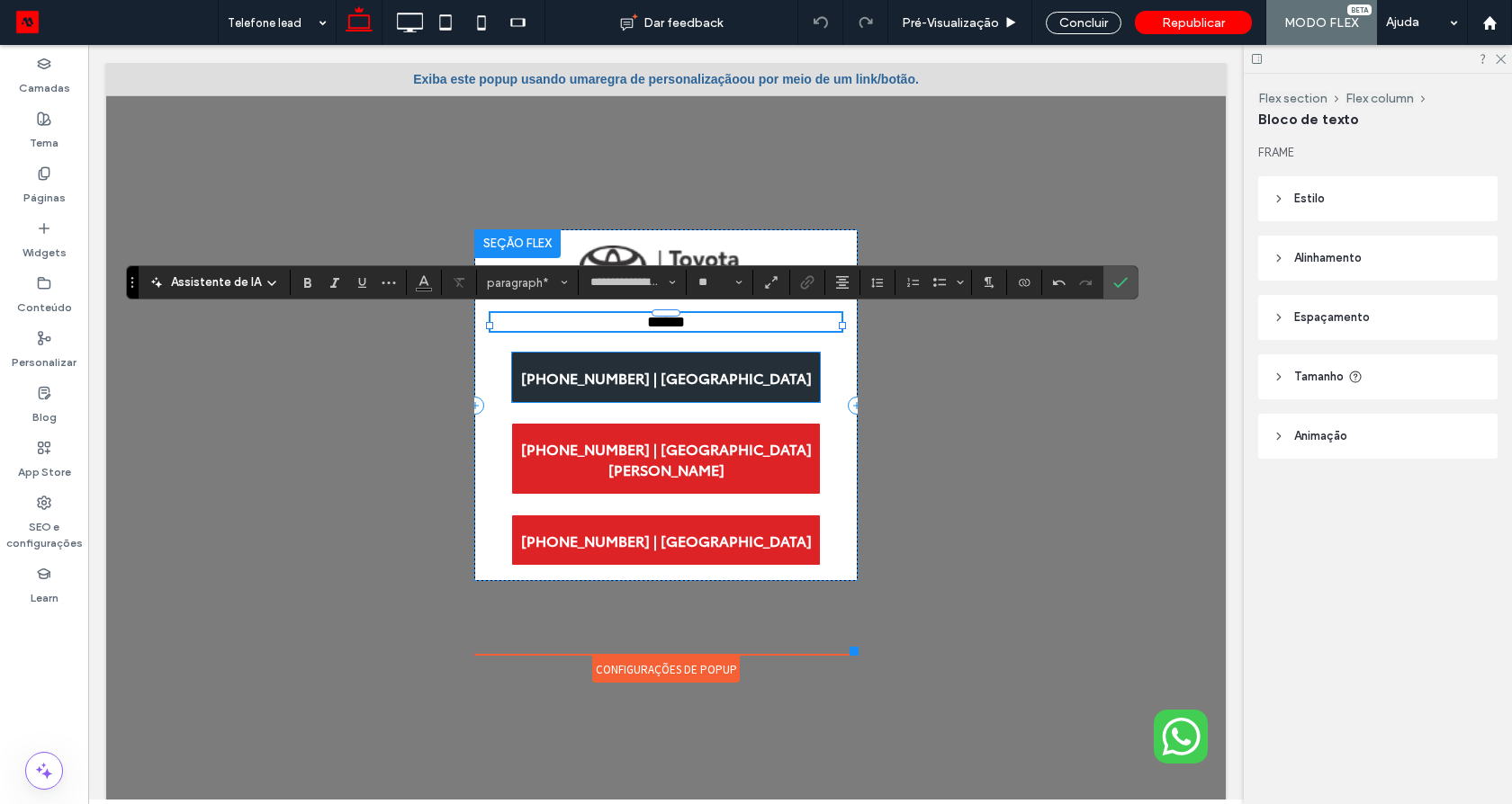
click at [628, 374] on span "(22) 2525-8100 | Nova Friburgo" at bounding box center [666, 378] width 291 height 21
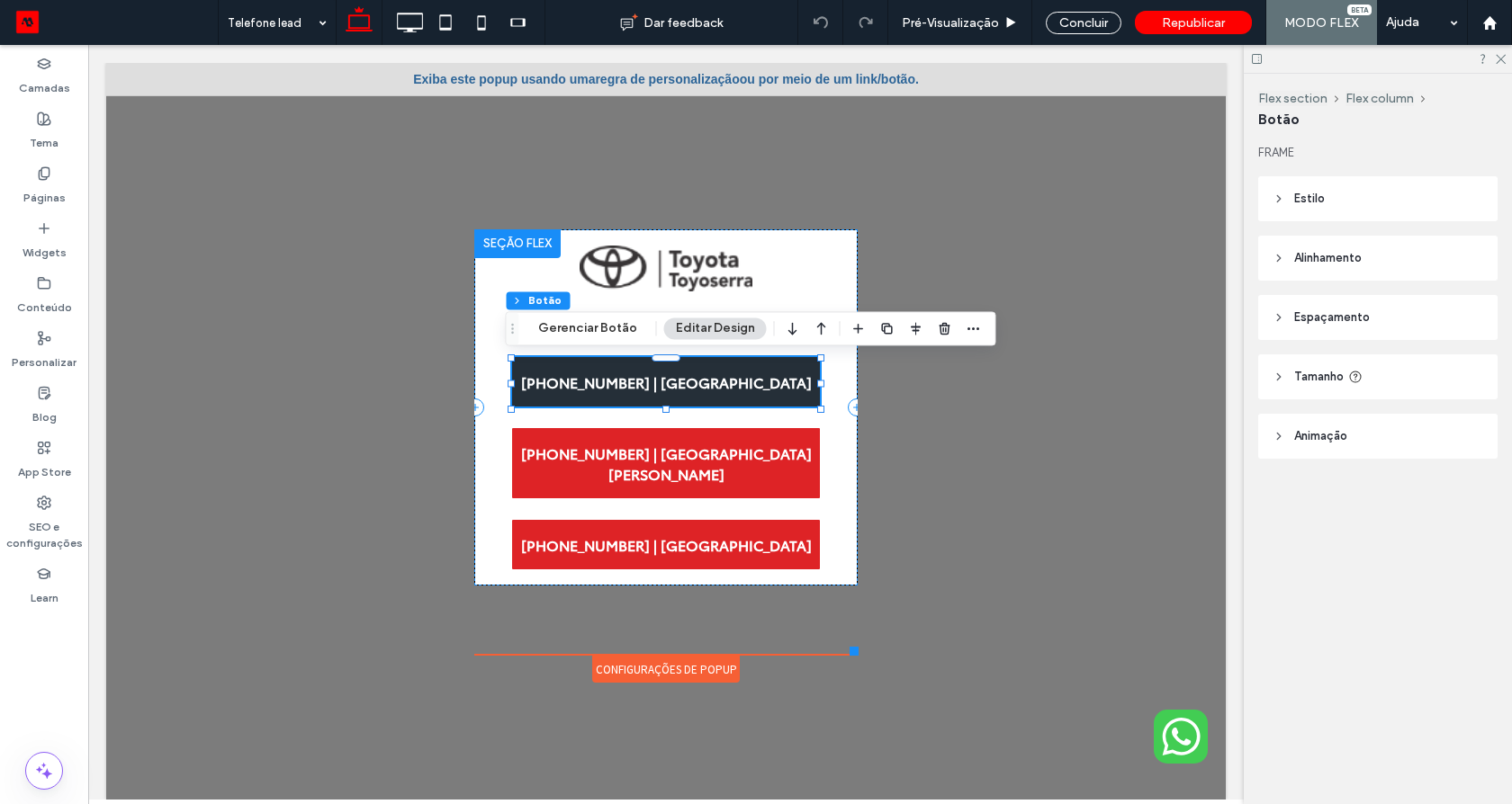
type input "**"
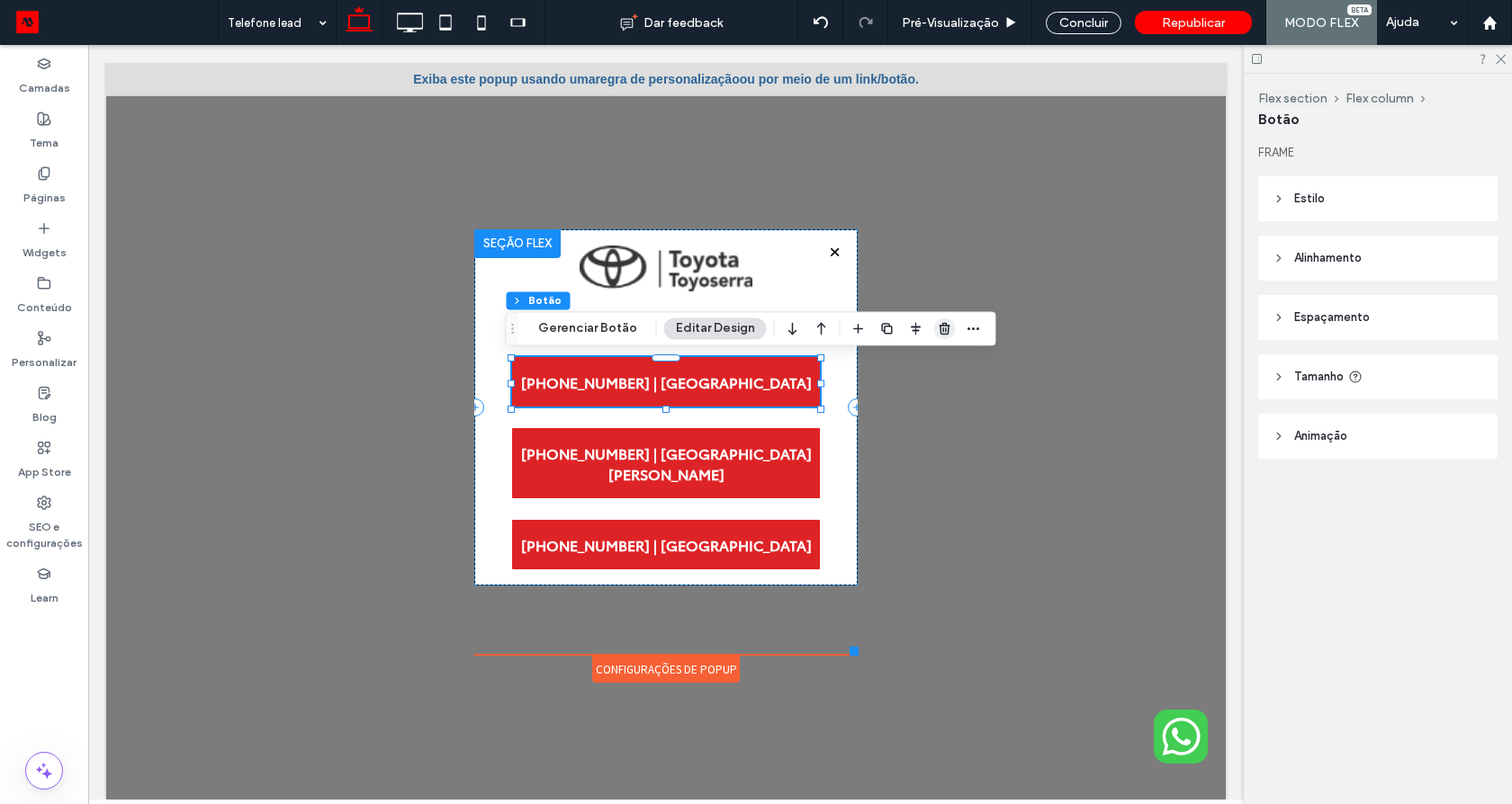
drag, startPoint x: 940, startPoint y: 327, endPoint x: 806, endPoint y: 297, distance: 137.3
click at [940, 327] on use "button" at bounding box center [943, 329] width 11 height 12
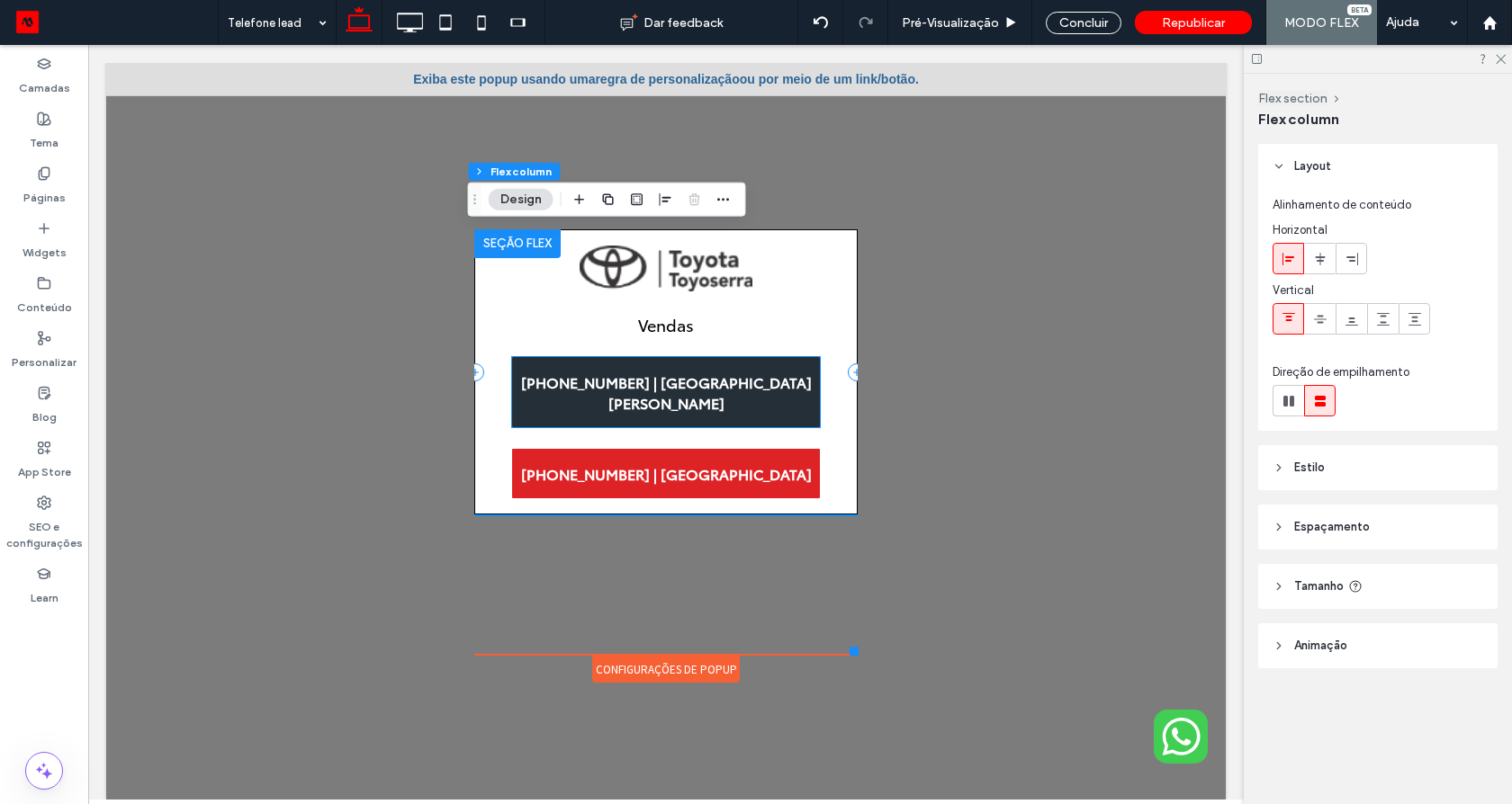
click at [775, 375] on span "(22) 2644-9292 | São Pedro da Aldeia" at bounding box center [666, 391] width 308 height 41
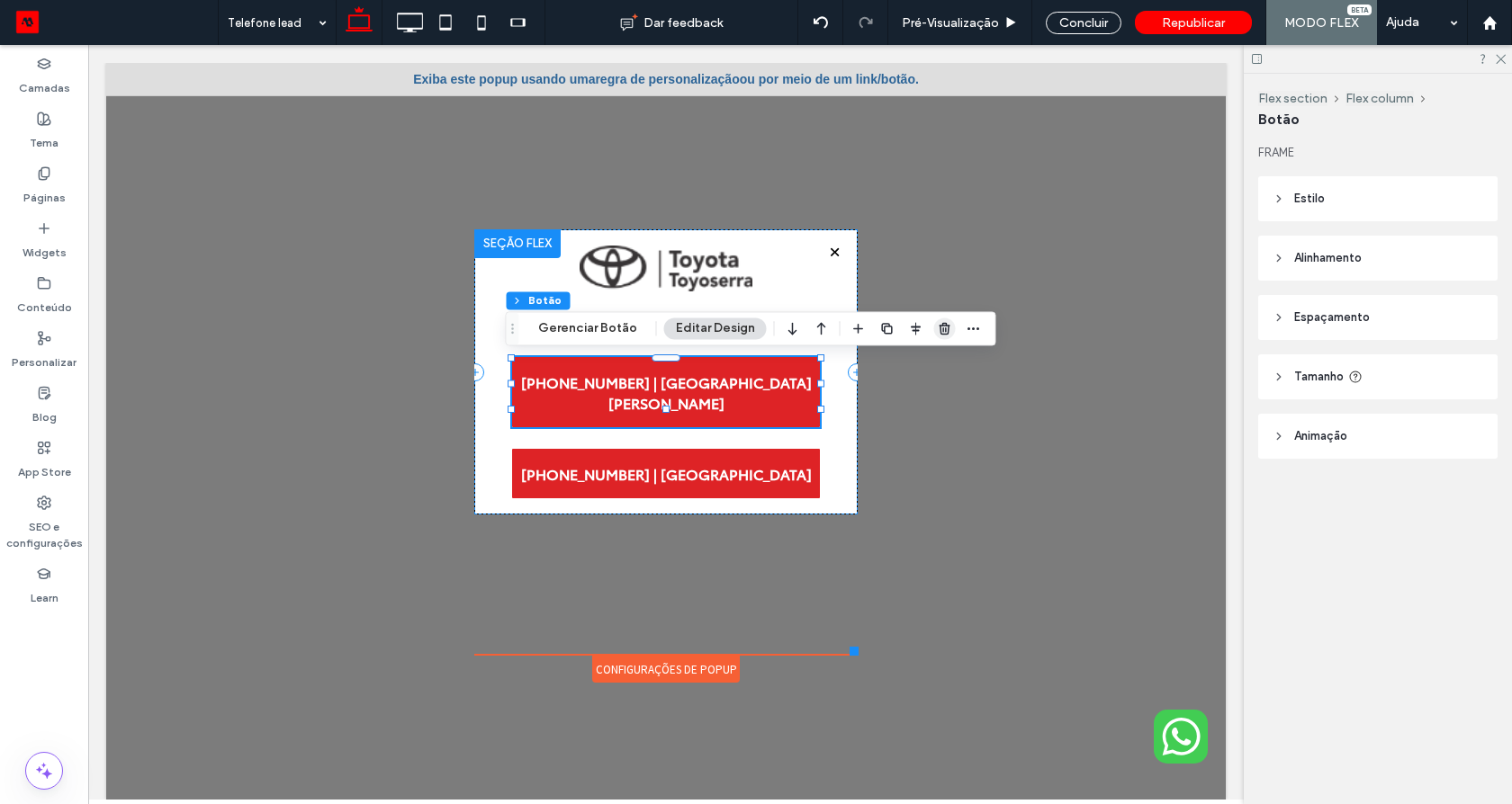
click at [937, 329] on icon "button" at bounding box center [944, 328] width 14 height 14
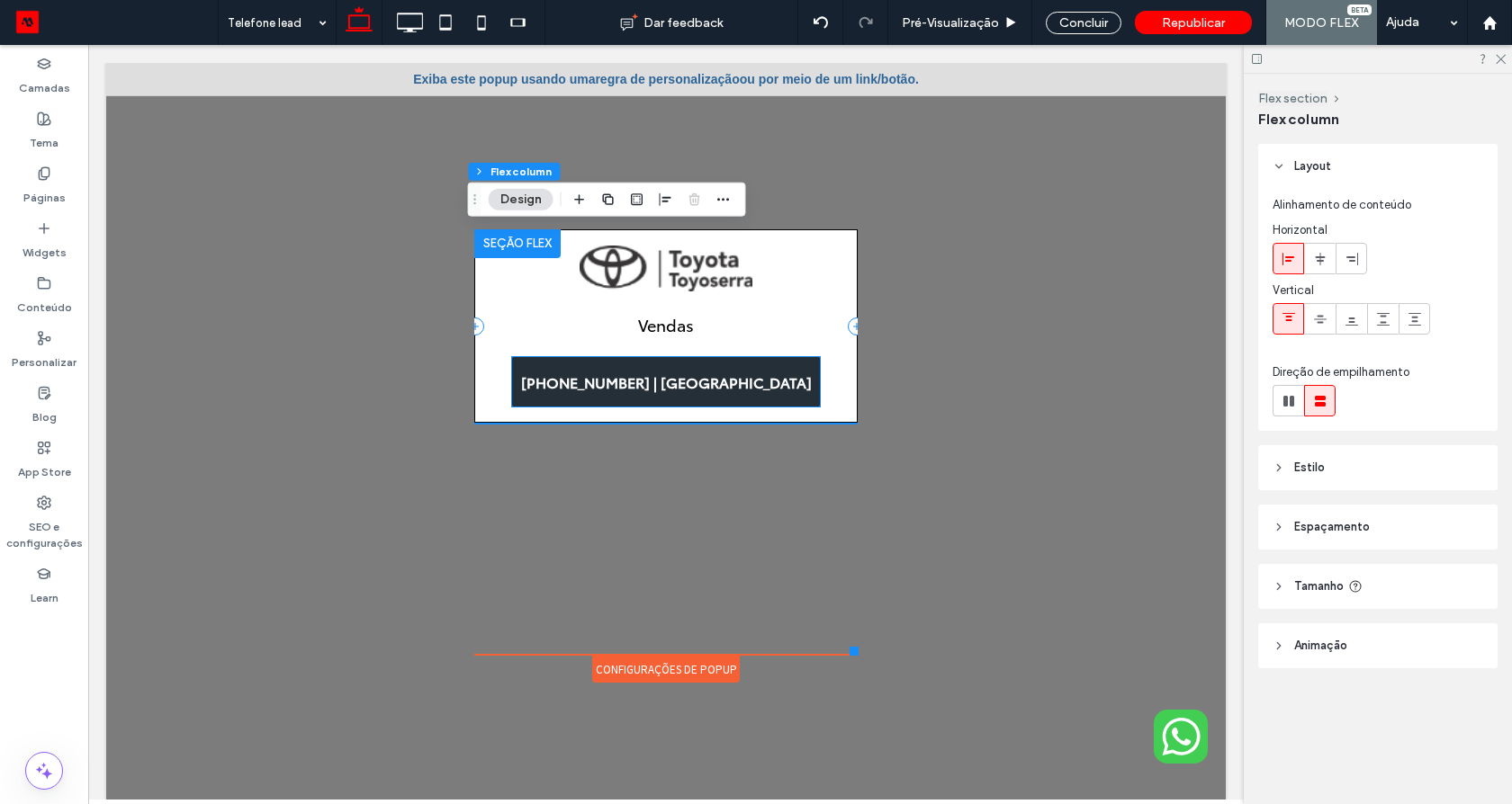
click at [716, 378] on span "(24) 3302-2368 | Petrópolis" at bounding box center [666, 382] width 291 height 21
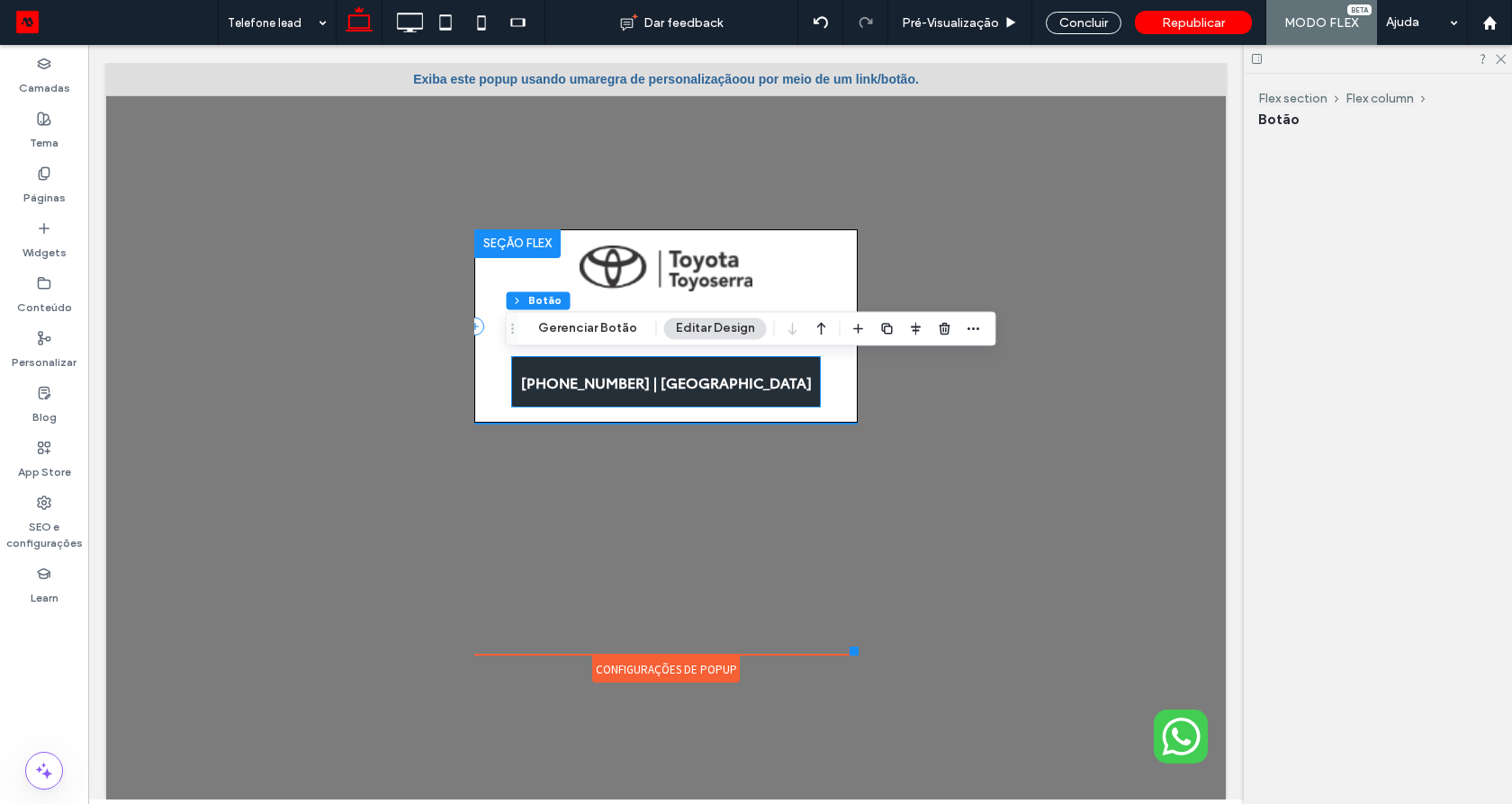
click at [716, 378] on div "(24) 3302-2368 | Petrópolis" at bounding box center [666, 382] width 308 height 50
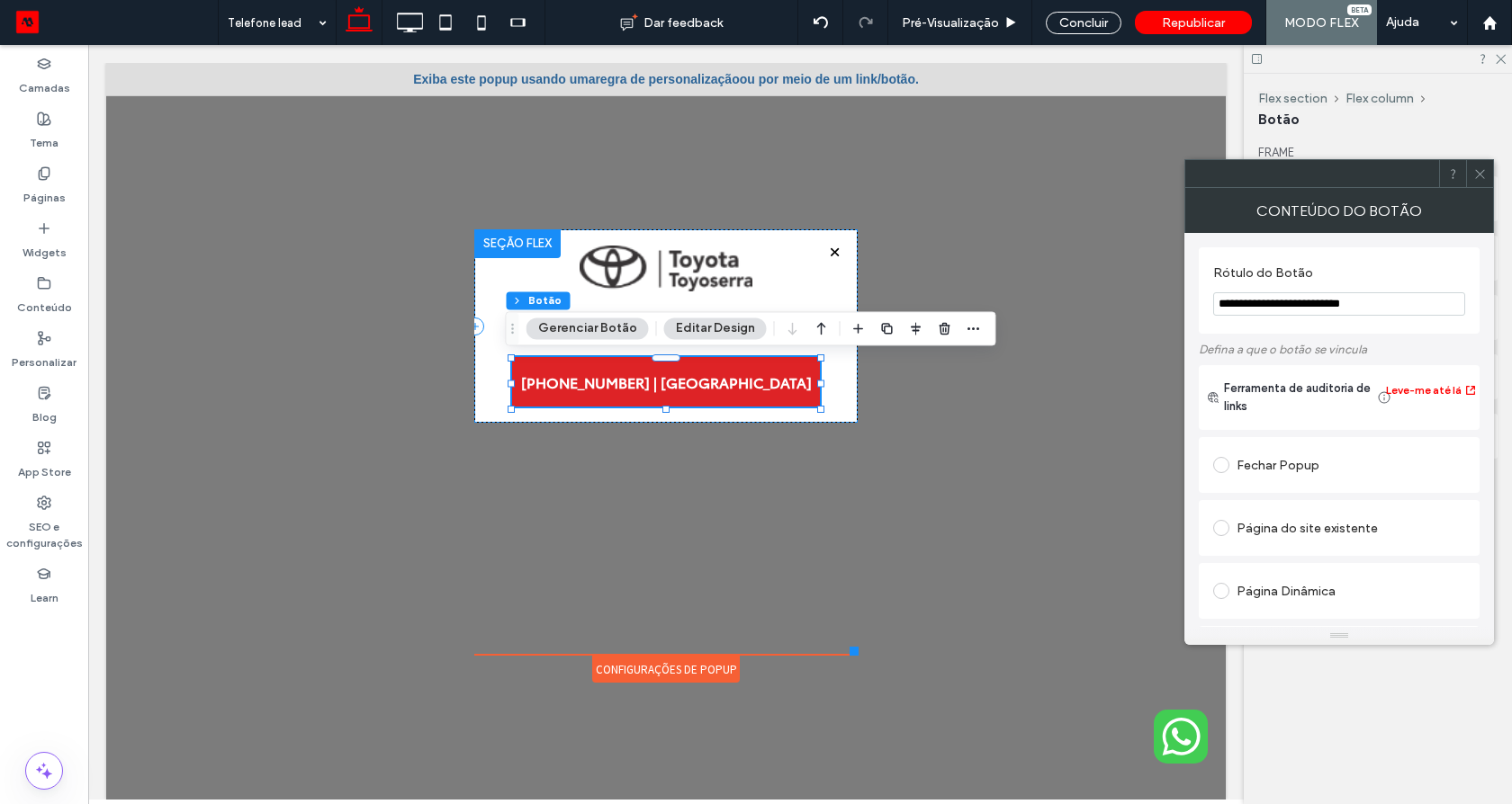
click at [1293, 295] on input "**********" at bounding box center [1338, 304] width 252 height 23
paste input "Rótulo do Botão"
click at [1239, 305] on input "**********" at bounding box center [1338, 304] width 252 height 23
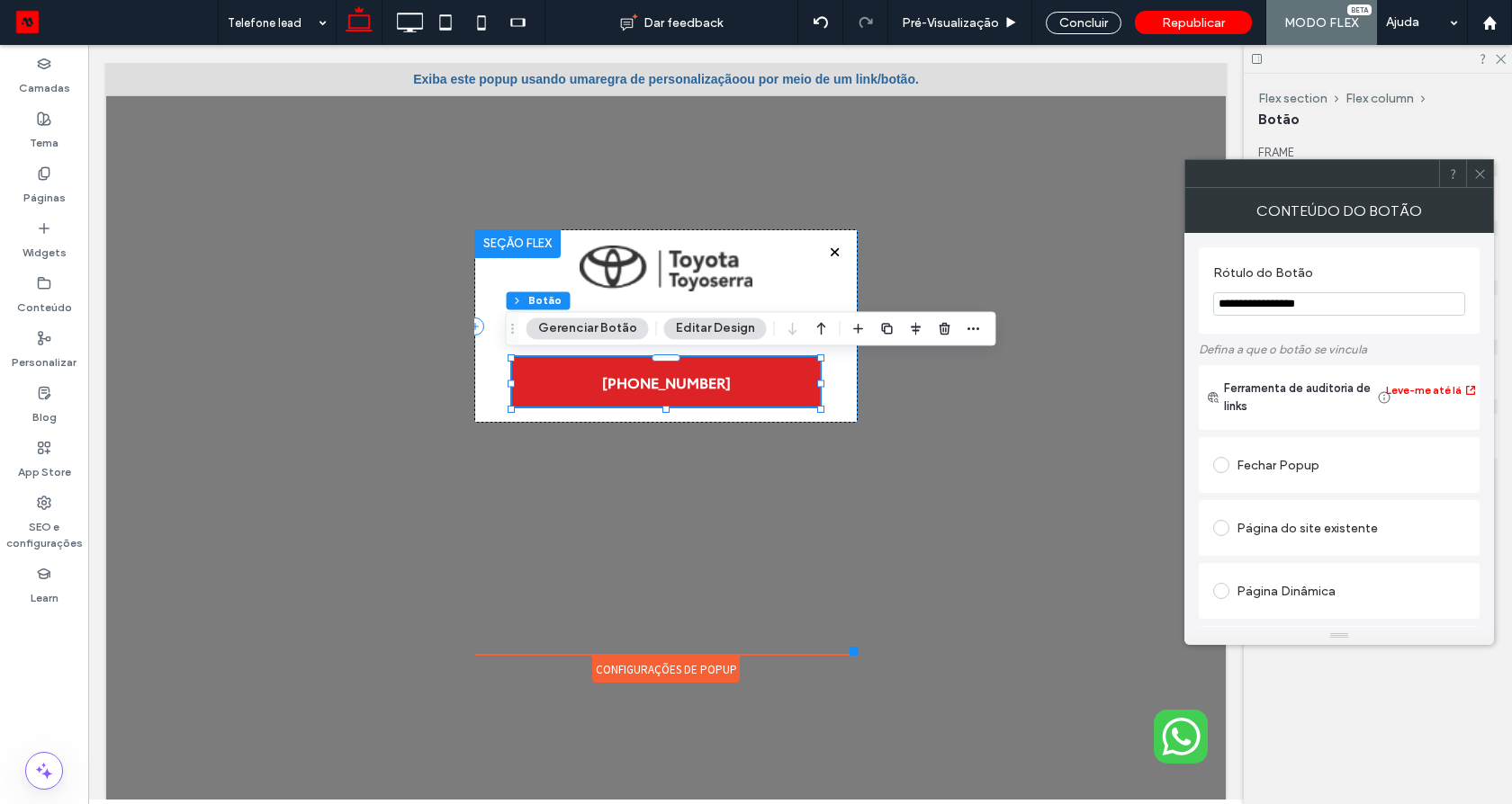
click at [1290, 304] on input "**********" at bounding box center [1338, 304] width 252 height 23
type input "**********"
click at [1484, 175] on icon at bounding box center [1479, 174] width 13 height 13
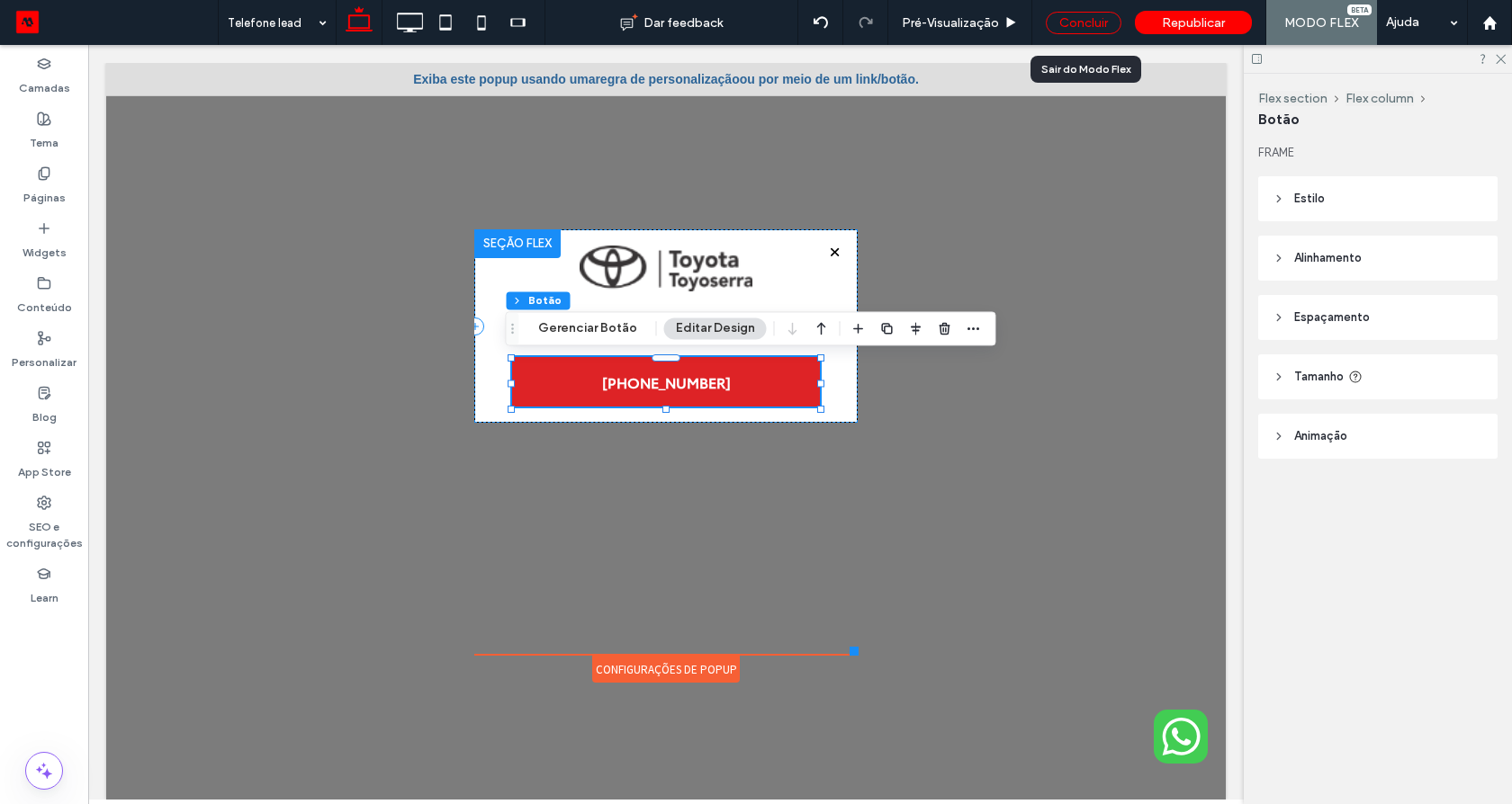
click at [1086, 18] on div "Concluir" at bounding box center [1083, 22] width 76 height 22
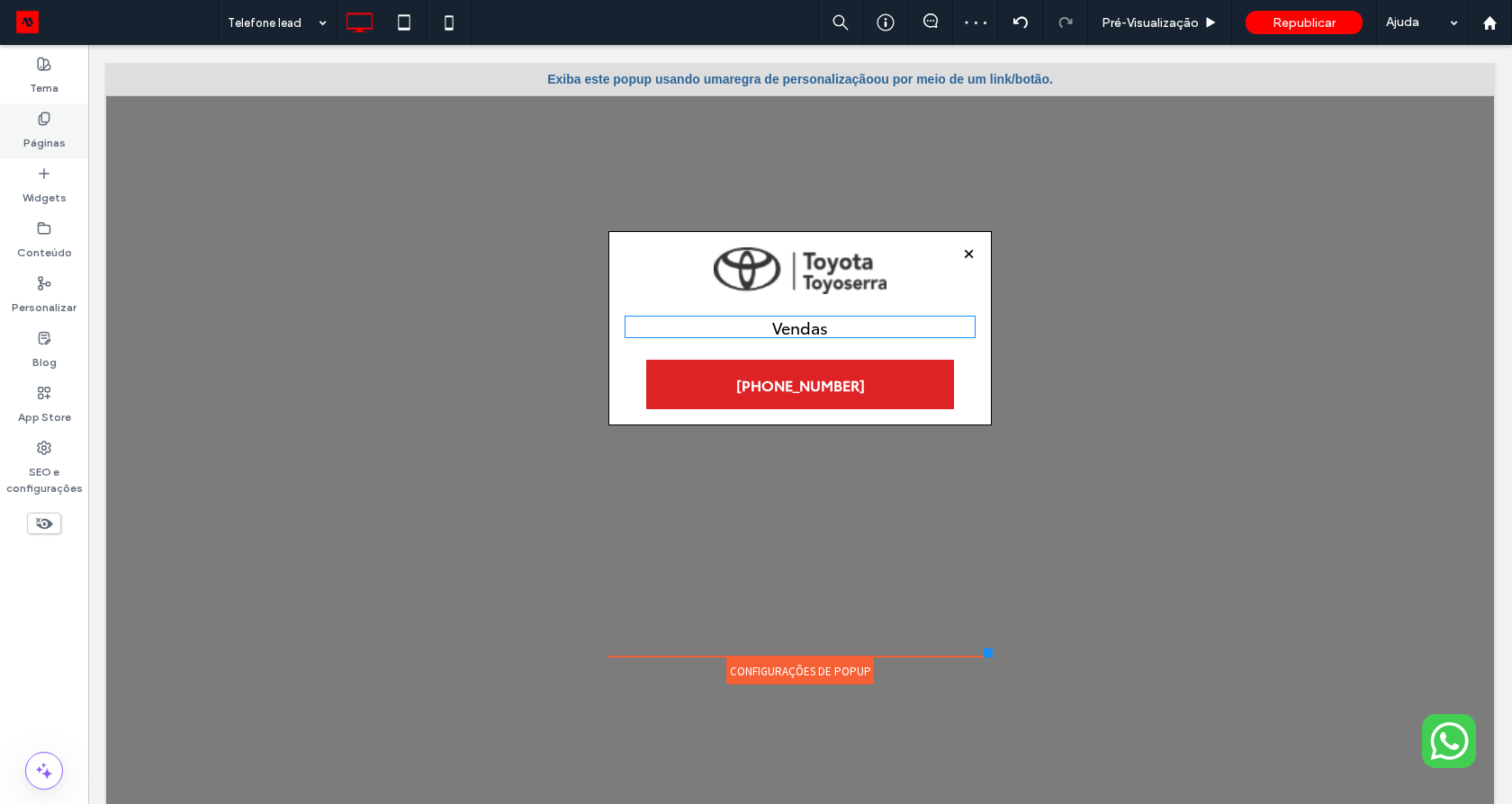
drag, startPoint x: 58, startPoint y: 130, endPoint x: 196, endPoint y: 95, distance: 142.4
click at [58, 130] on label "Páginas" at bounding box center [44, 138] width 42 height 25
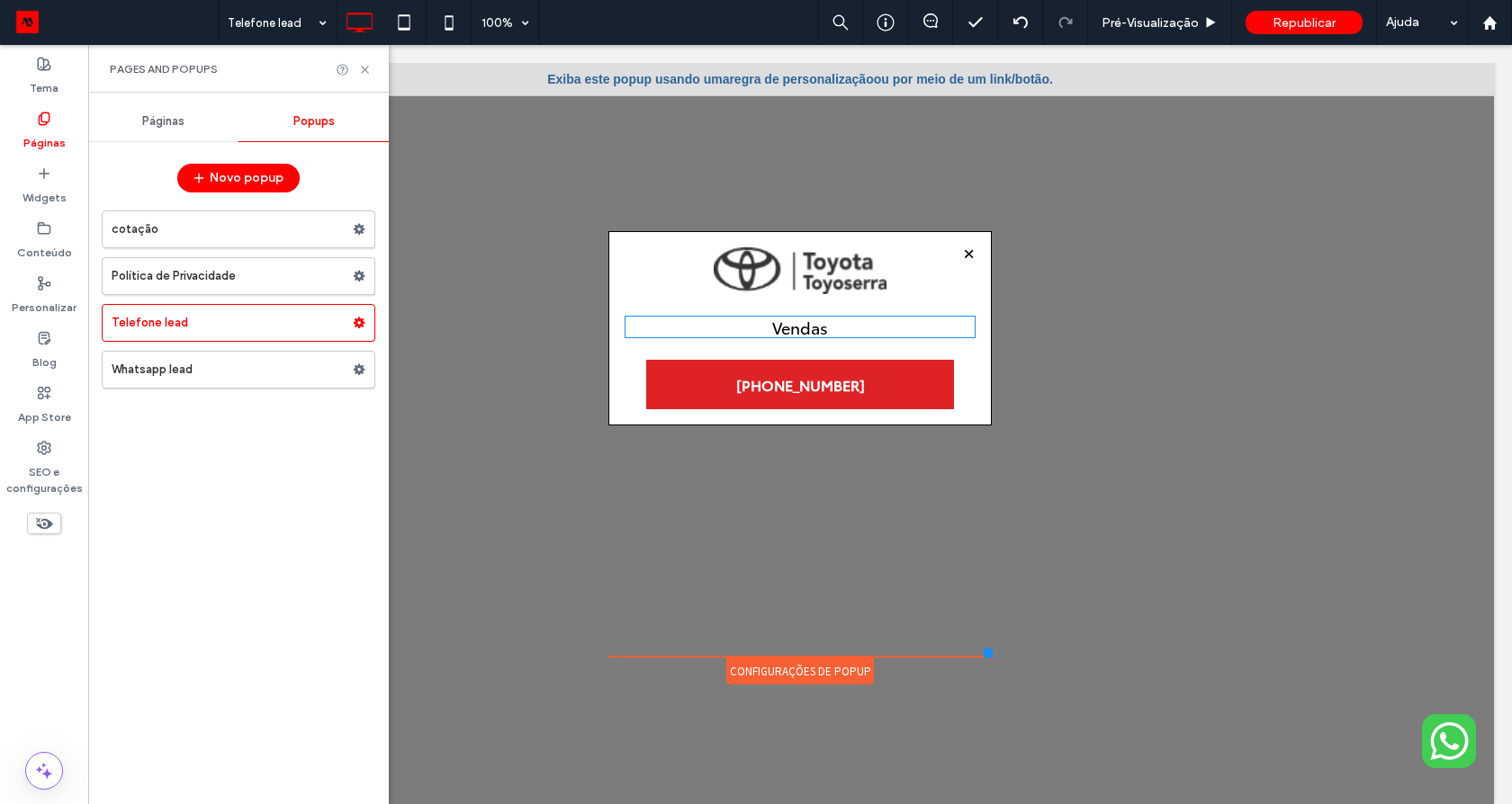
click at [162, 108] on div "Páginas" at bounding box center [163, 121] width 151 height 39
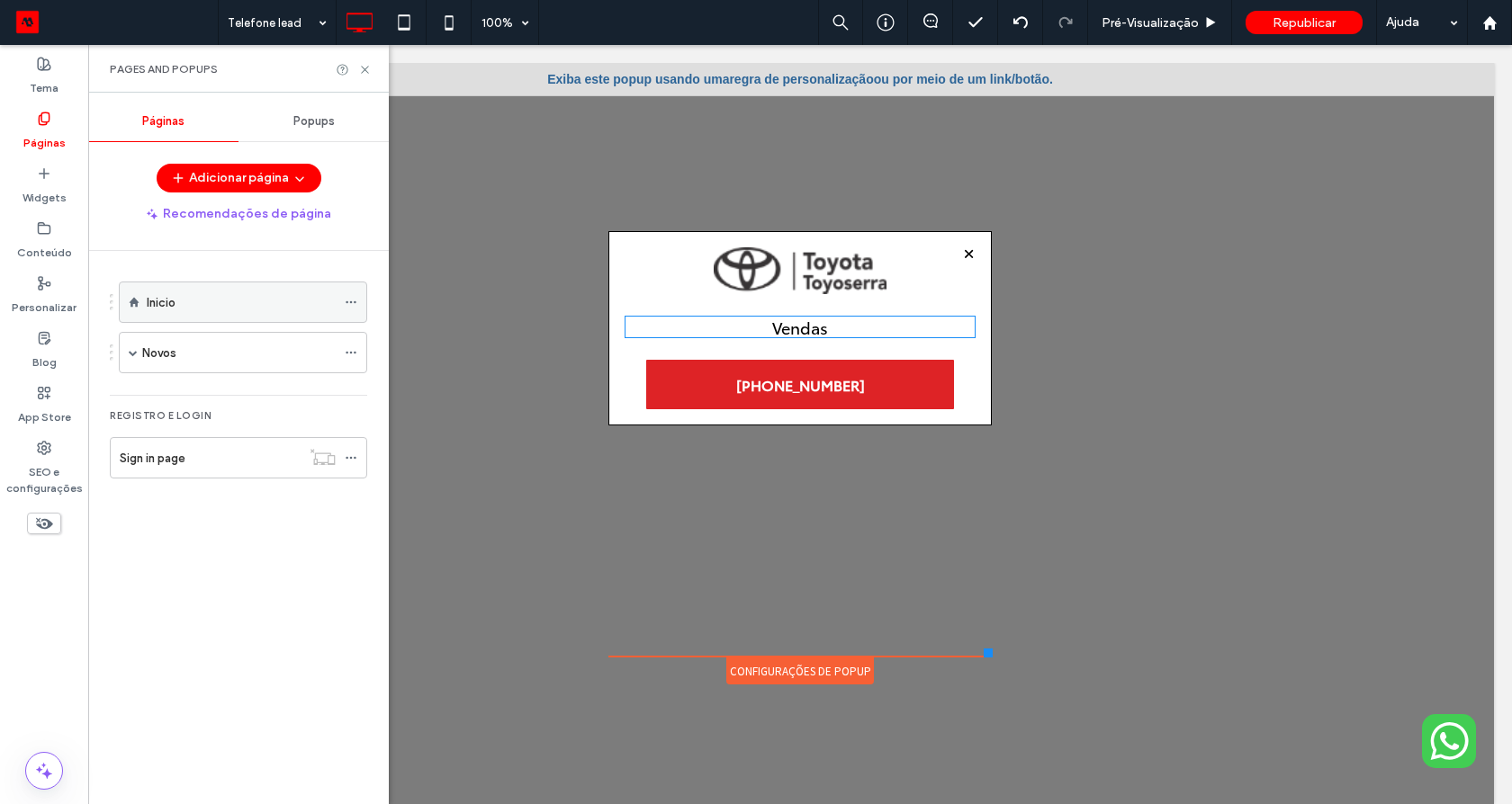
click at [170, 308] on label "Inicio" at bounding box center [161, 302] width 29 height 32
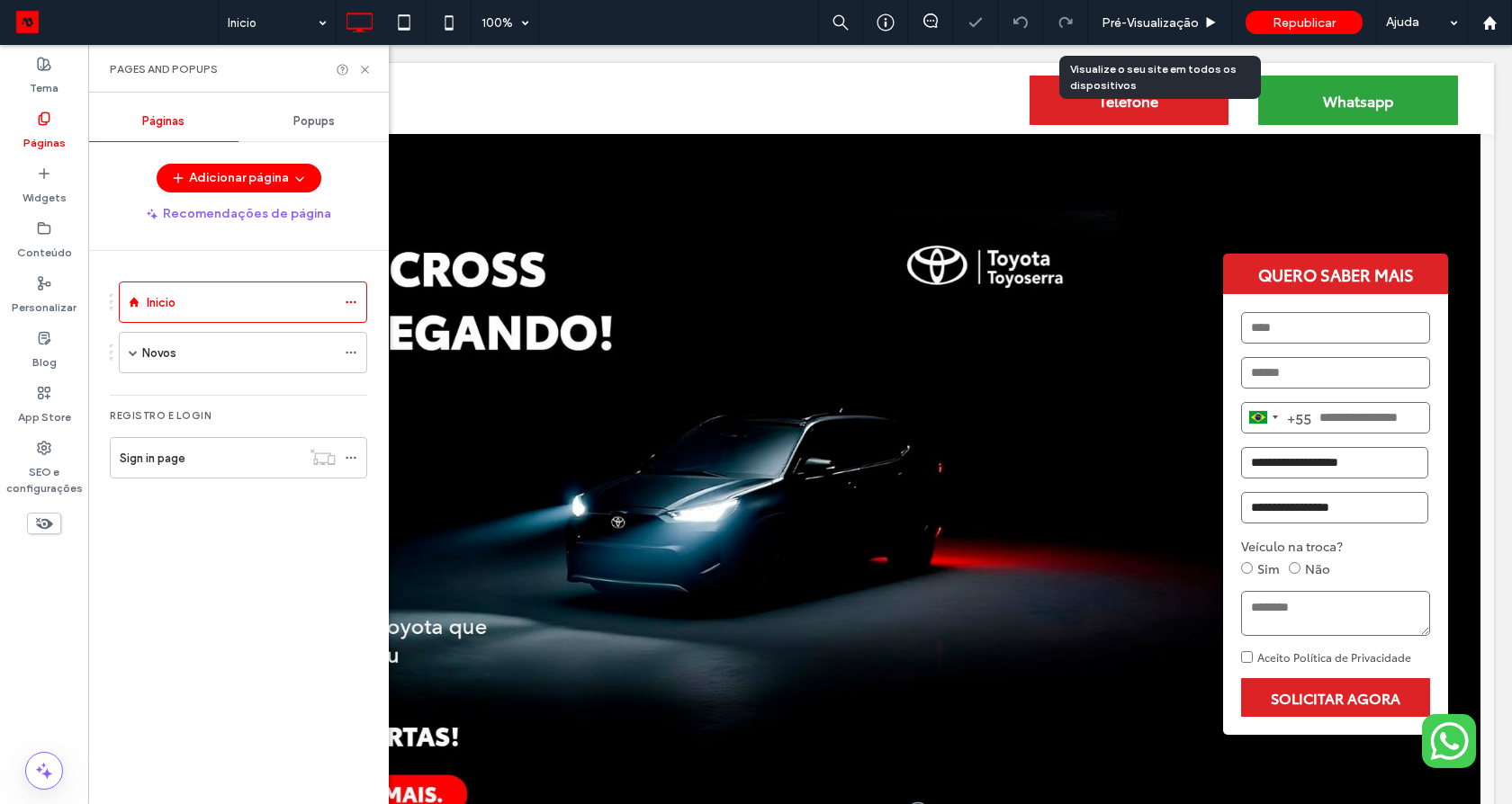
click at [1106, 94] on div "Visualize o seu site em todos os dispositivos" at bounding box center [1160, 77] width 201 height 43
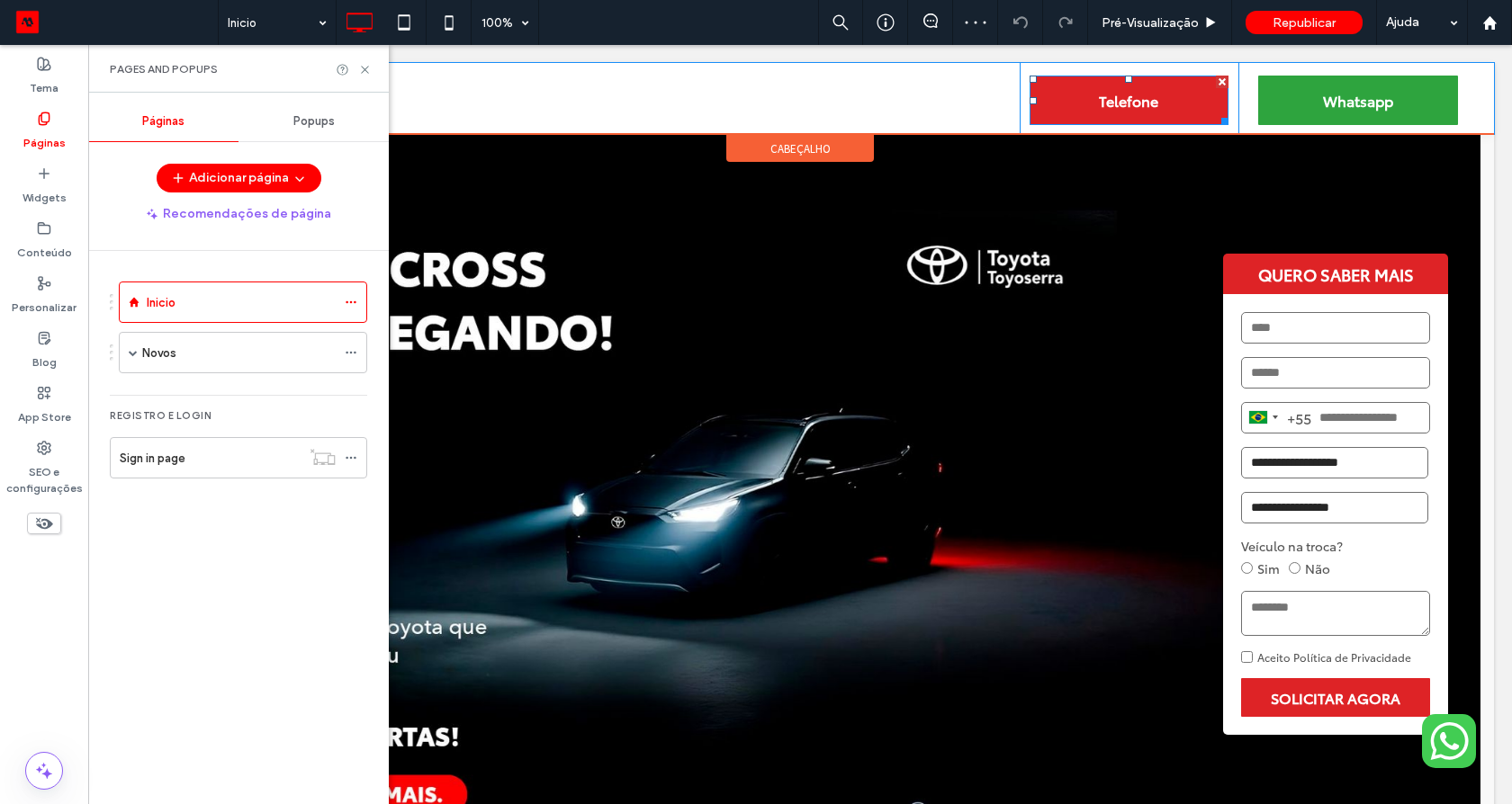
click at [1060, 99] on link "Telefone" at bounding box center [1129, 101] width 200 height 50
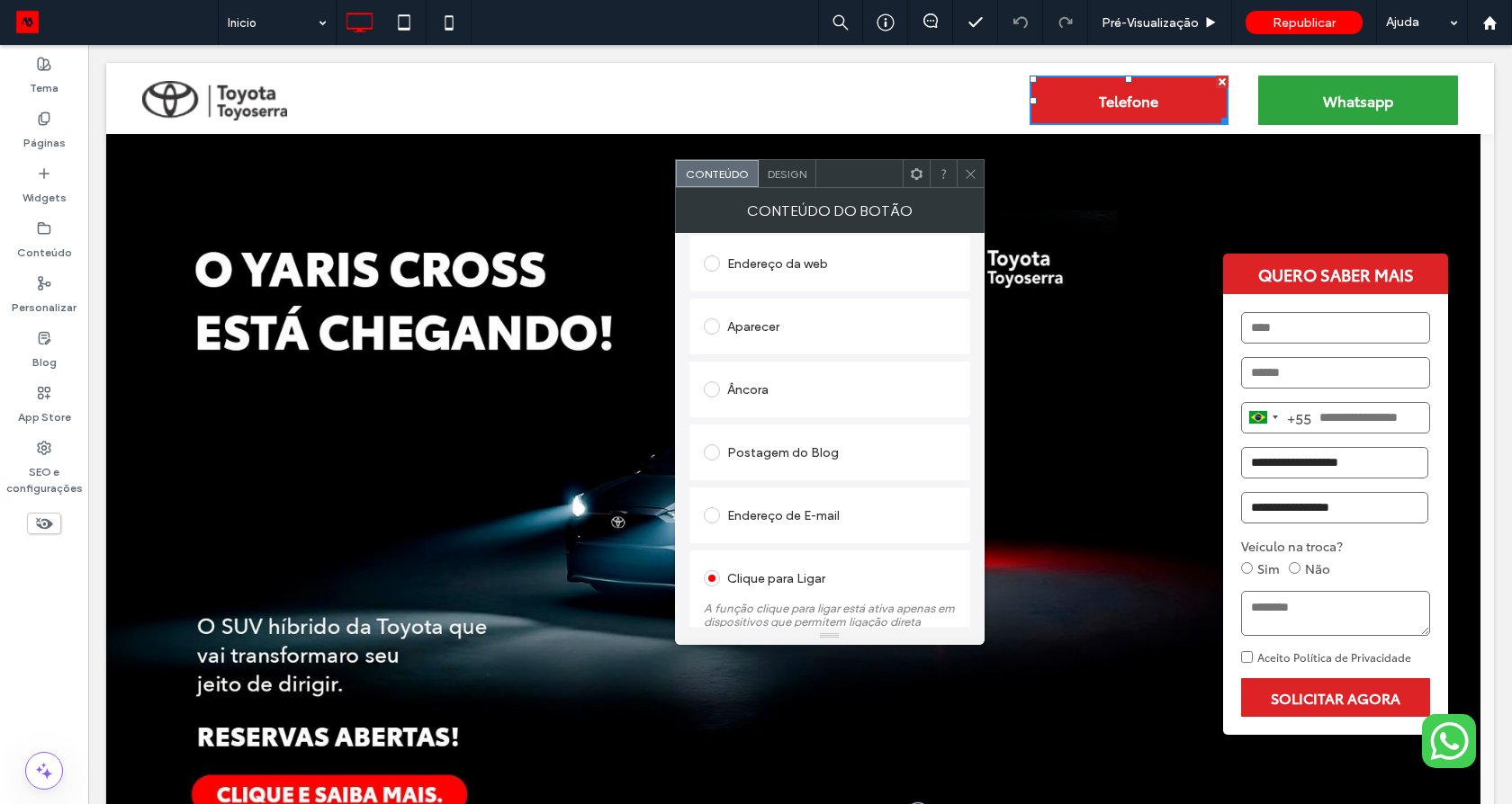
scroll to position [233, 0]
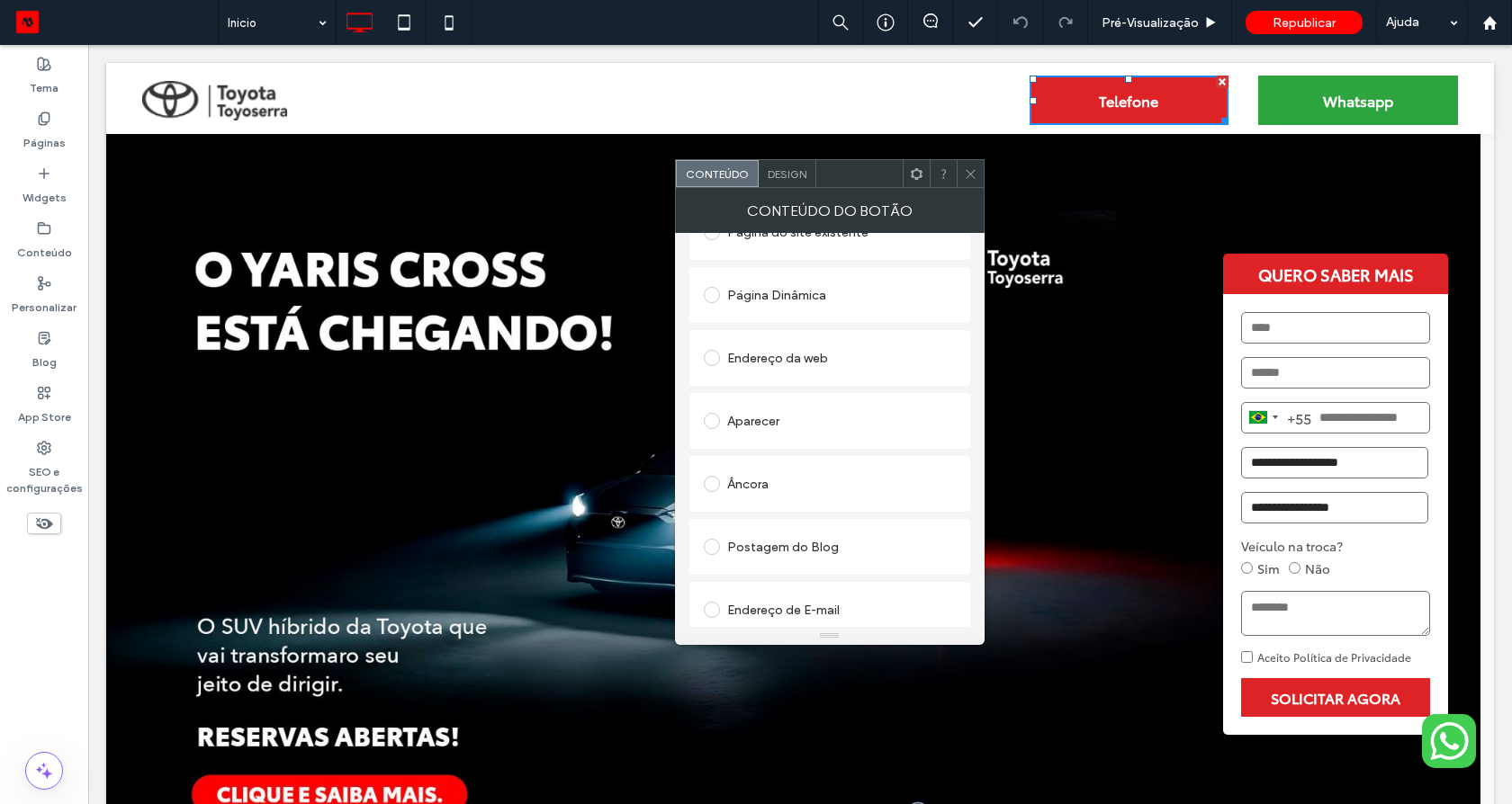
click at [744, 415] on div "Aparecer" at bounding box center [829, 421] width 252 height 29
click at [963, 175] on icon at bounding box center [970, 174] width 13 height 13
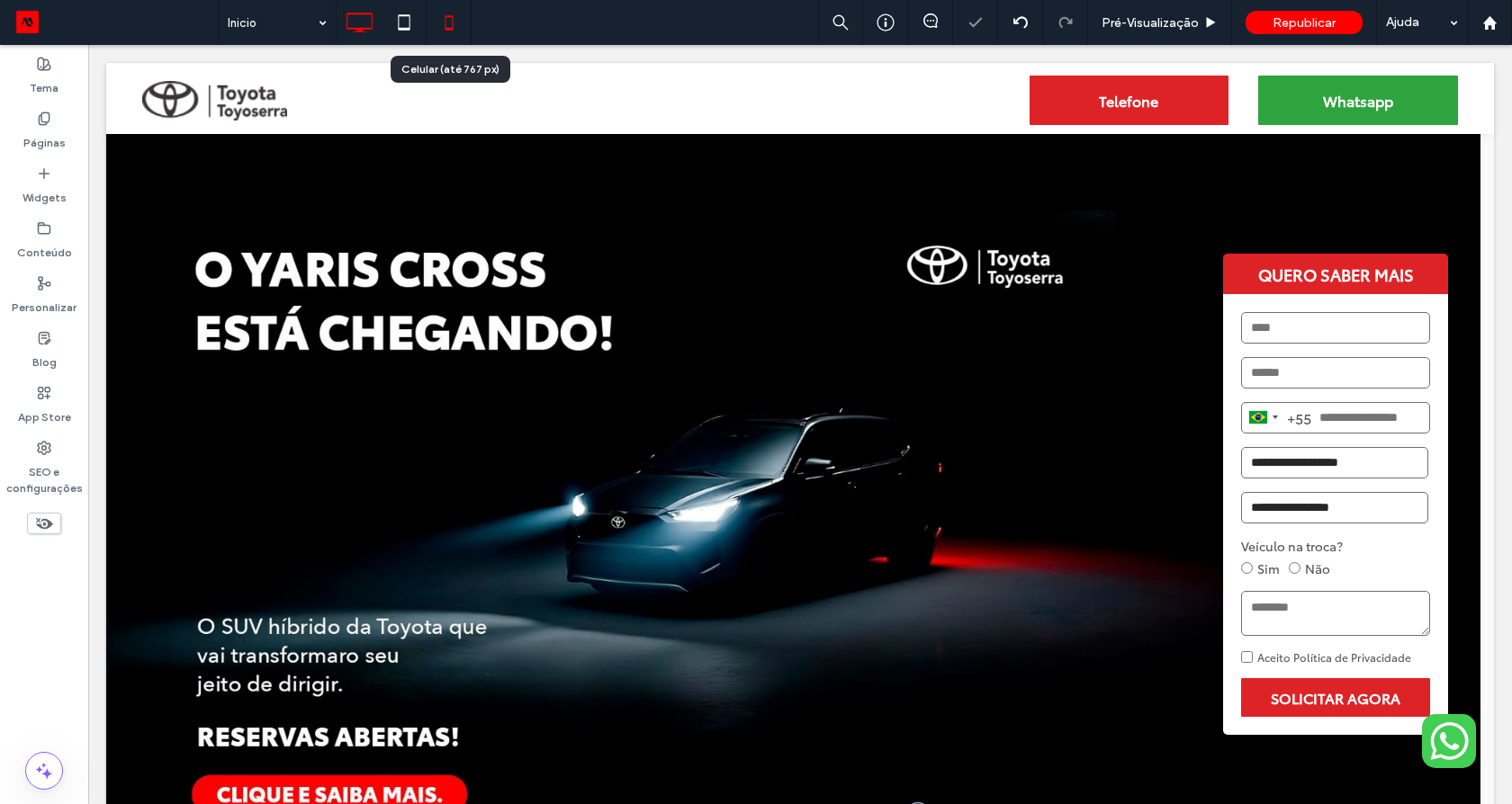
click at [454, 22] on icon at bounding box center [449, 23] width 36 height 36
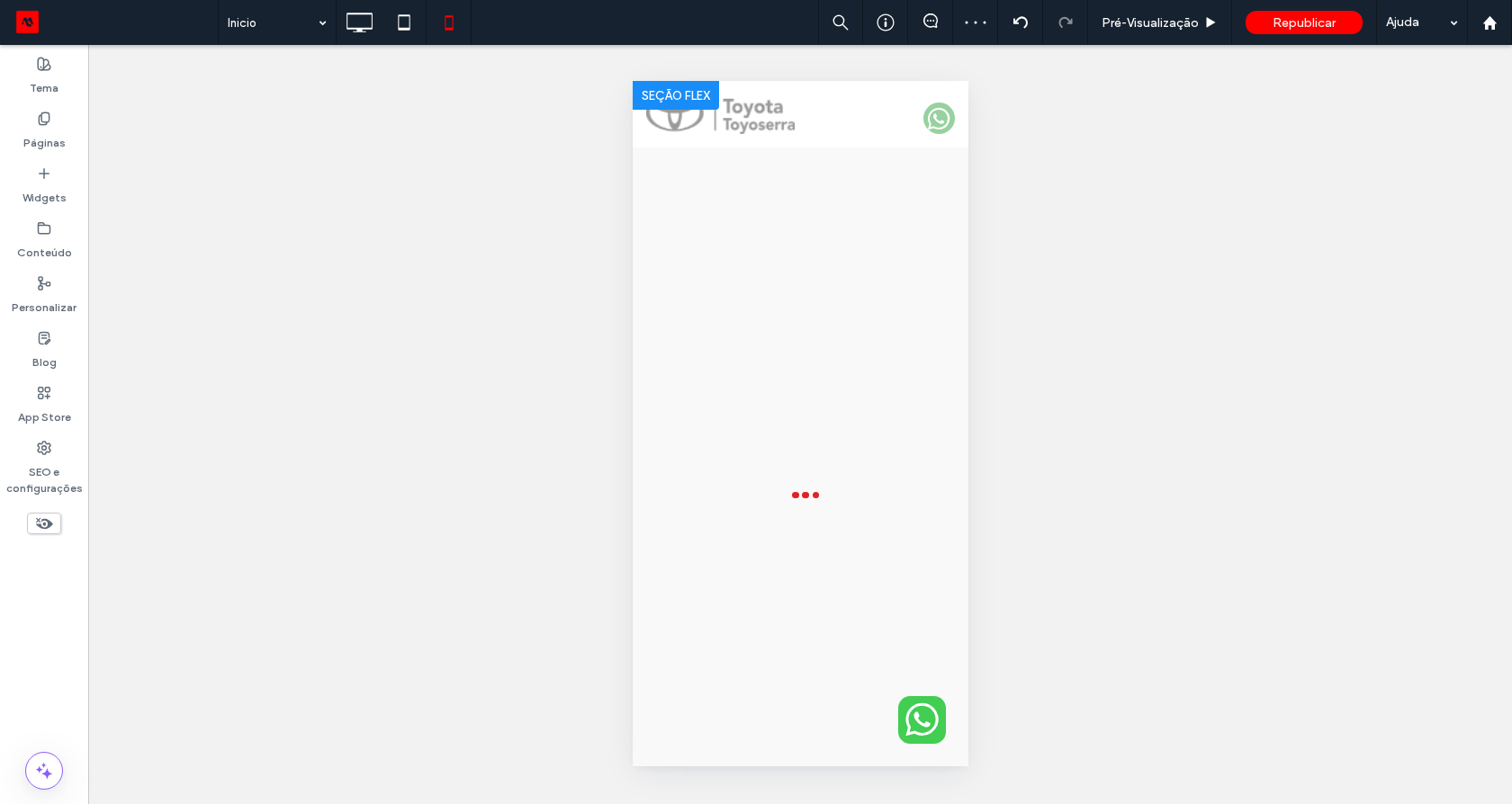
scroll to position [0, 0]
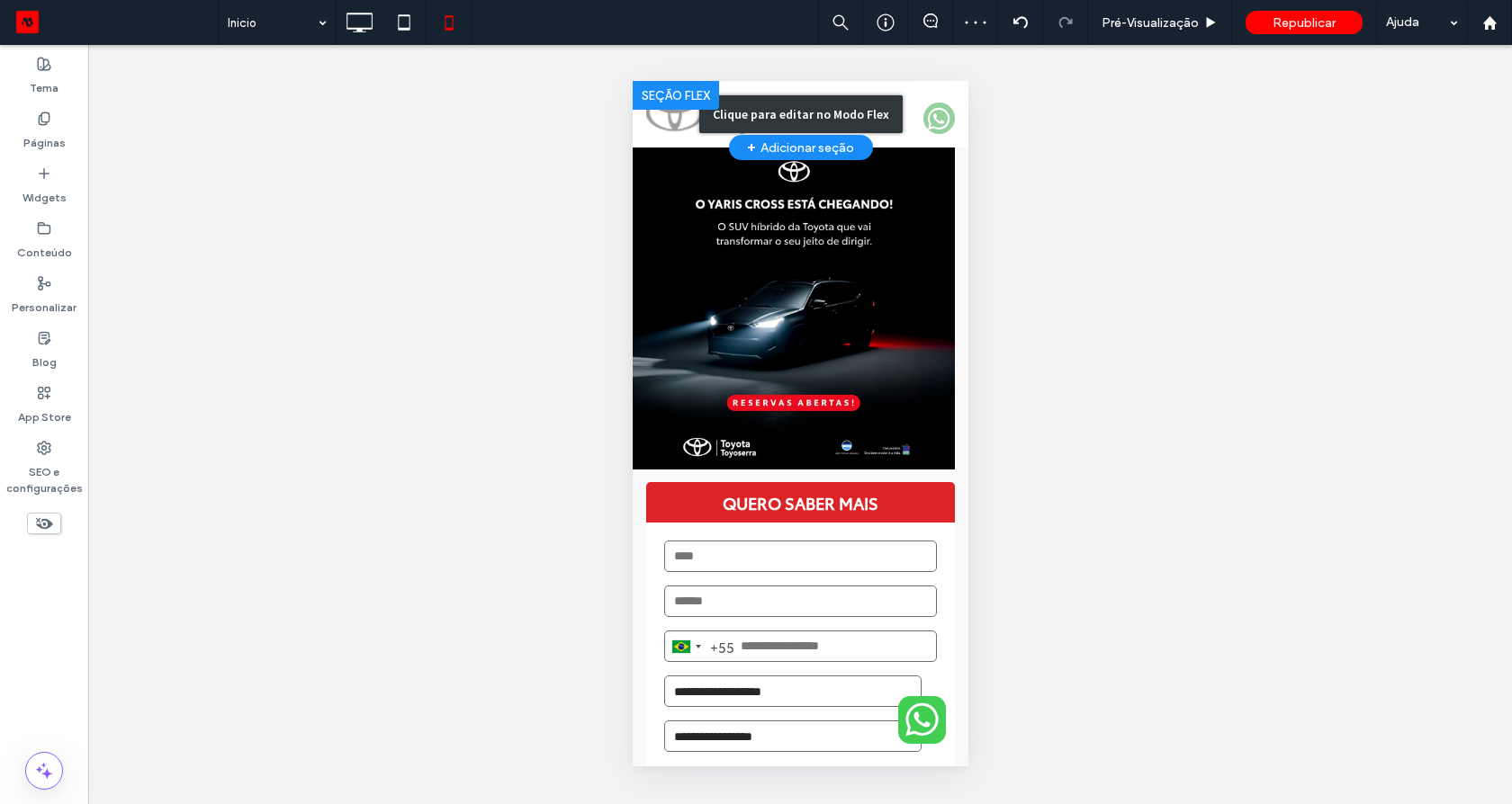
click at [896, 117] on div "Clique para editar no Modo Flex" at bounding box center [799, 113] width 336 height 66
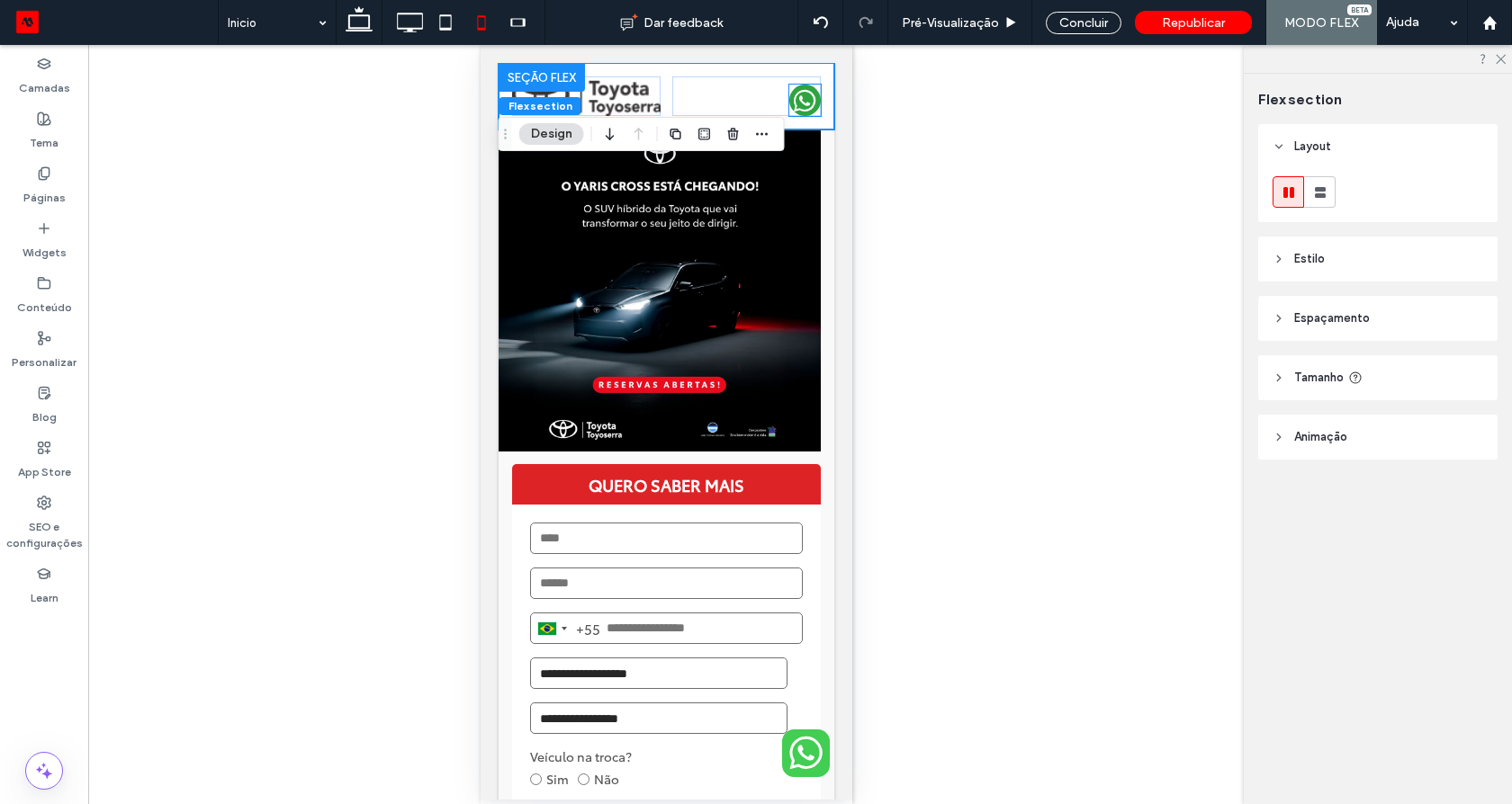
click at [793, 105] on icon at bounding box center [803, 101] width 23 height 23
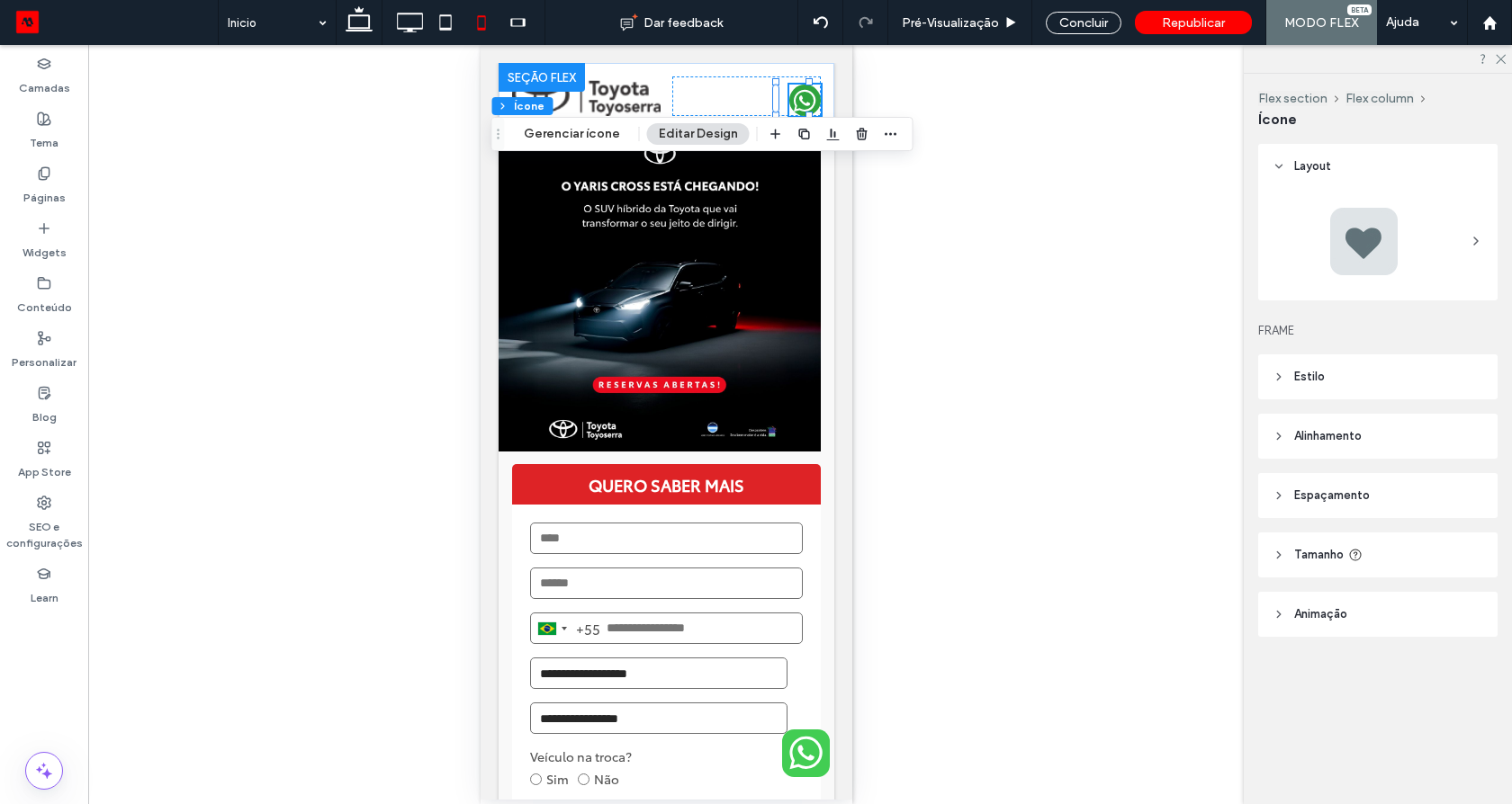
type input "***"
click at [798, 129] on use "button" at bounding box center [803, 133] width 11 height 11
type input "*"
type input "***"
type input "*"
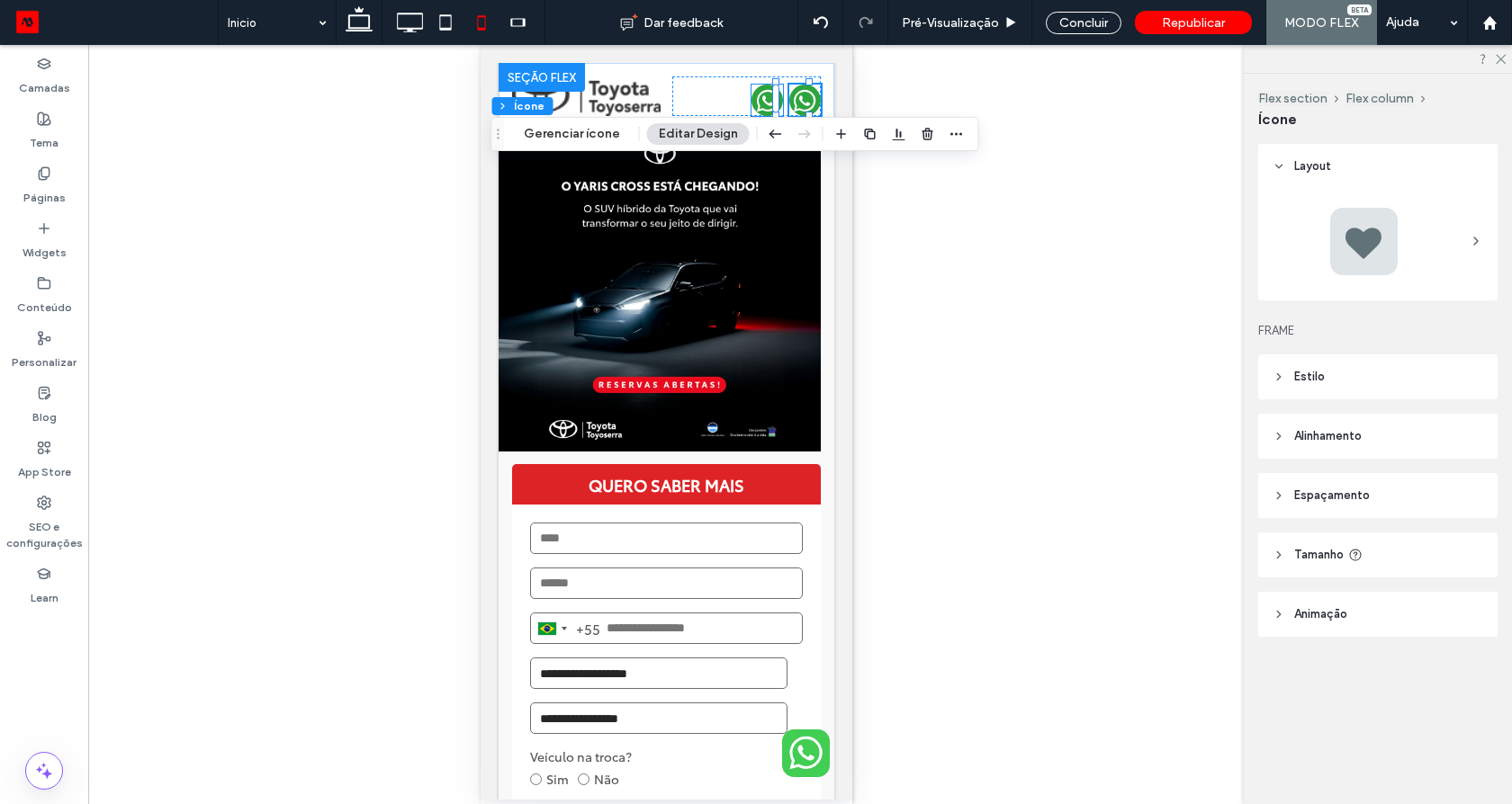
click at [764, 103] on icon at bounding box center [767, 101] width 23 height 23
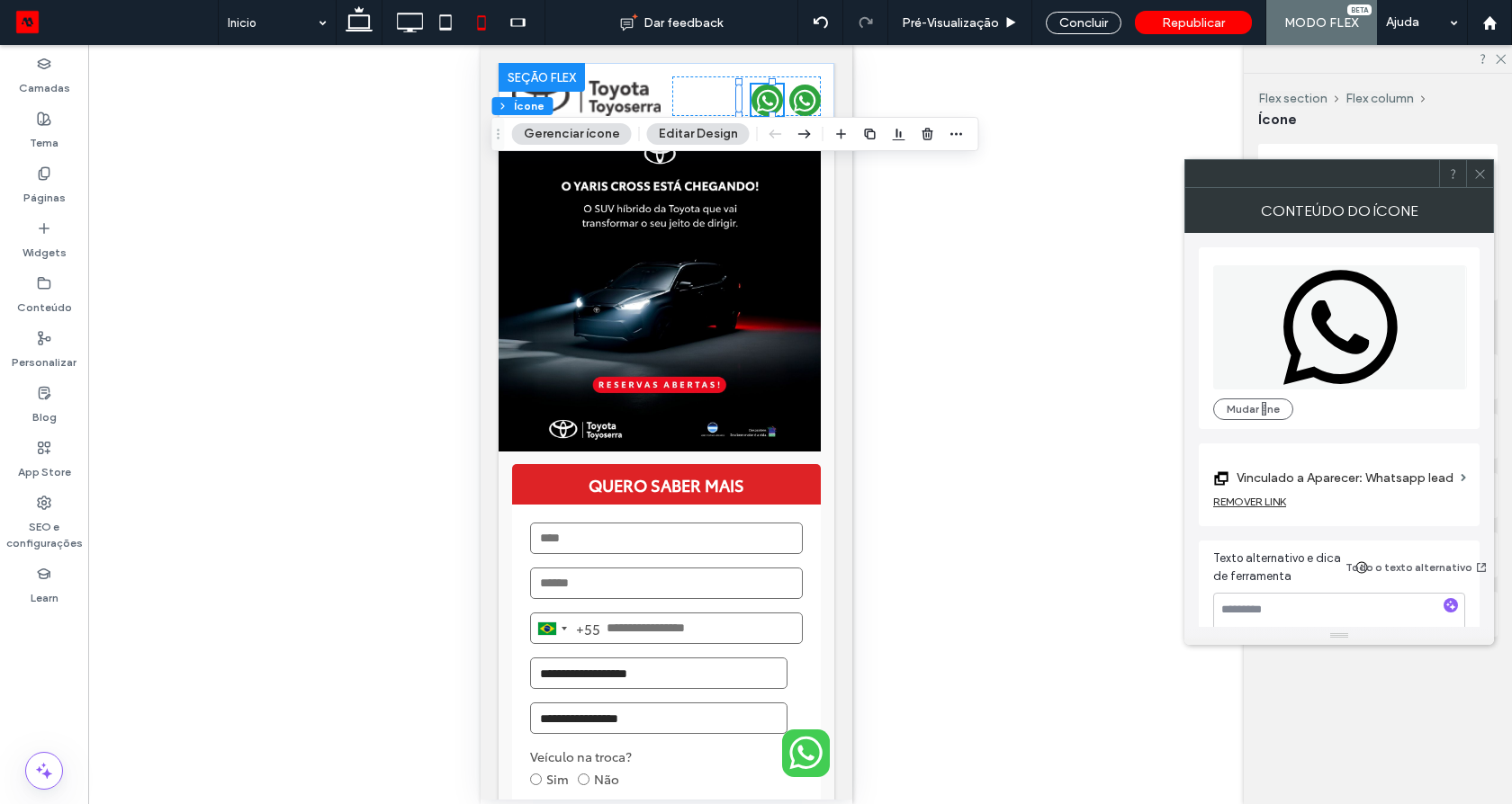
click at [1325, 475] on label "Vinculado a Aparecer: Whatsapp lead" at bounding box center [1345, 478] width 217 height 34
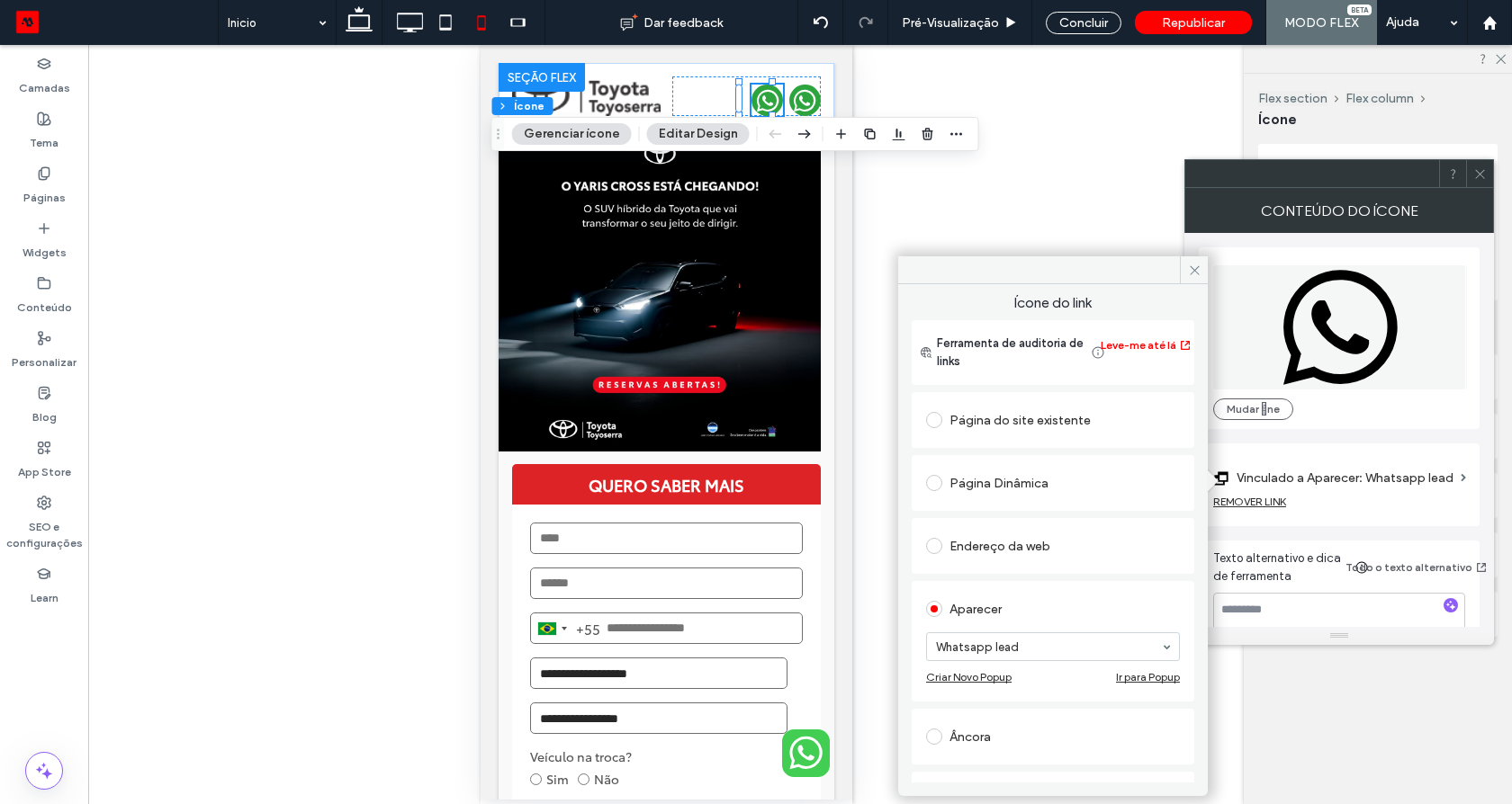
click at [966, 661] on section "Whatsapp lead" at bounding box center [1052, 647] width 253 height 47
click at [1187, 280] on span at bounding box center [1193, 270] width 28 height 27
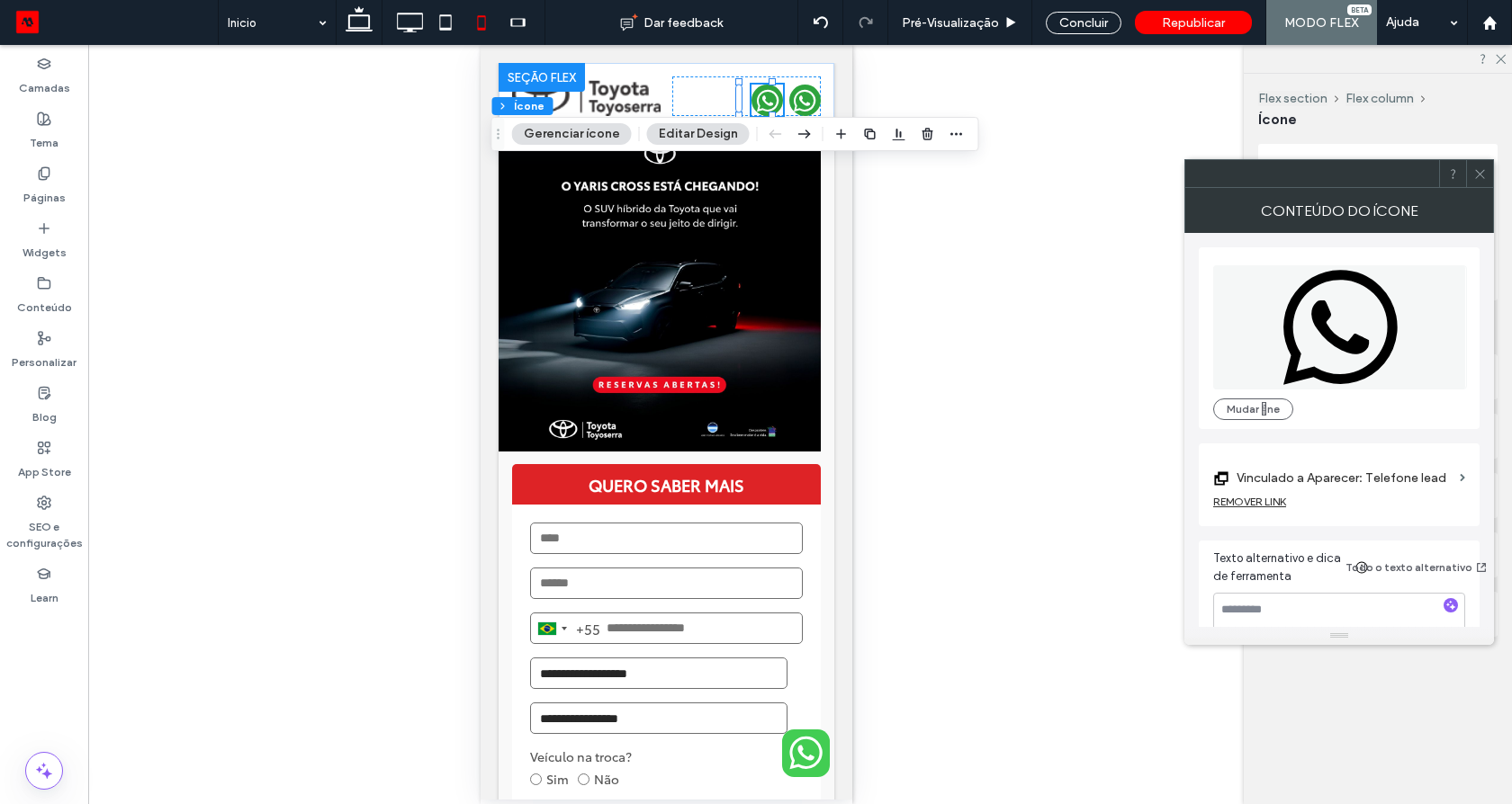
click at [1481, 167] on icon at bounding box center [1479, 174] width 13 height 13
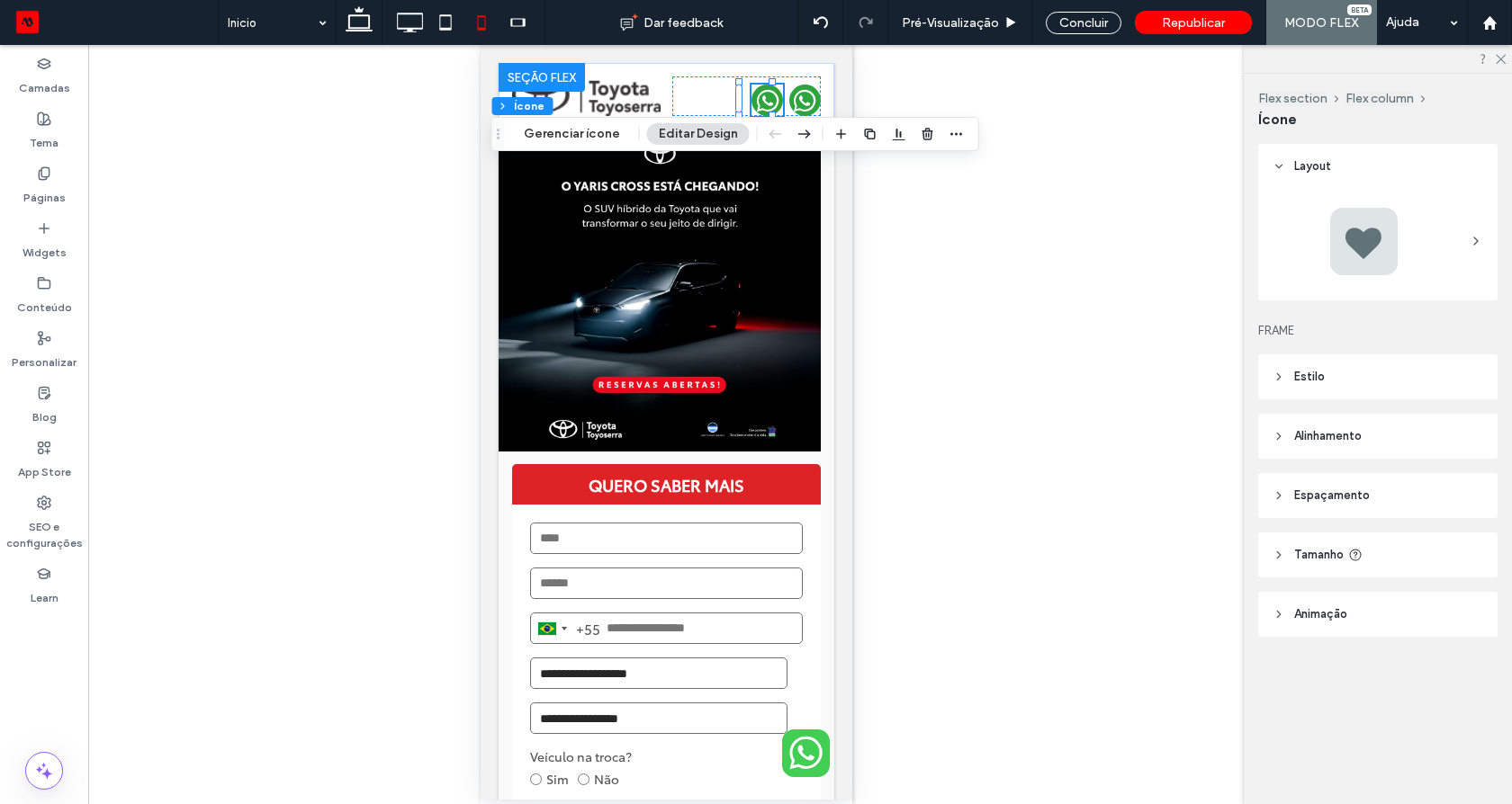
click at [1300, 368] on span "Estilo" at bounding box center [1310, 377] width 31 height 18
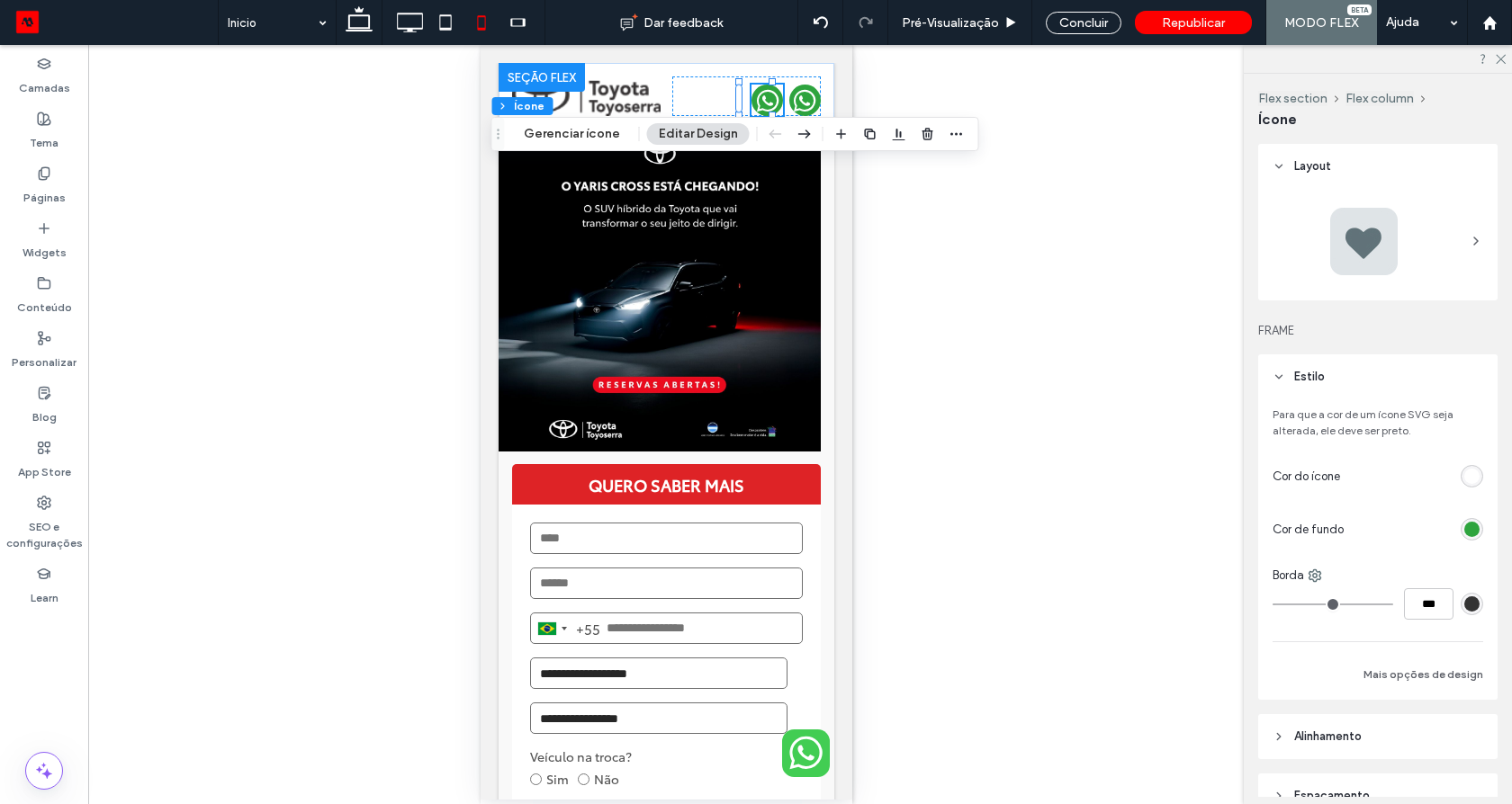
click at [1461, 485] on div "rgb(255, 255, 255)" at bounding box center [1471, 476] width 22 height 22
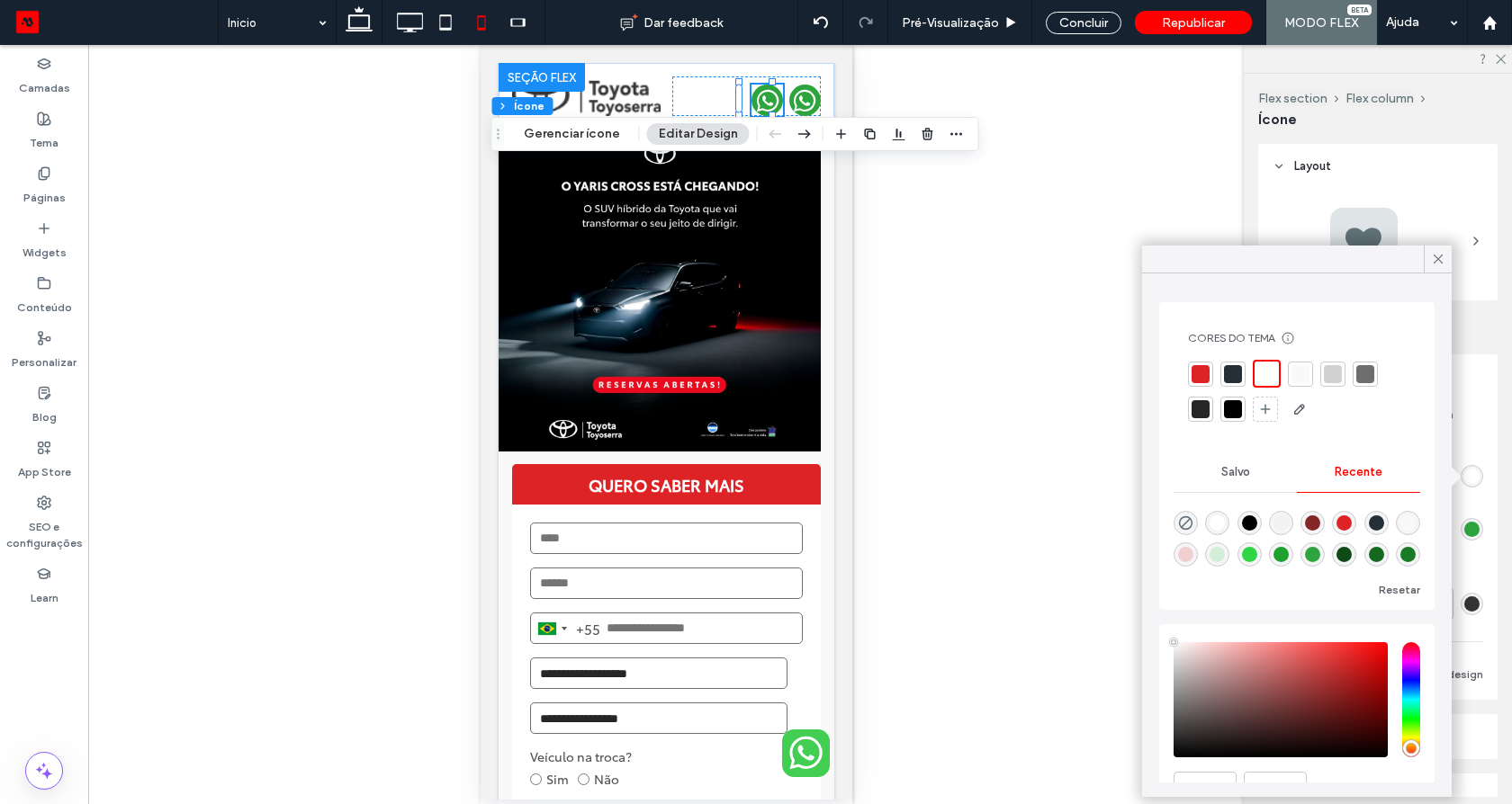
click at [1473, 522] on div at bounding box center [1471, 529] width 22 height 22
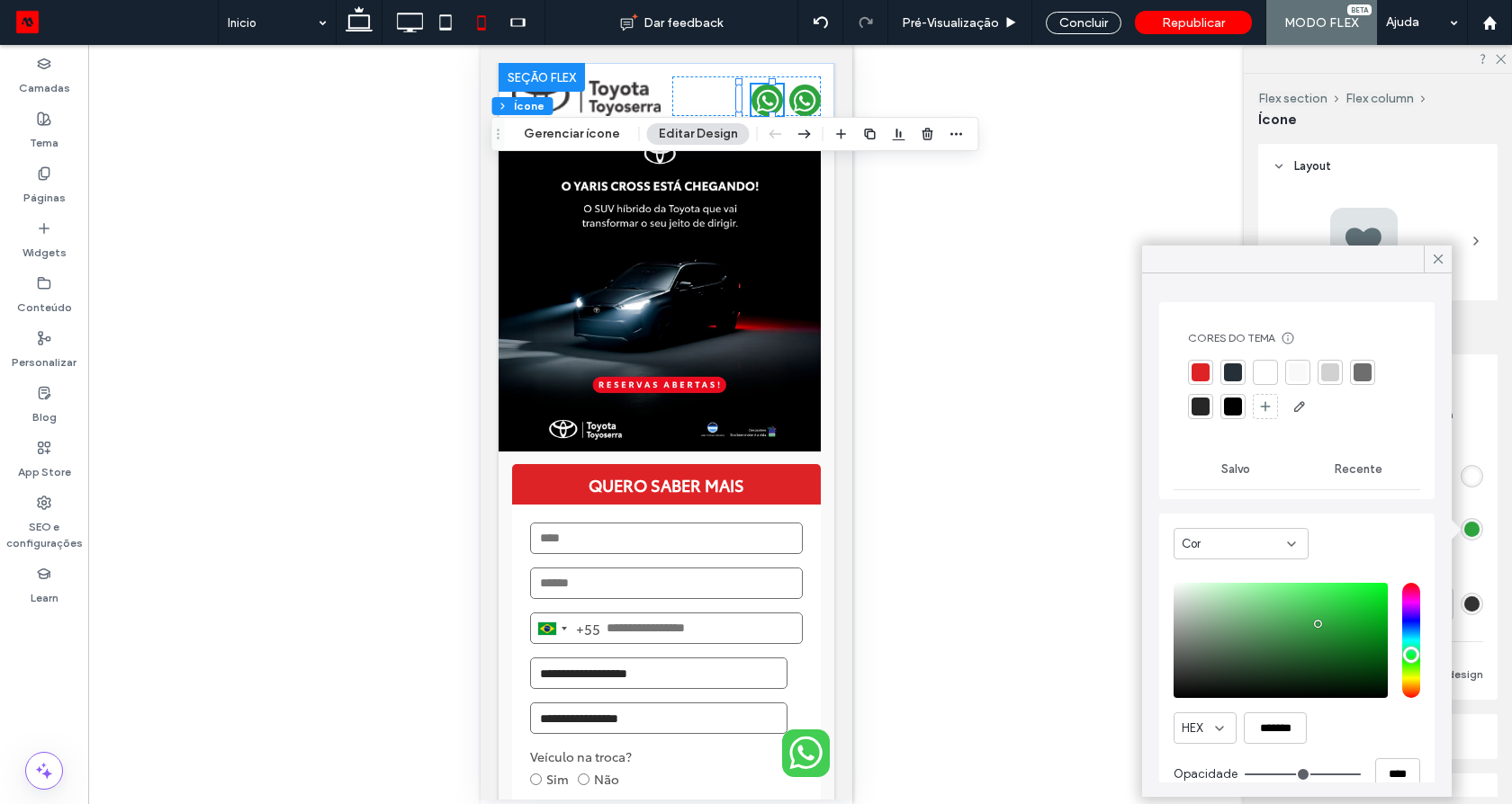
click at [1195, 367] on div at bounding box center [1200, 372] width 18 height 18
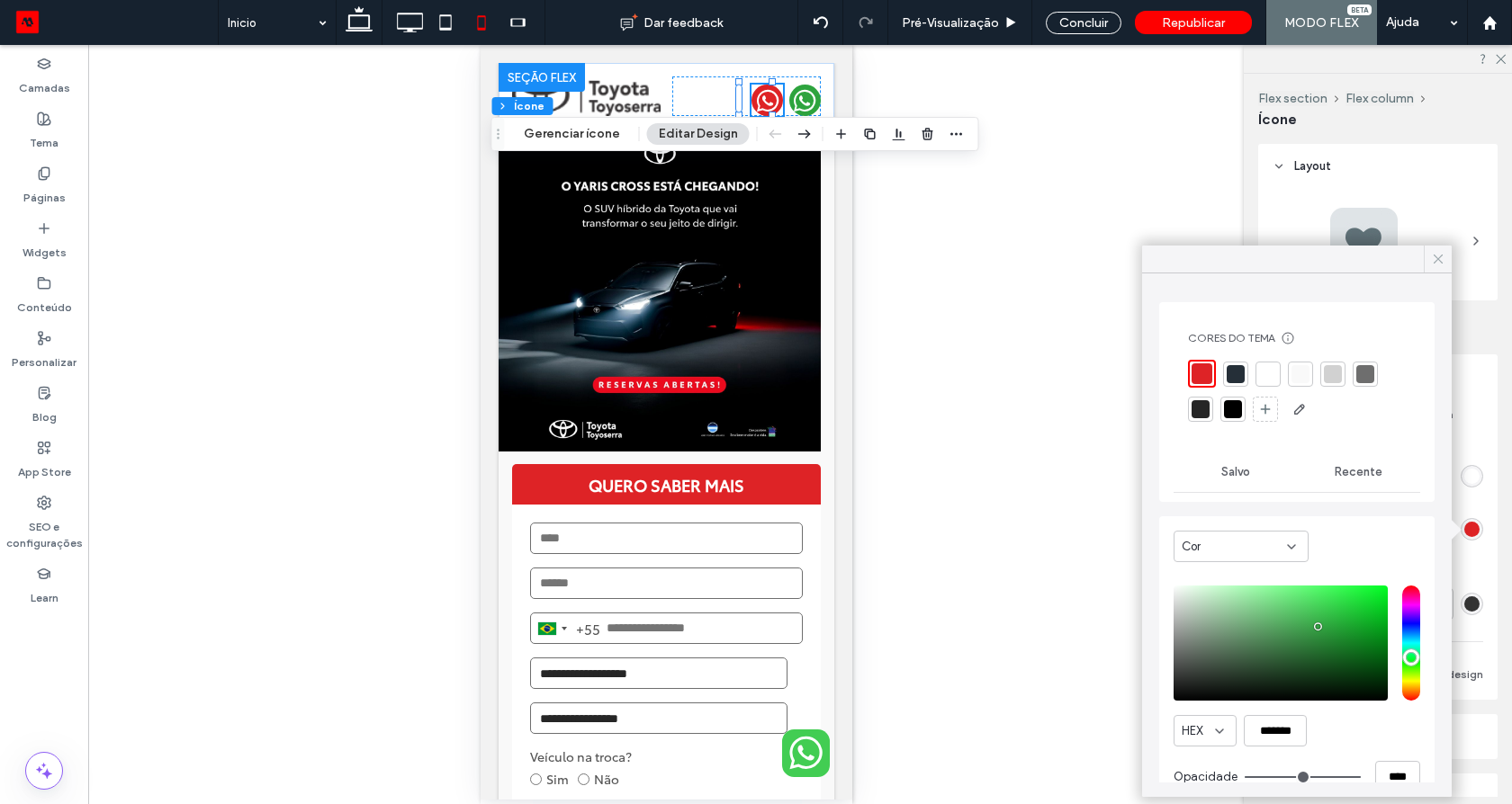
click at [1427, 257] on div at bounding box center [1437, 259] width 28 height 27
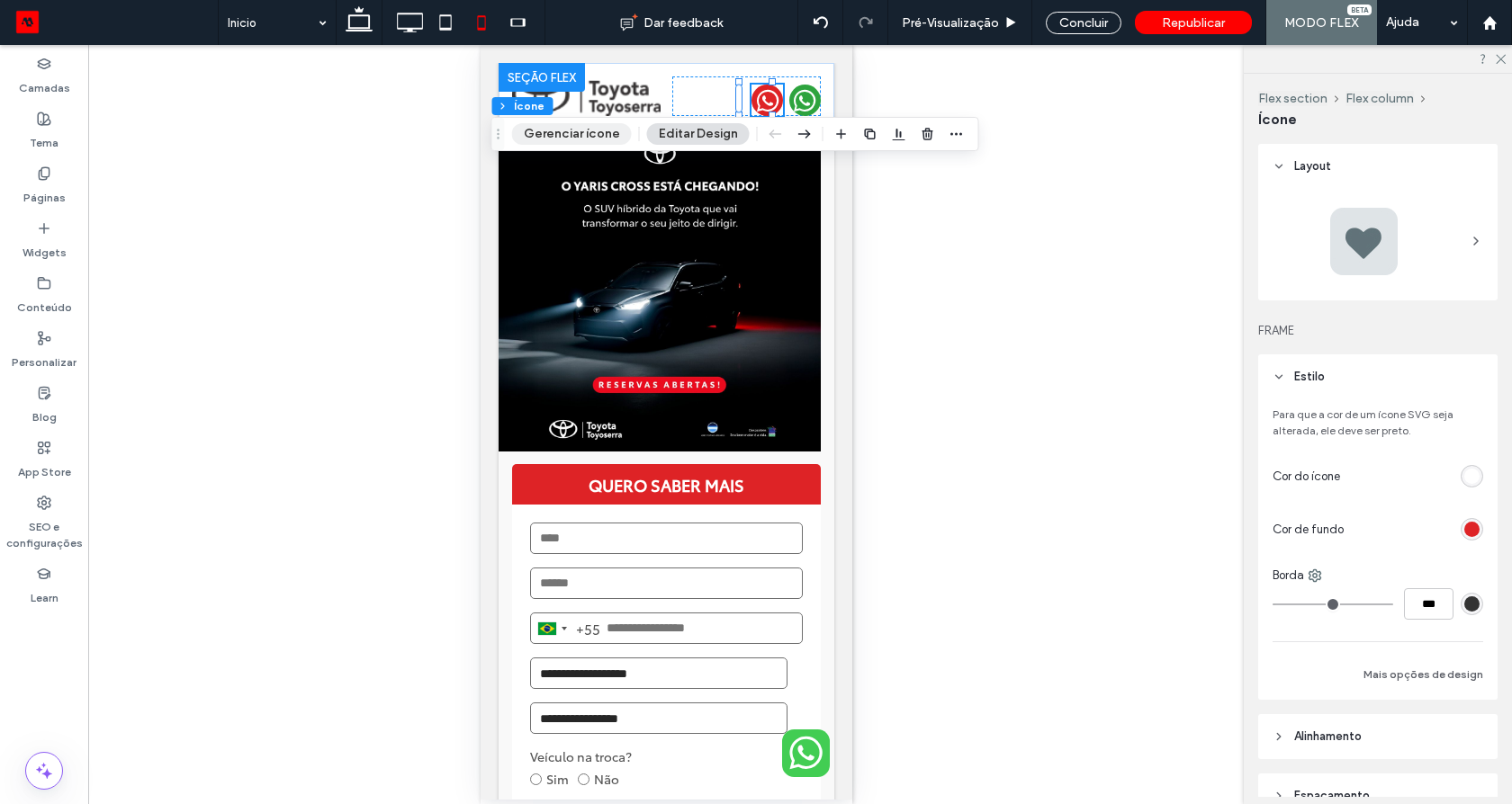
click at [603, 139] on button "Gerenciar ícone" at bounding box center [572, 133] width 120 height 22
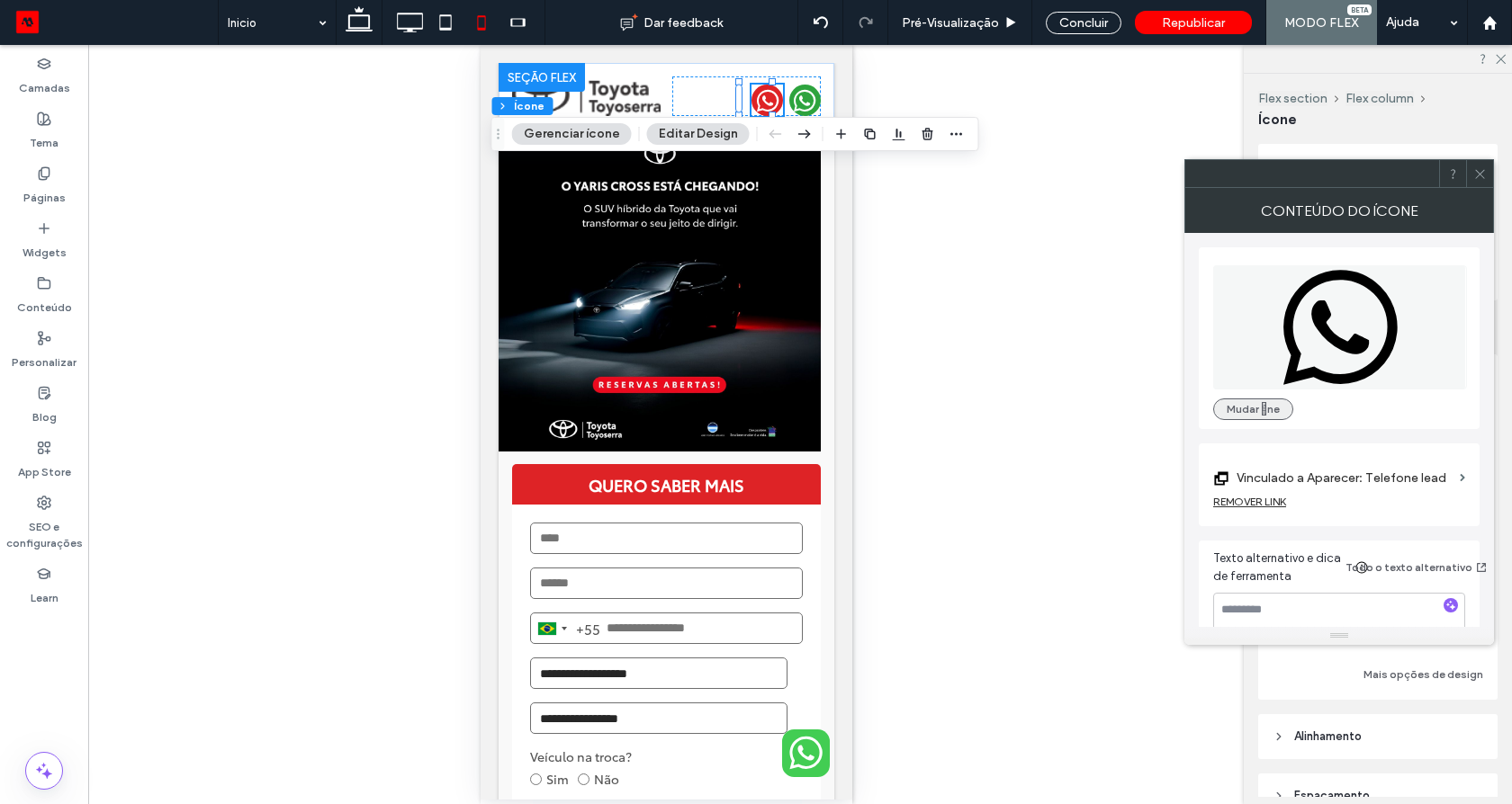
click at [1240, 413] on button "Mudar ne" at bounding box center [1252, 409] width 80 height 22
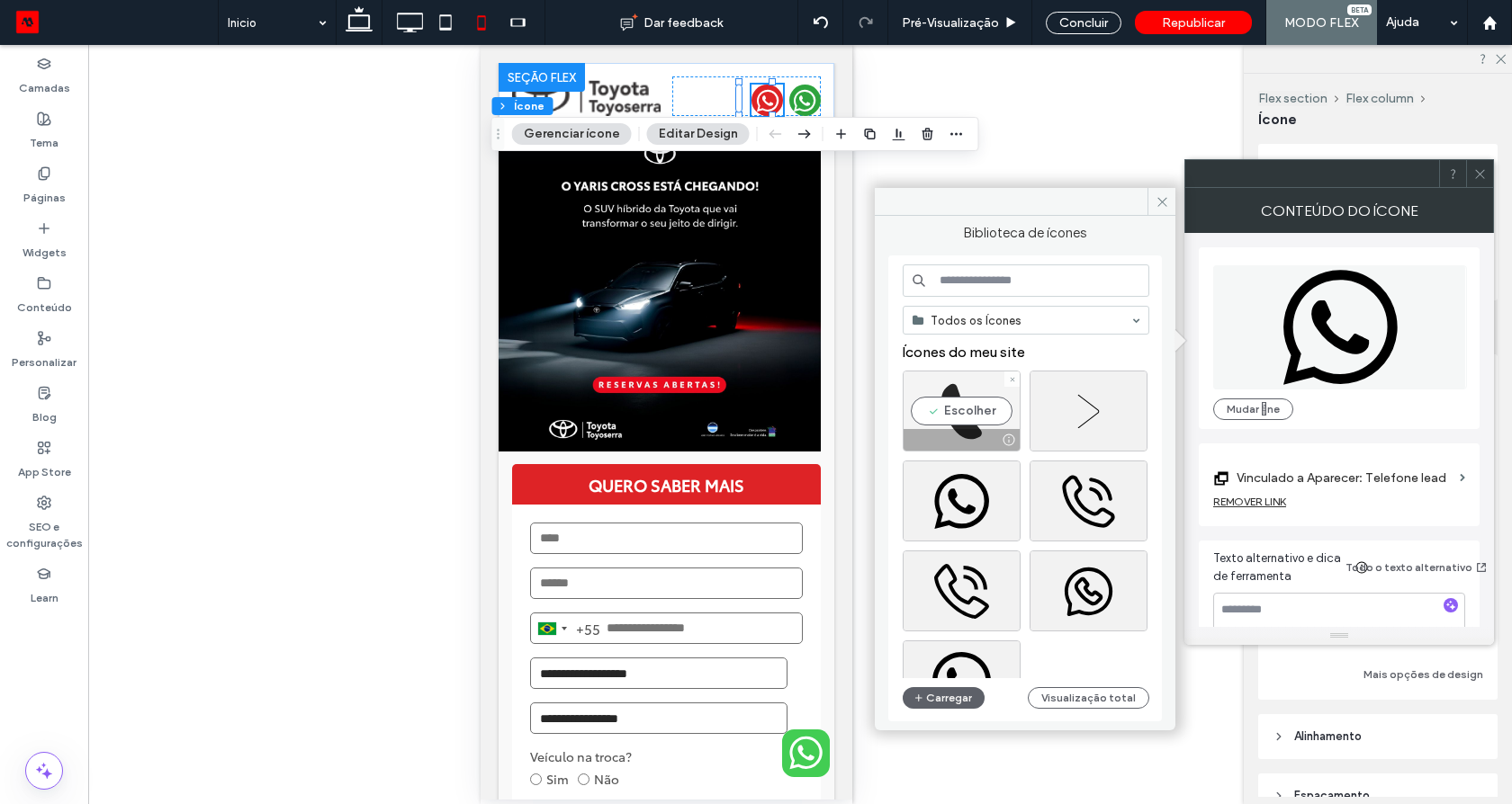
click at [969, 411] on div "Escolher" at bounding box center [961, 411] width 118 height 81
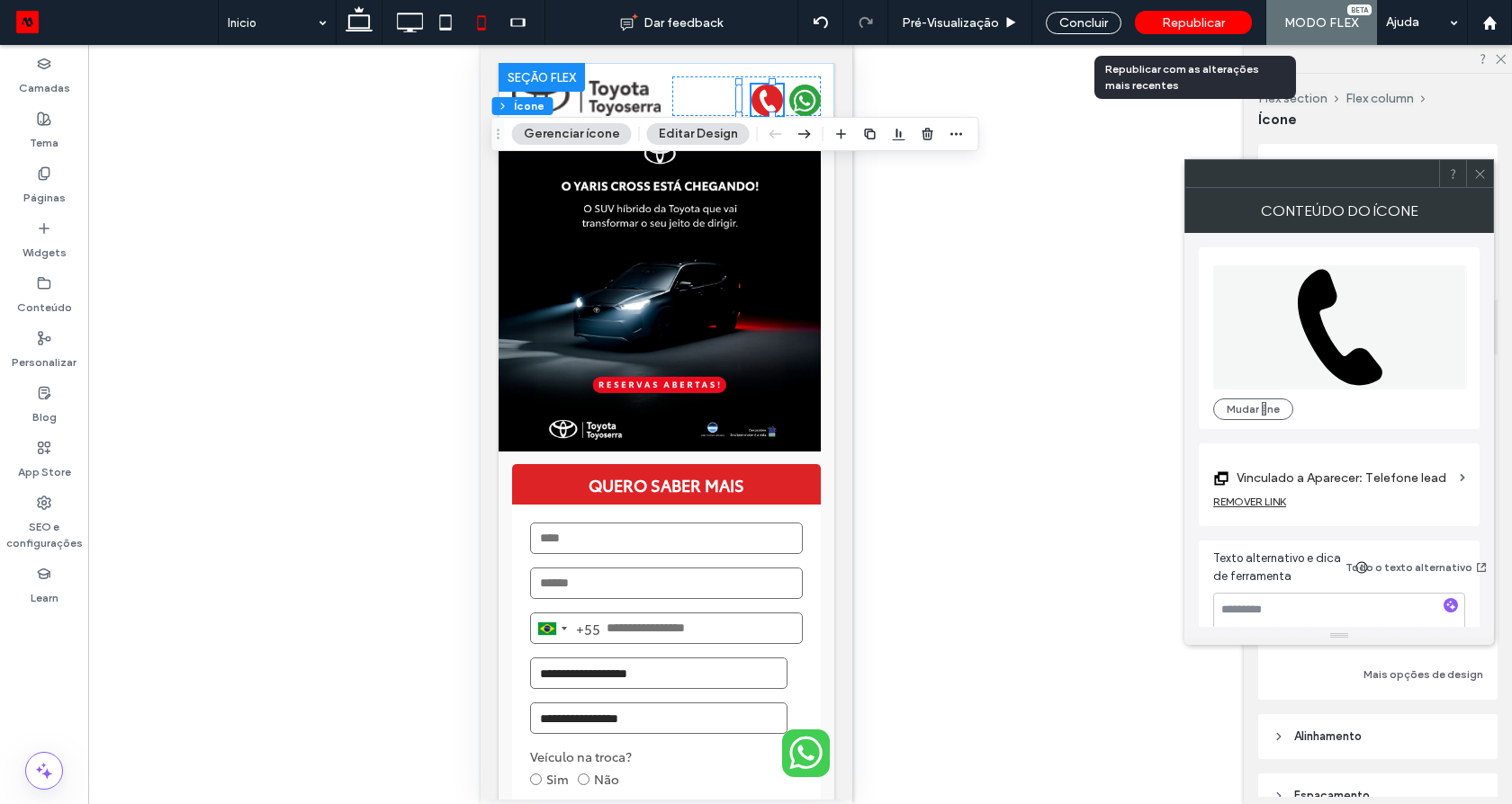
click at [1191, 15] on span "Republicar" at bounding box center [1193, 23] width 63 height 15
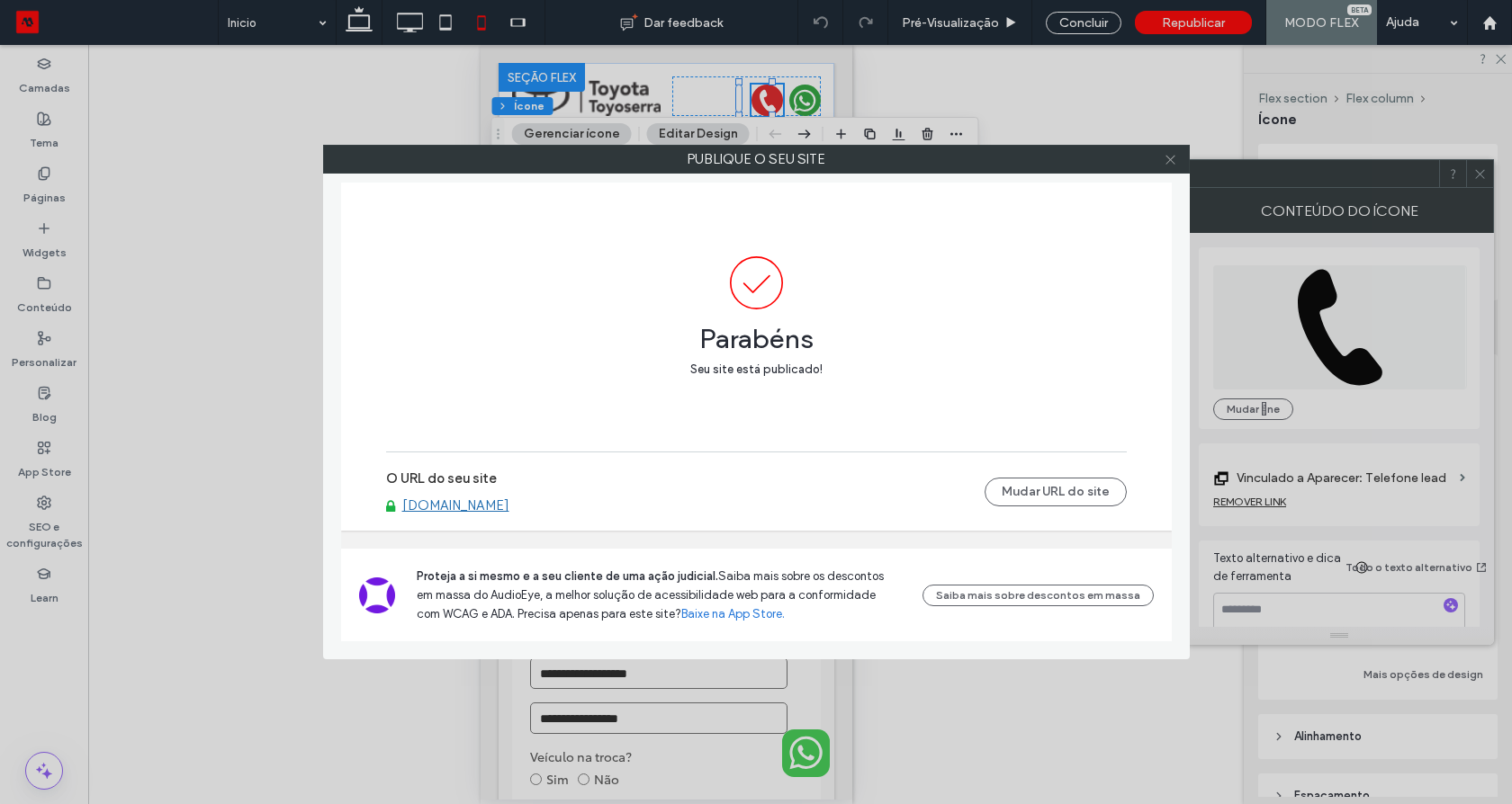
click at [1169, 162] on icon at bounding box center [1170, 159] width 13 height 13
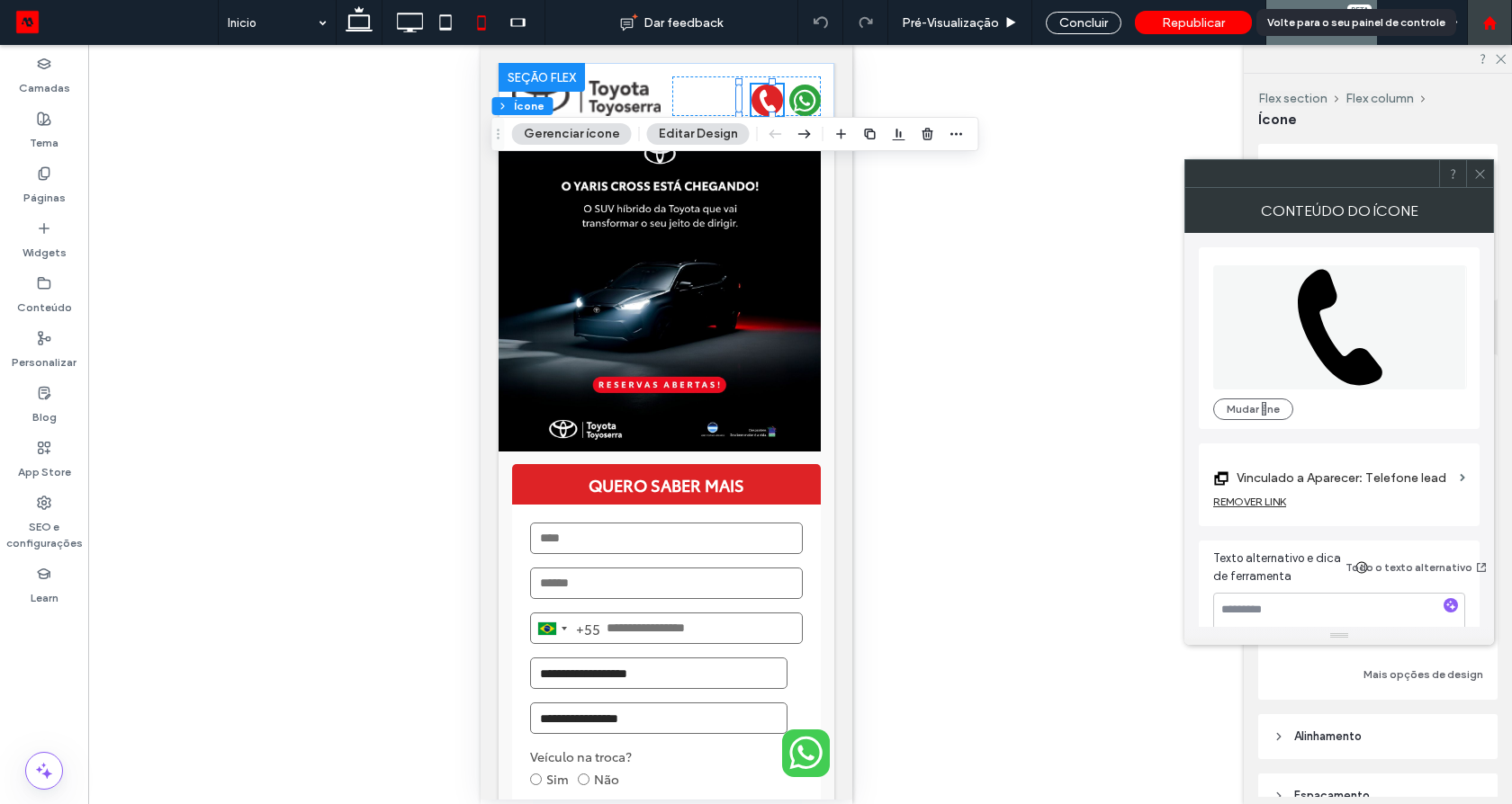
click at [1491, 24] on use at bounding box center [1489, 22] width 13 height 13
